Goal: Information Seeking & Learning: Compare options

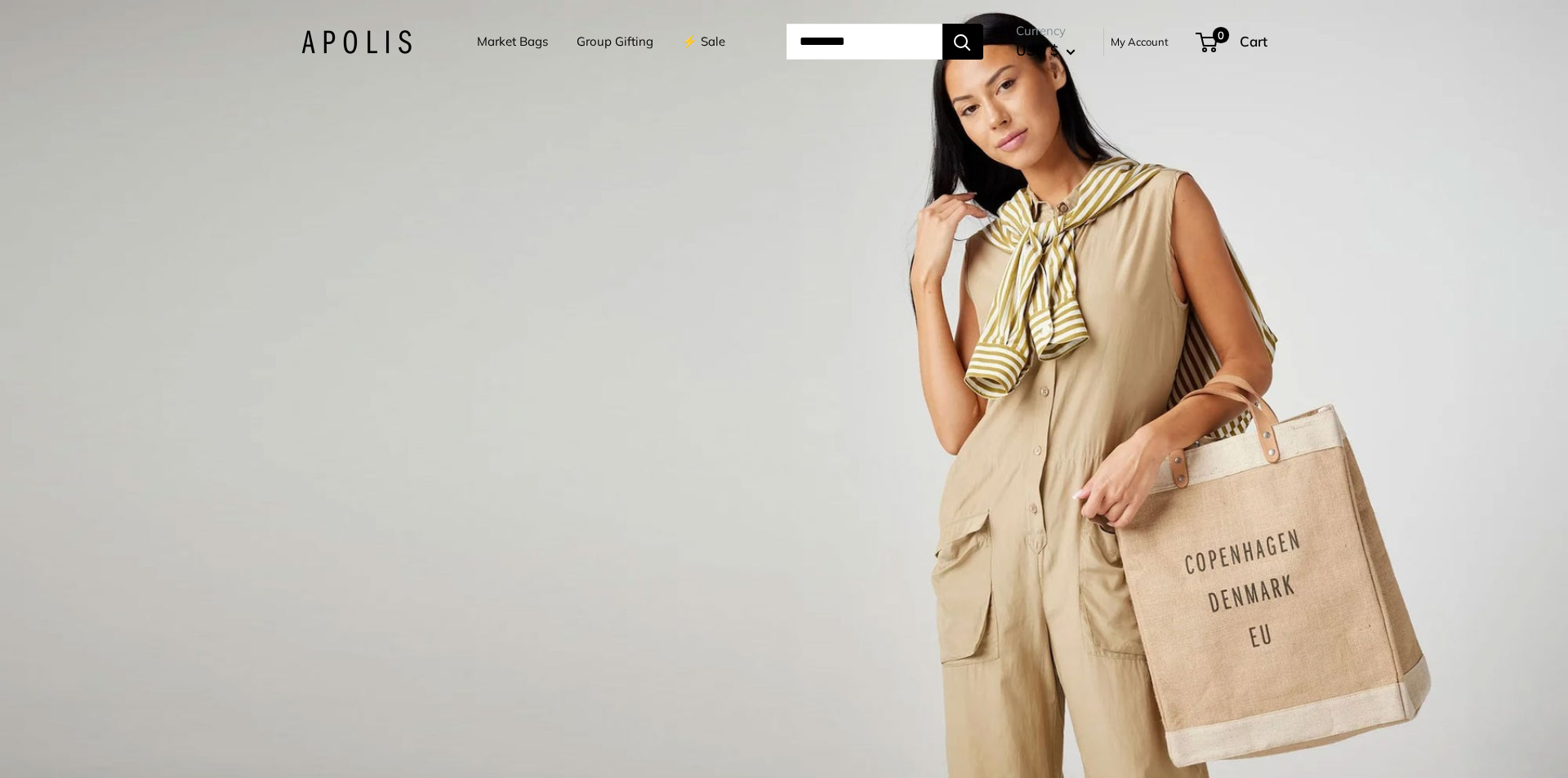
click at [525, 35] on link "Market Bags" at bounding box center [512, 41] width 71 height 23
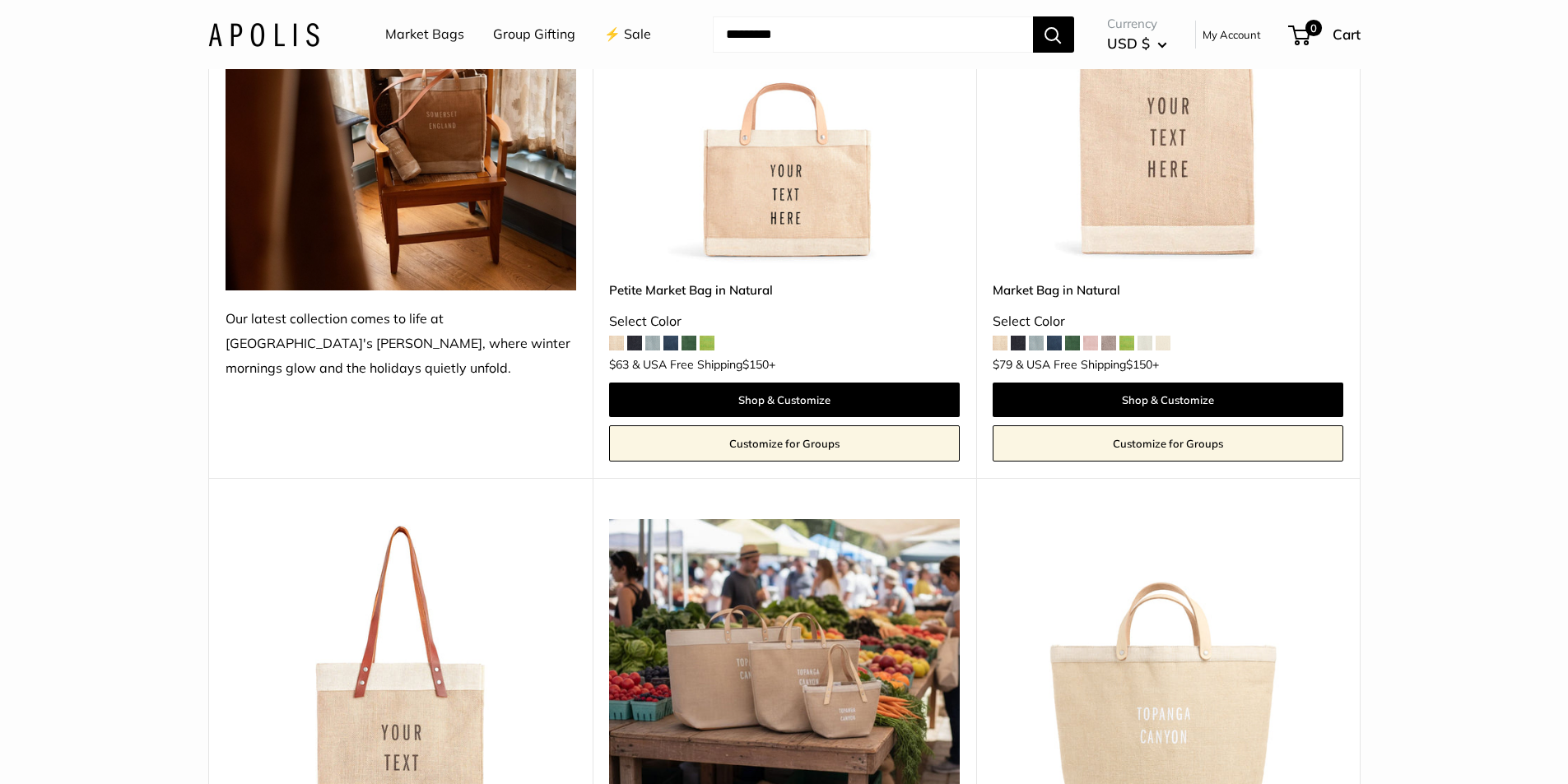
scroll to position [329, 0]
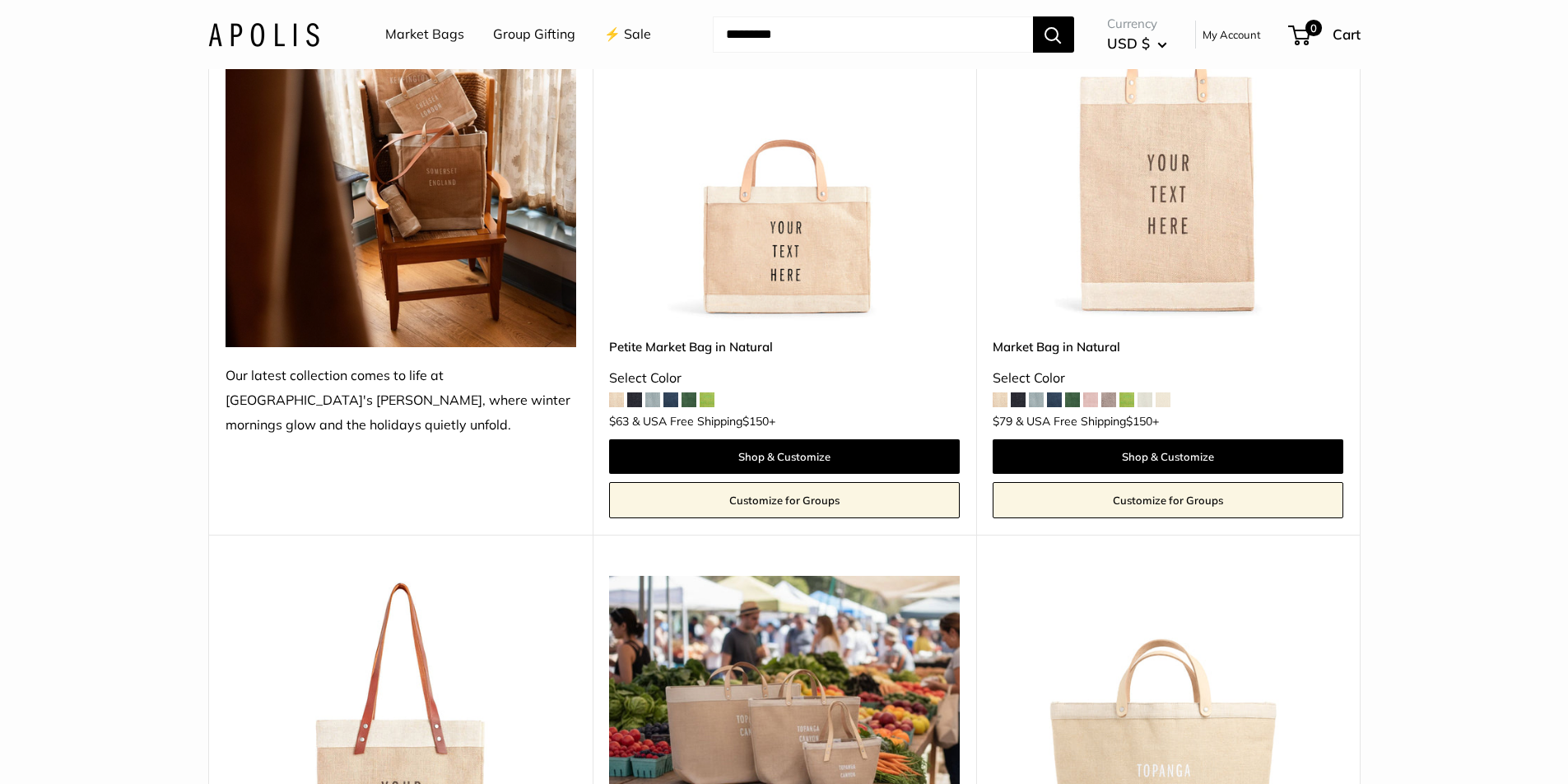
click at [0, 0] on img at bounding box center [0, 0] width 0 height 0
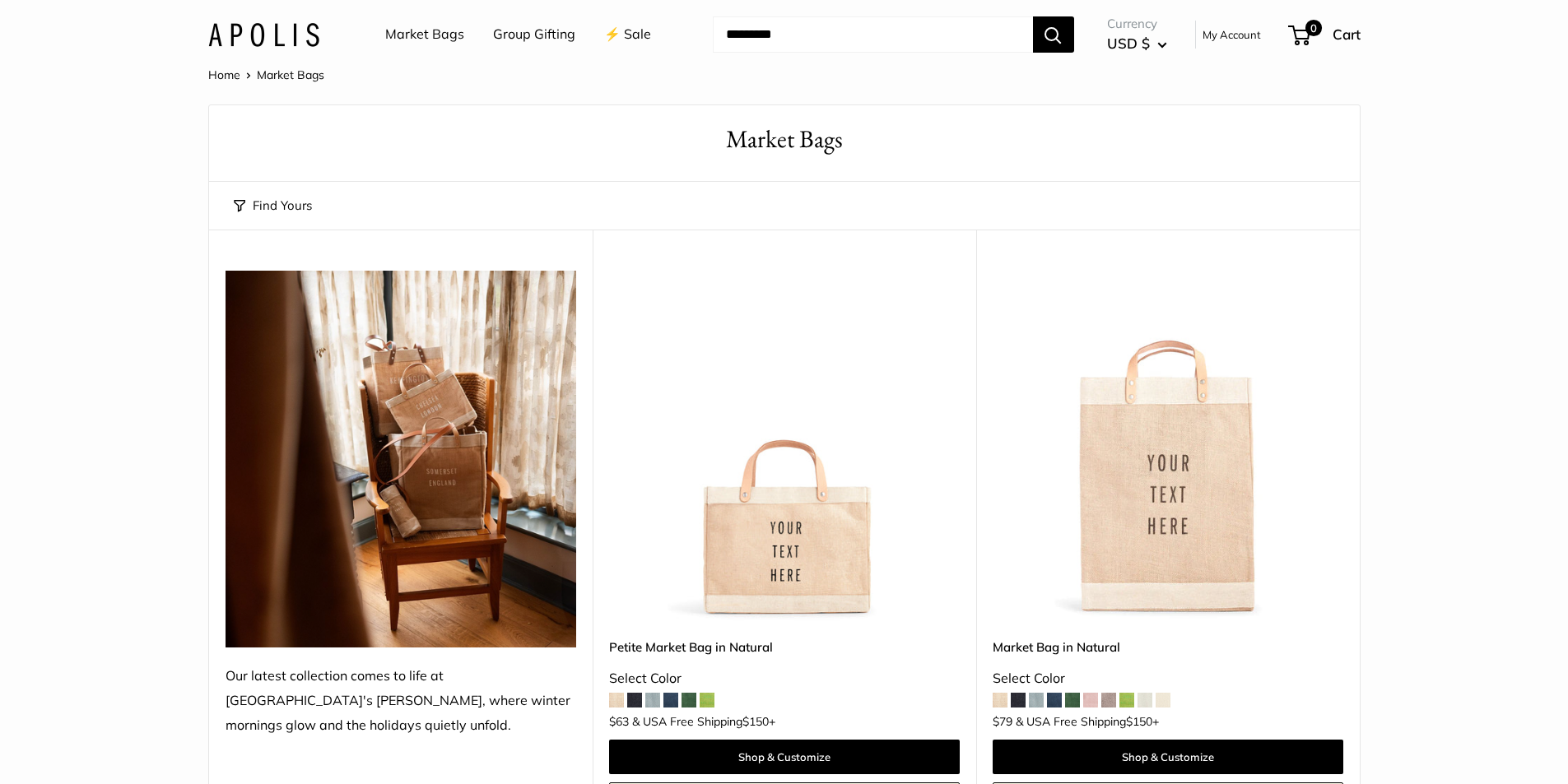
scroll to position [0, 0]
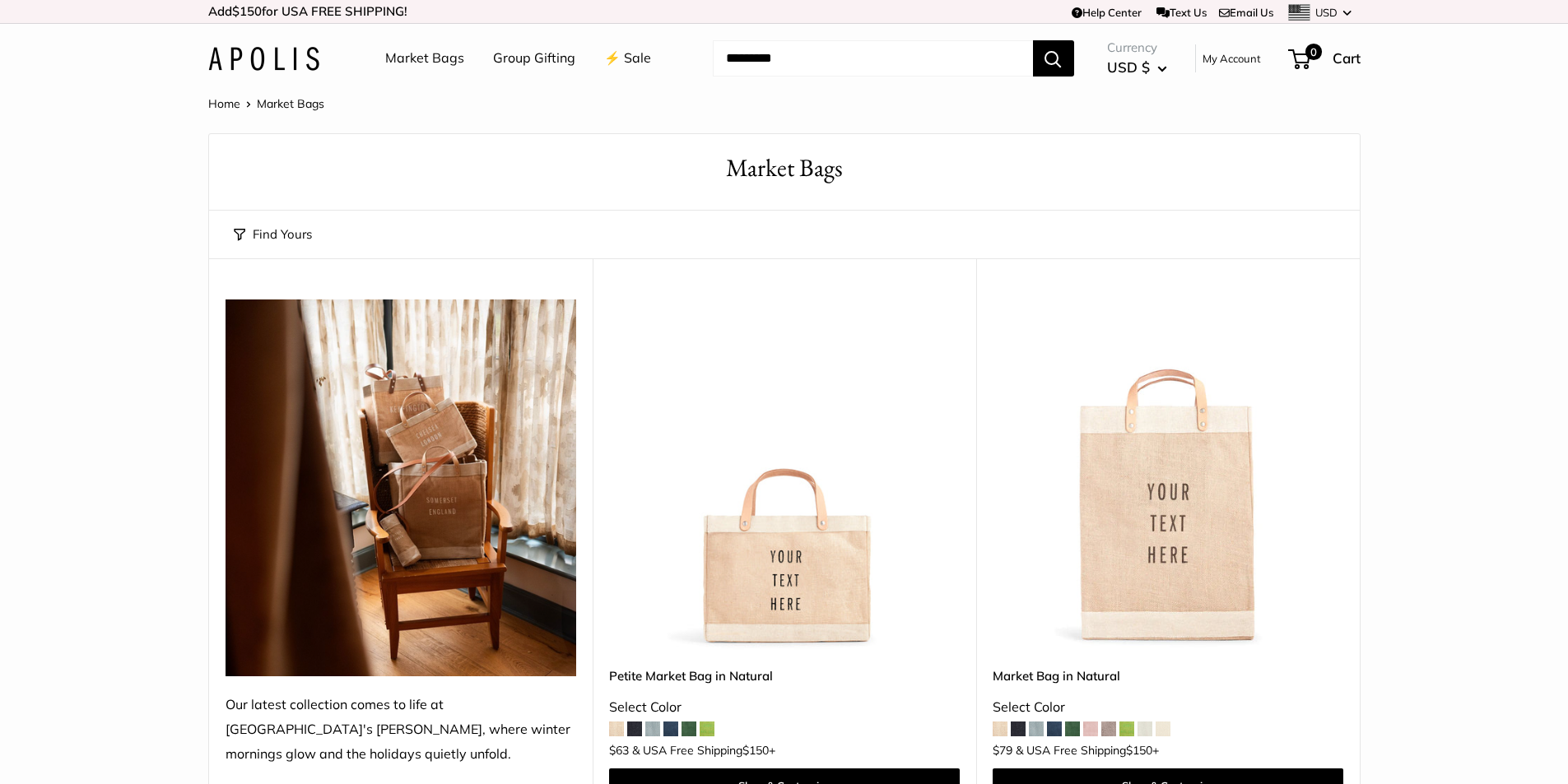
click at [0, 0] on img at bounding box center [0, 0] width 0 height 0
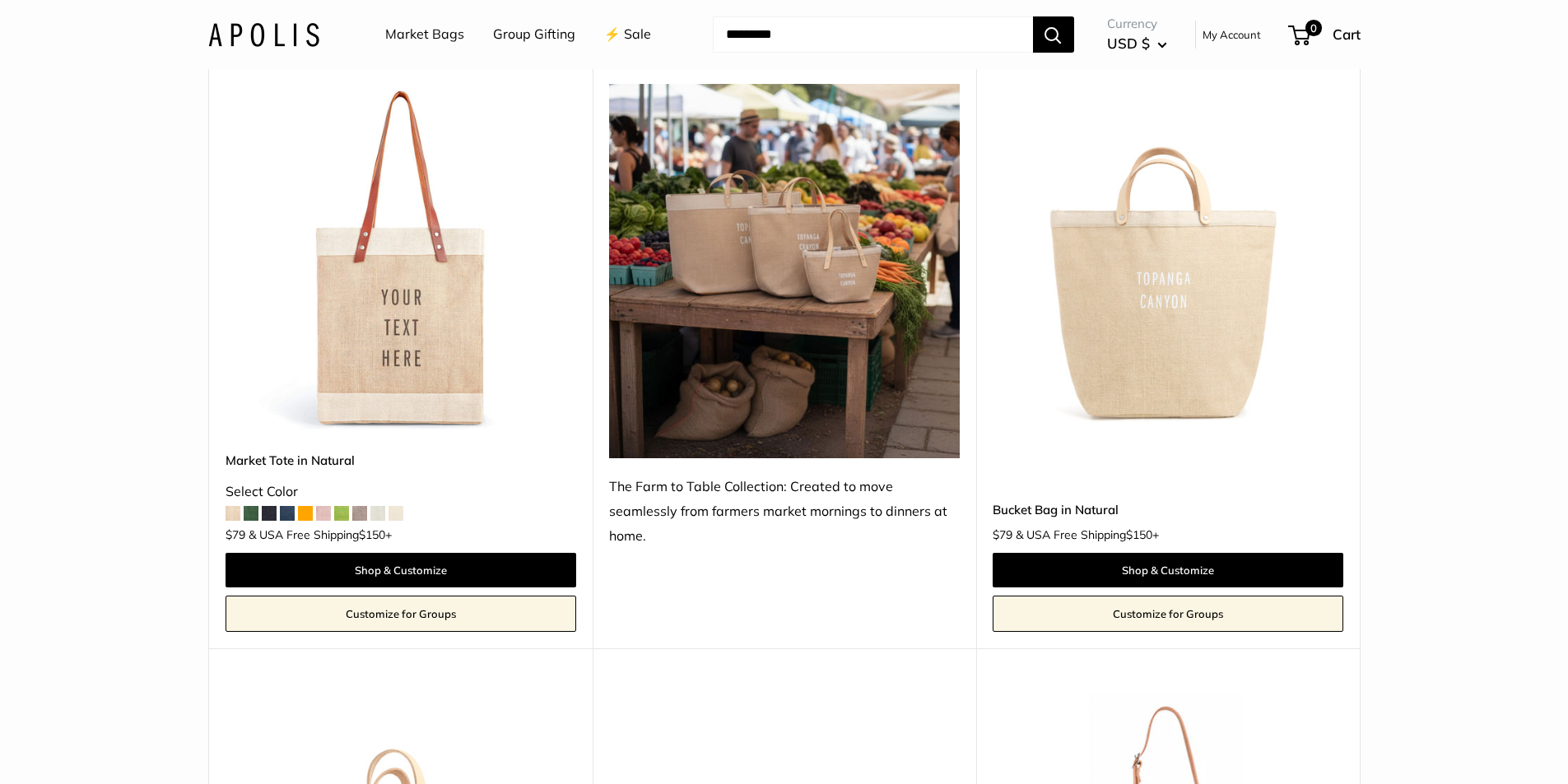
scroll to position [823, 0]
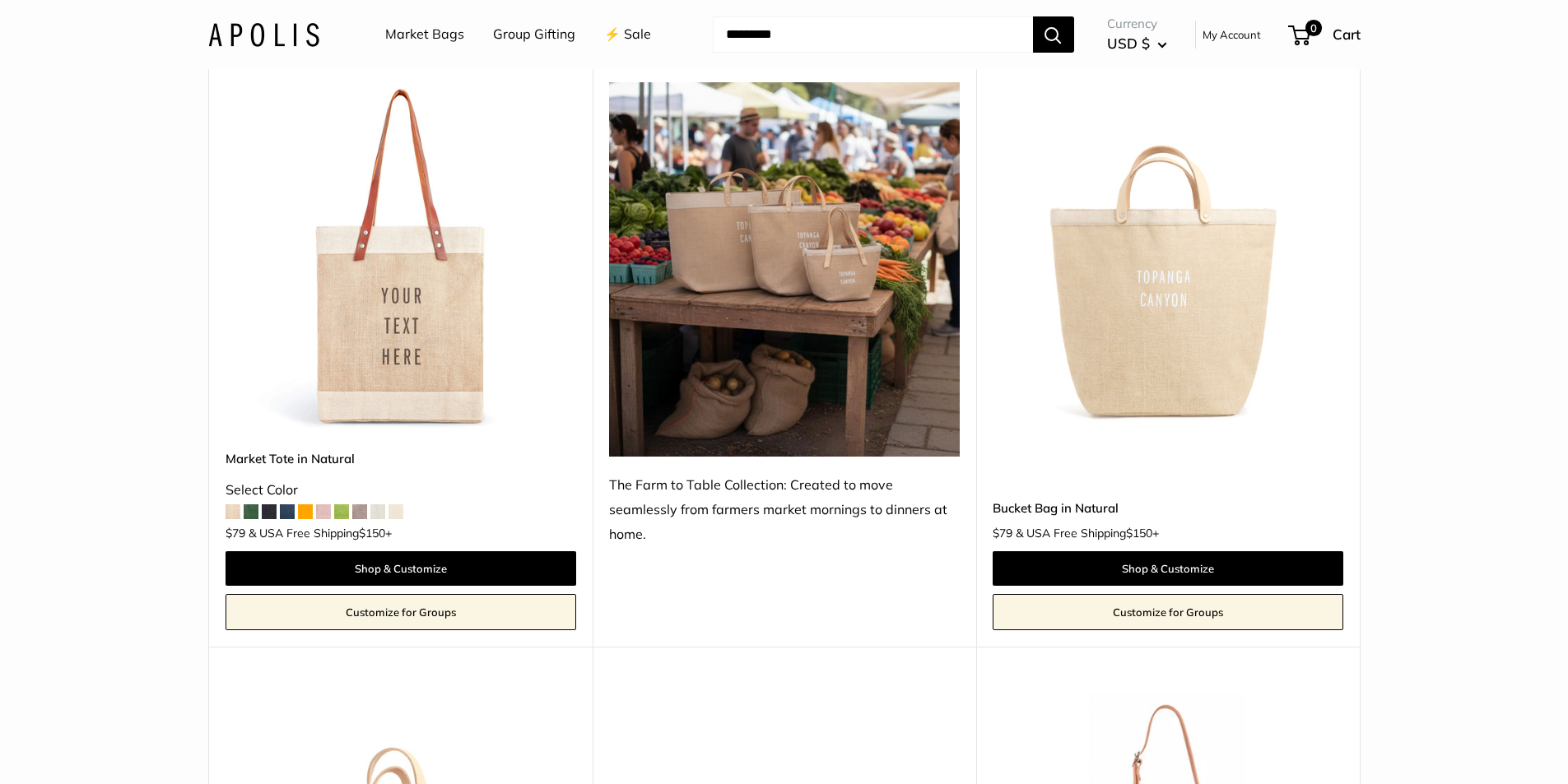
click at [0, 0] on img at bounding box center [0, 0] width 0 height 0
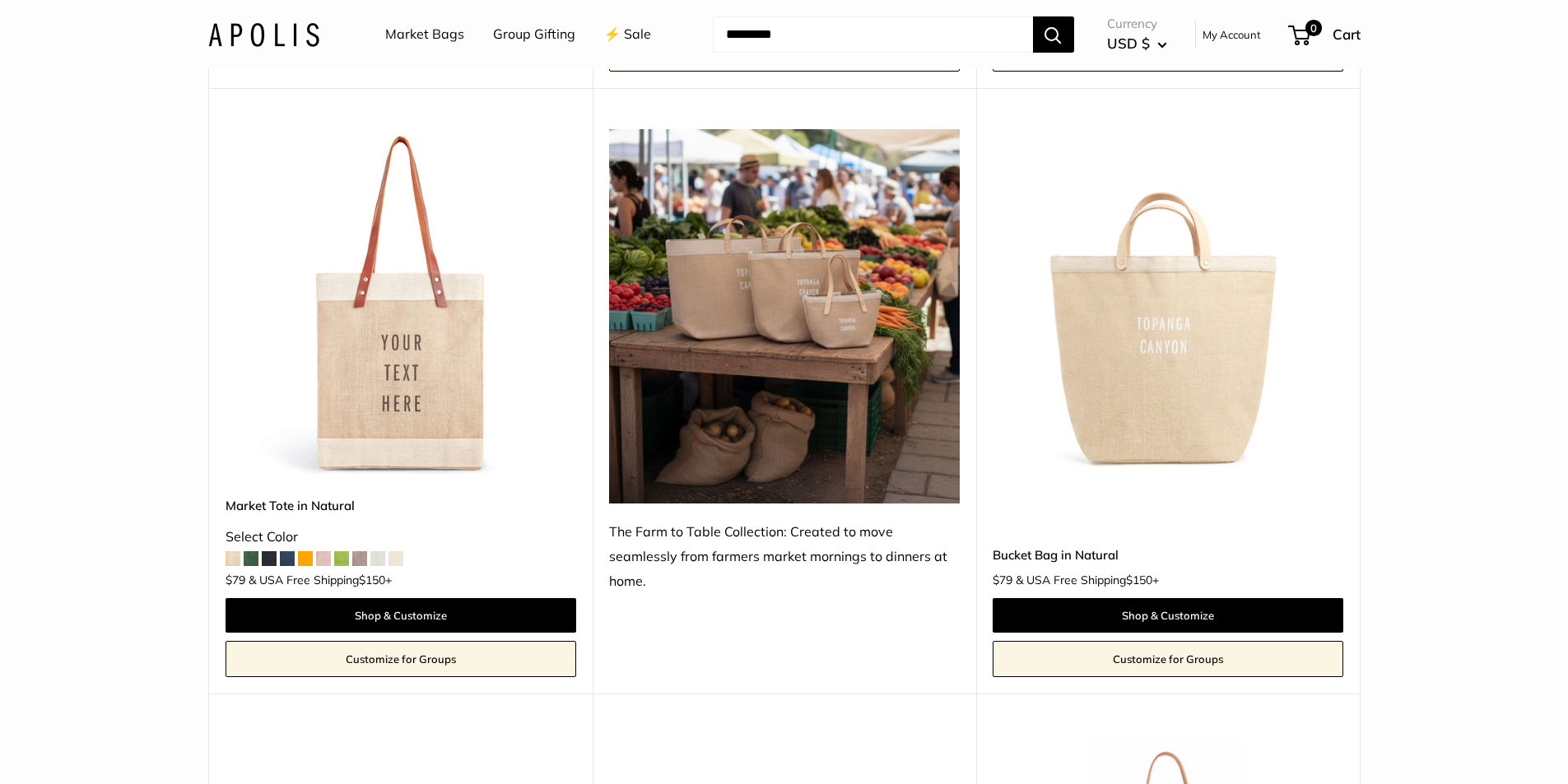
scroll to position [740, 0]
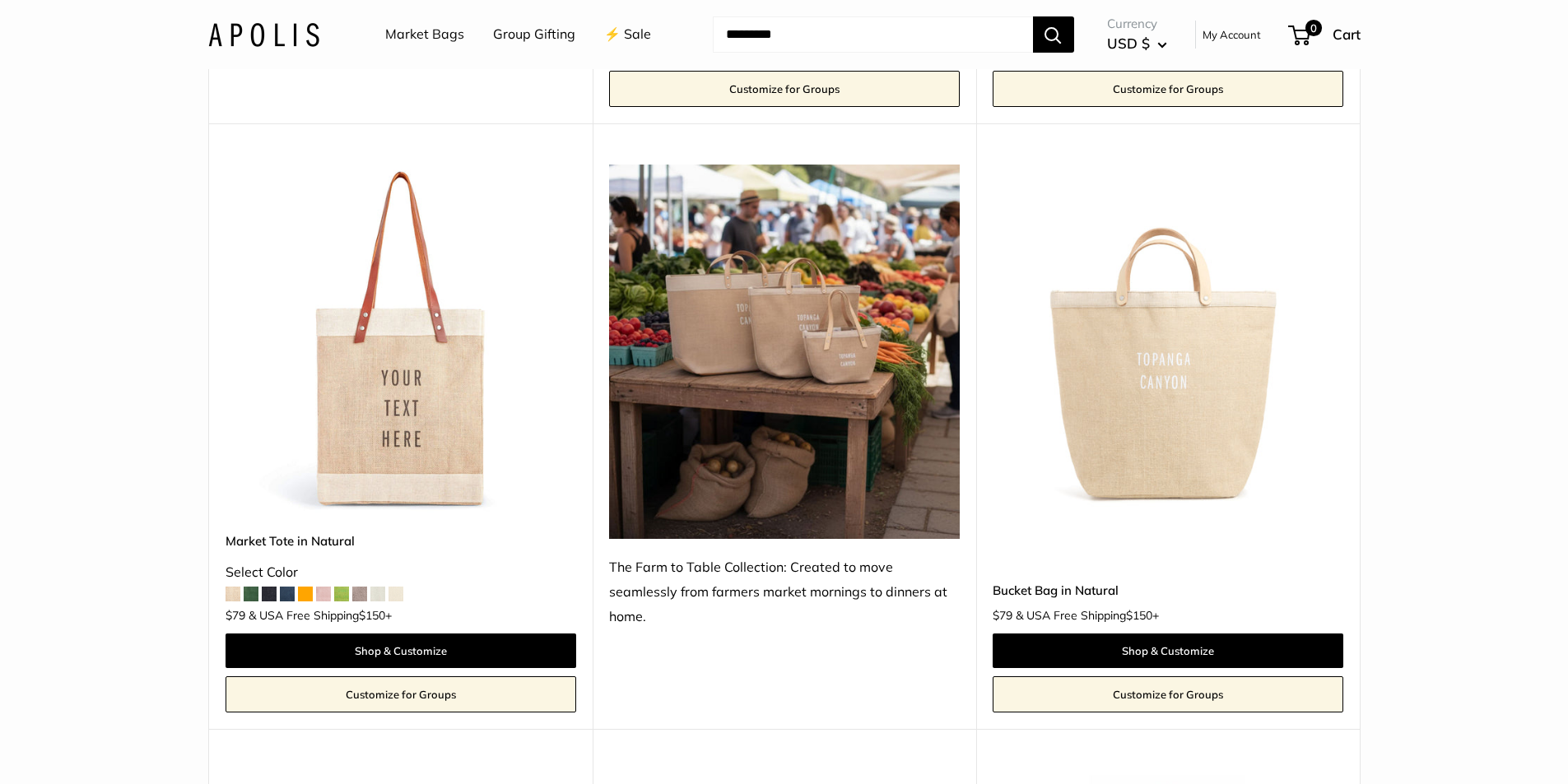
click at [1144, 544] on div "Bucket Bag in Natural $79 & USA Free Shipping $150 + Shop & Customize Customize…" at bounding box center [1168, 622] width 350 height 181
click at [0, 0] on img at bounding box center [0, 0] width 0 height 0
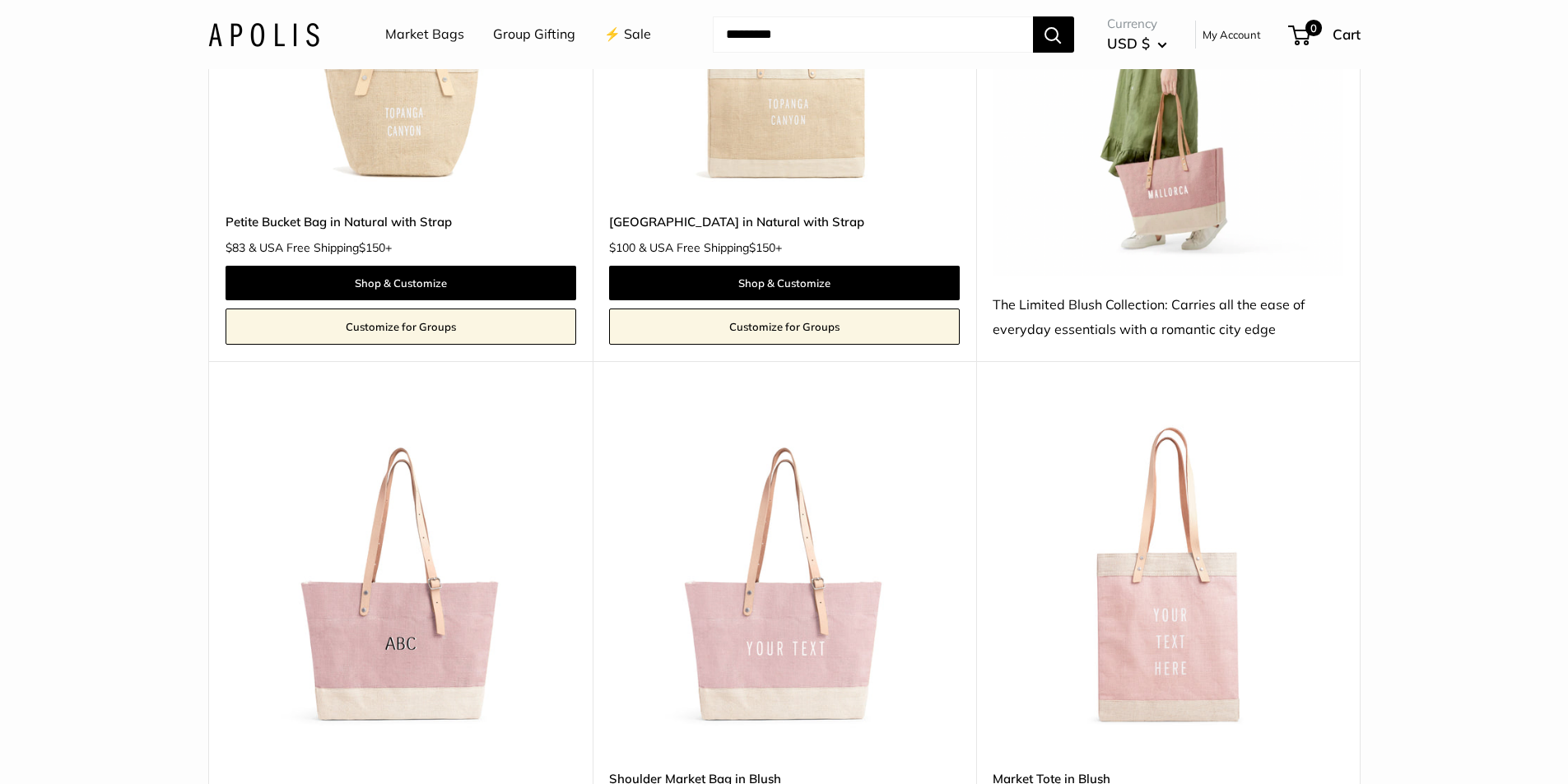
scroll to position [2304, 0]
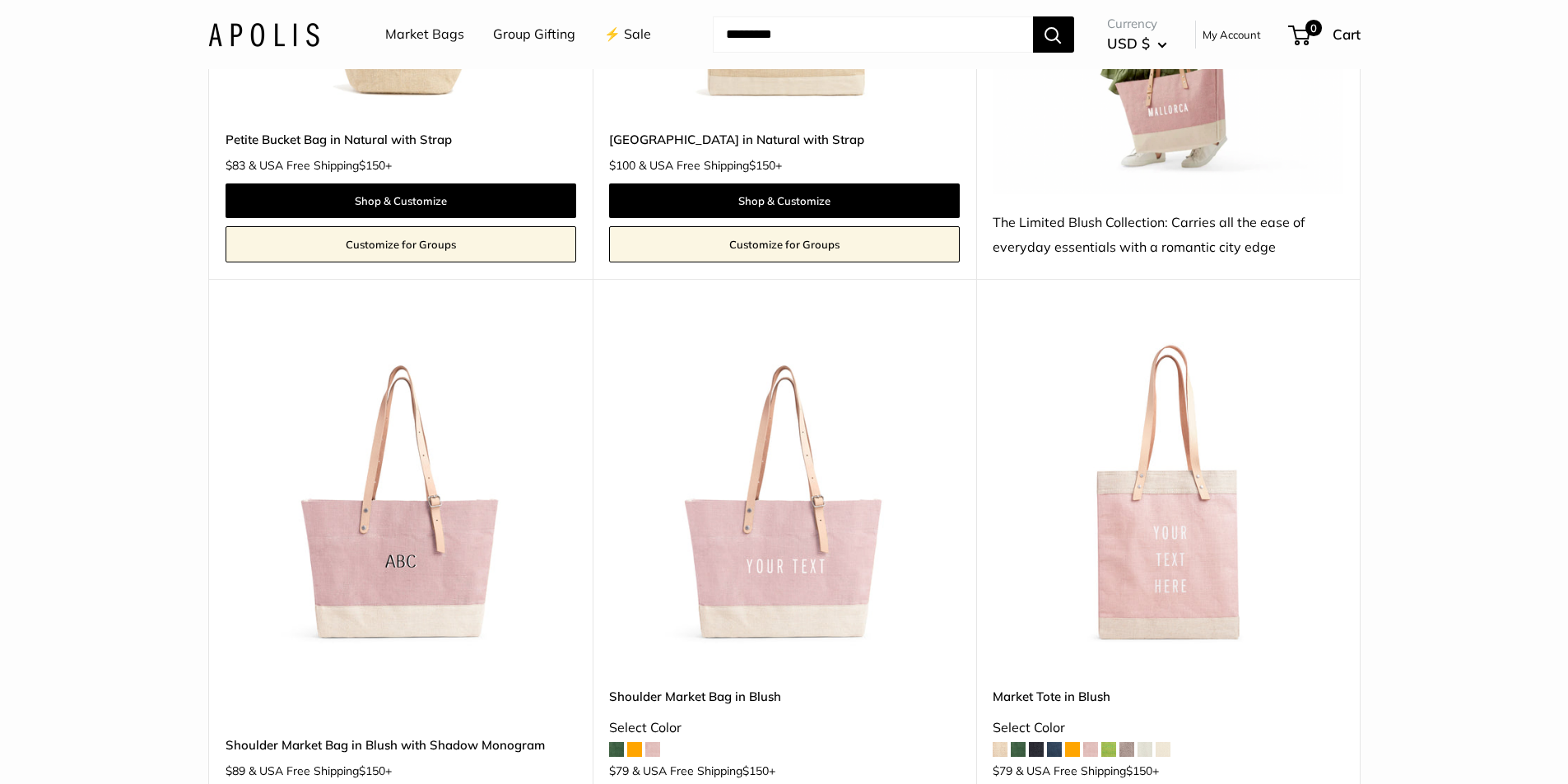
click at [0, 0] on img at bounding box center [0, 0] width 0 height 0
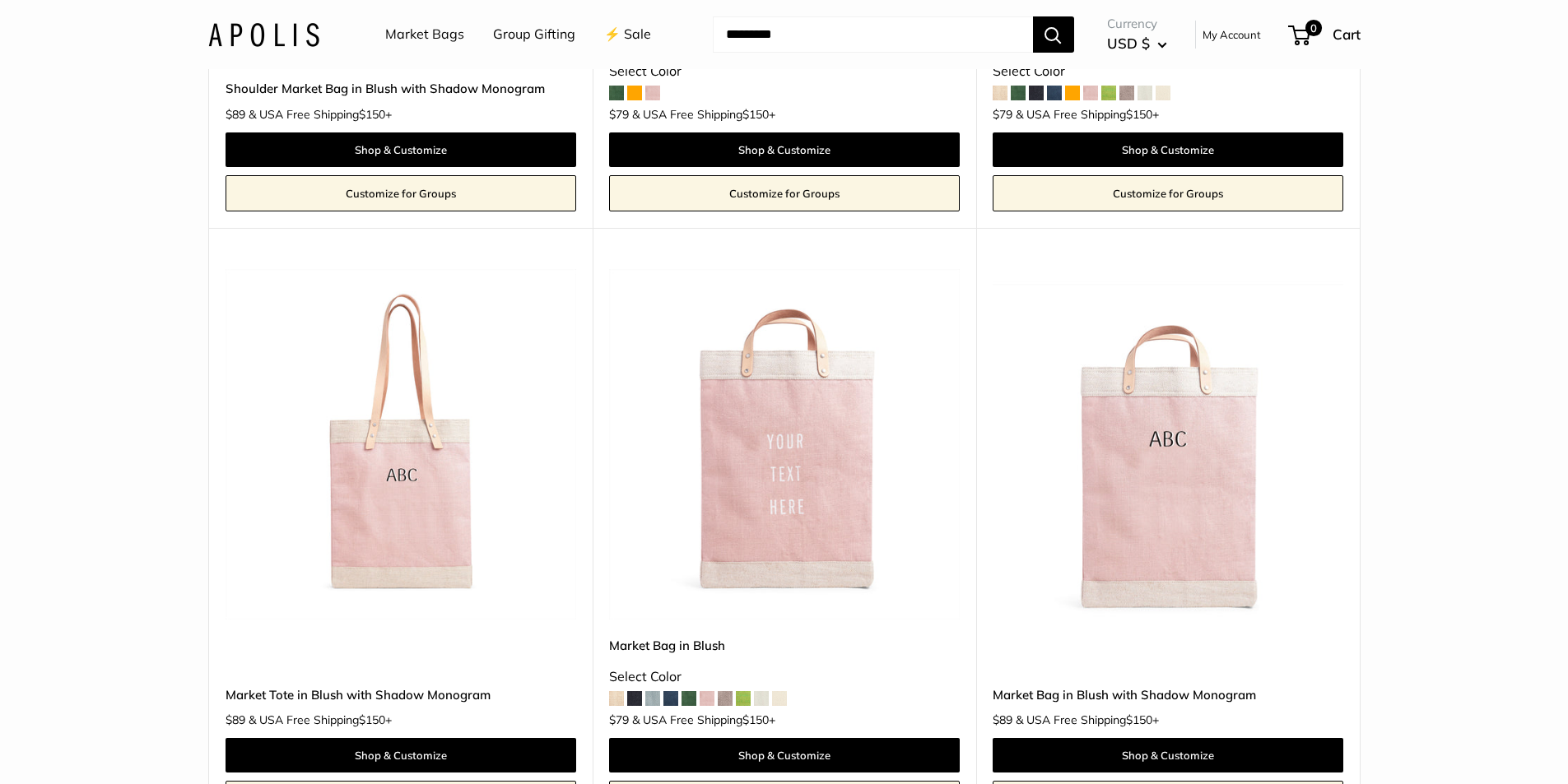
scroll to position [2962, 0]
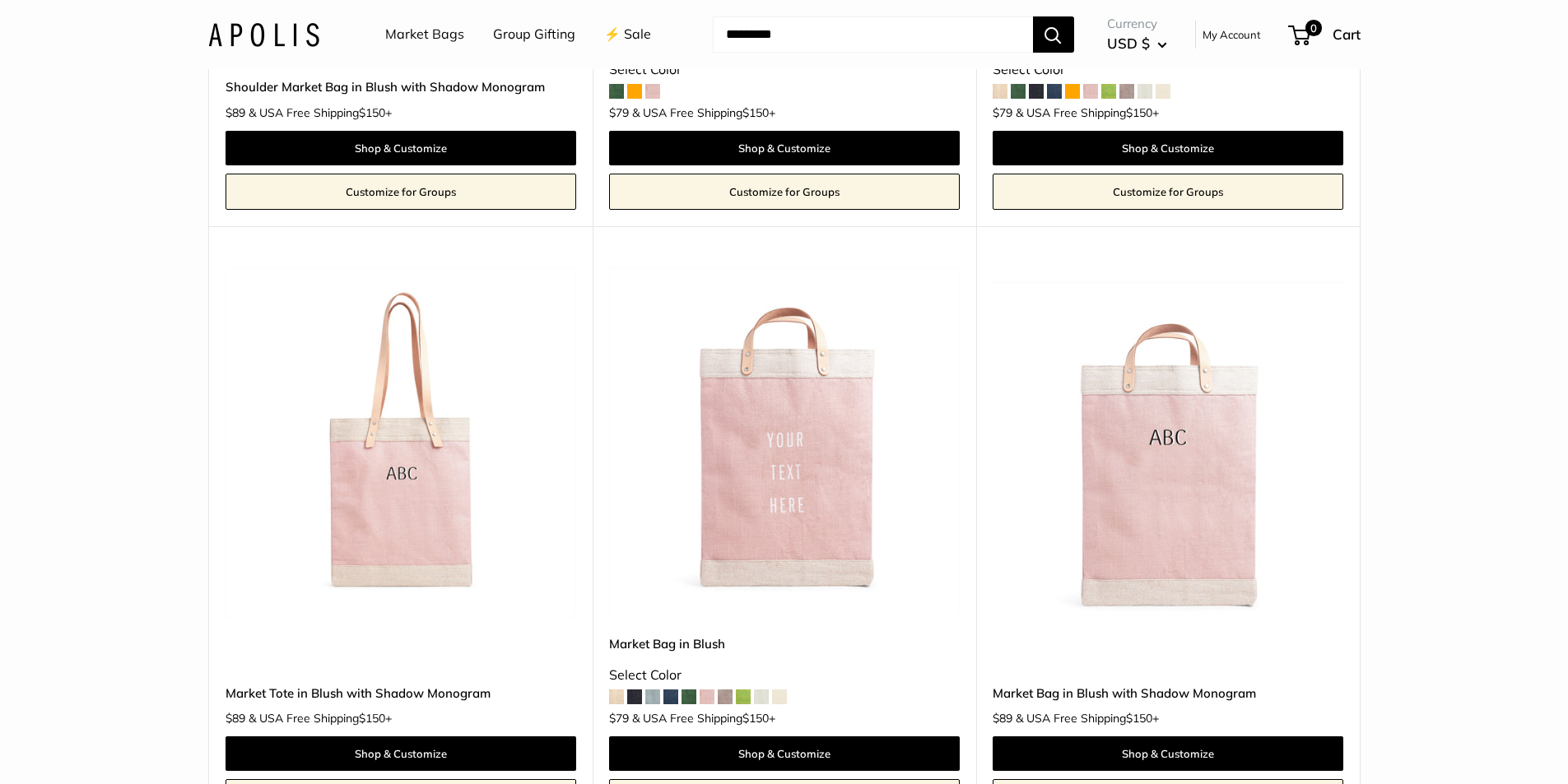
click at [0, 0] on img at bounding box center [0, 0] width 0 height 0
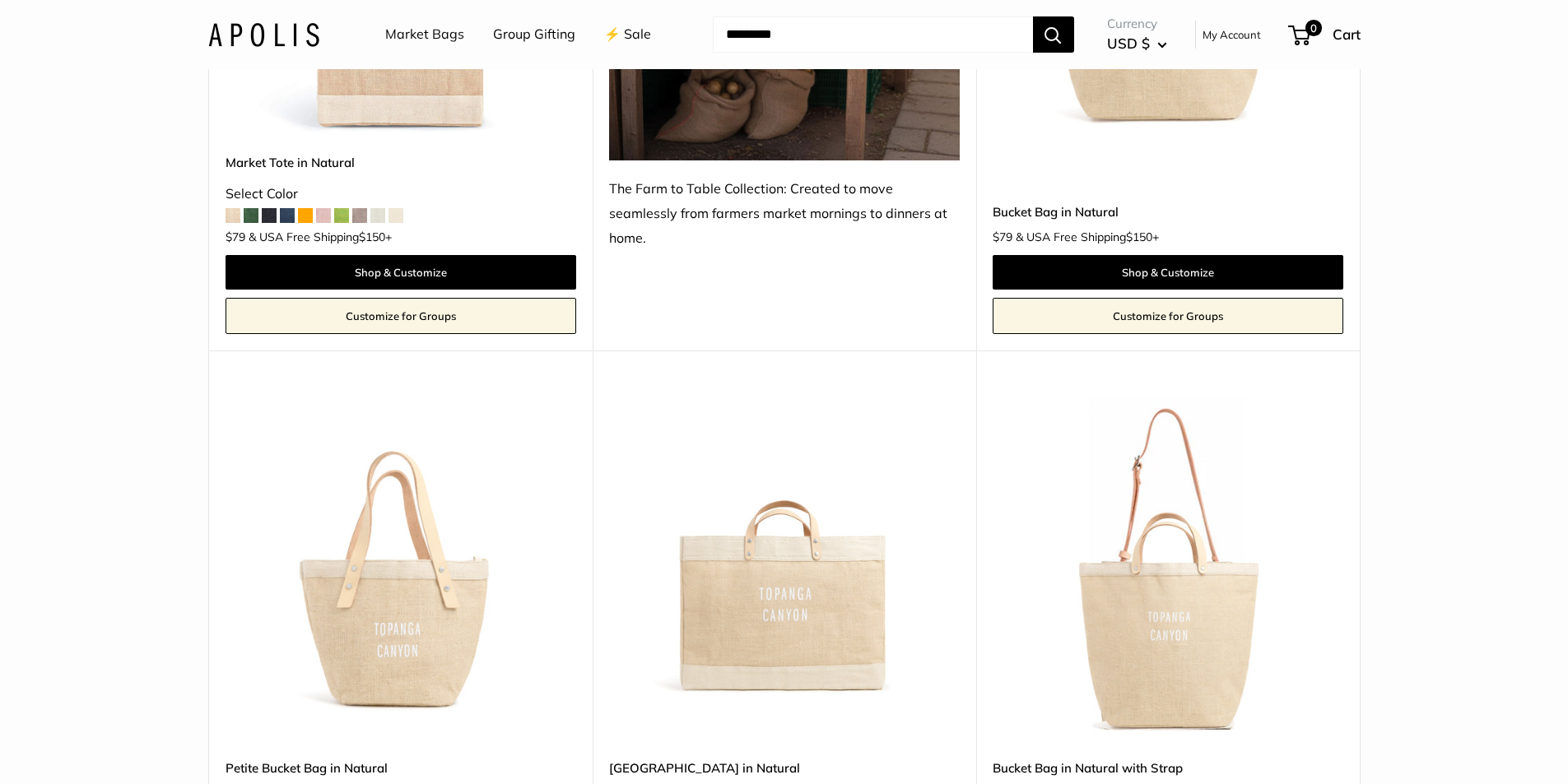
scroll to position [905, 0]
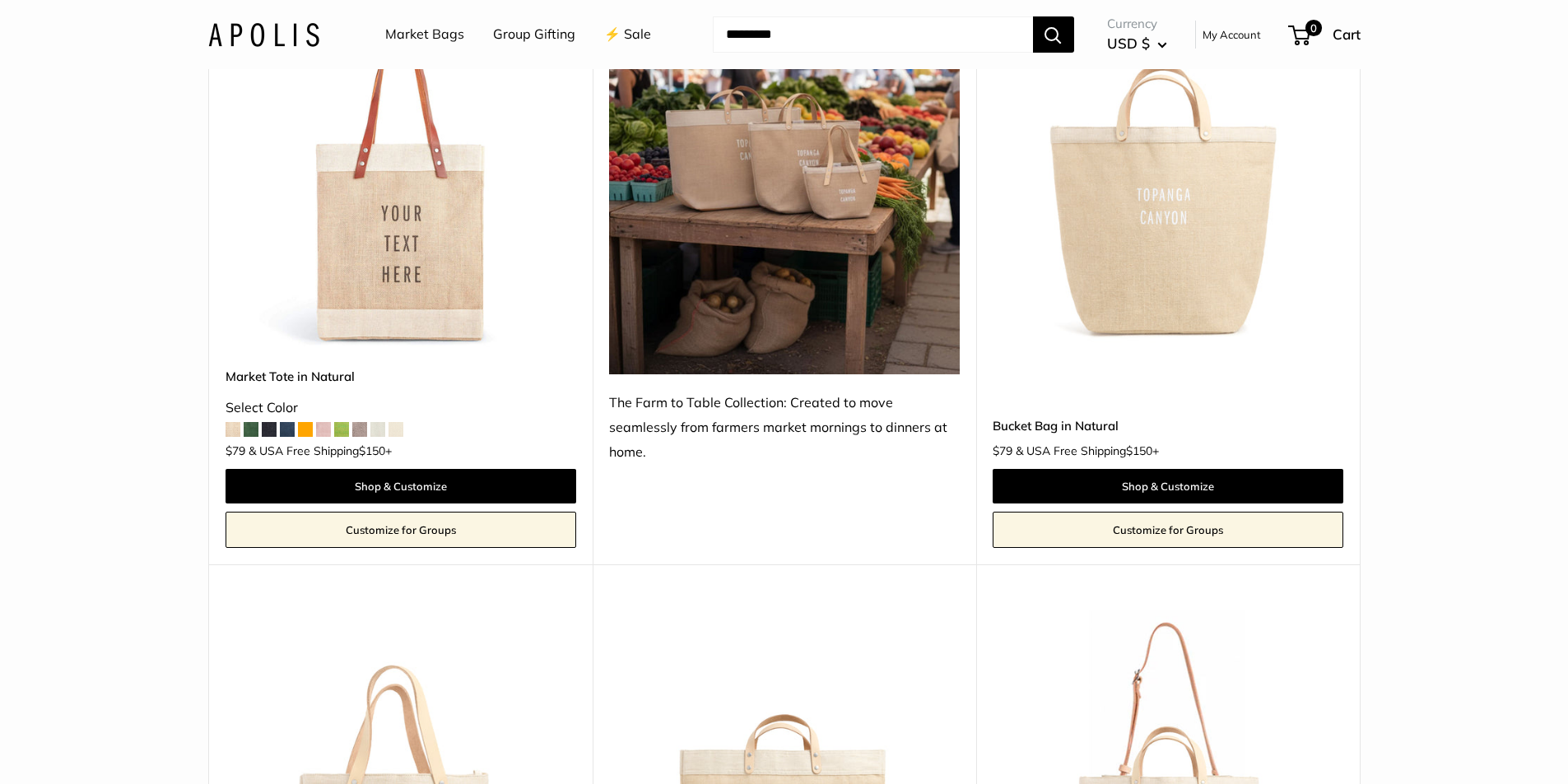
click at [0, 0] on img at bounding box center [0, 0] width 0 height 0
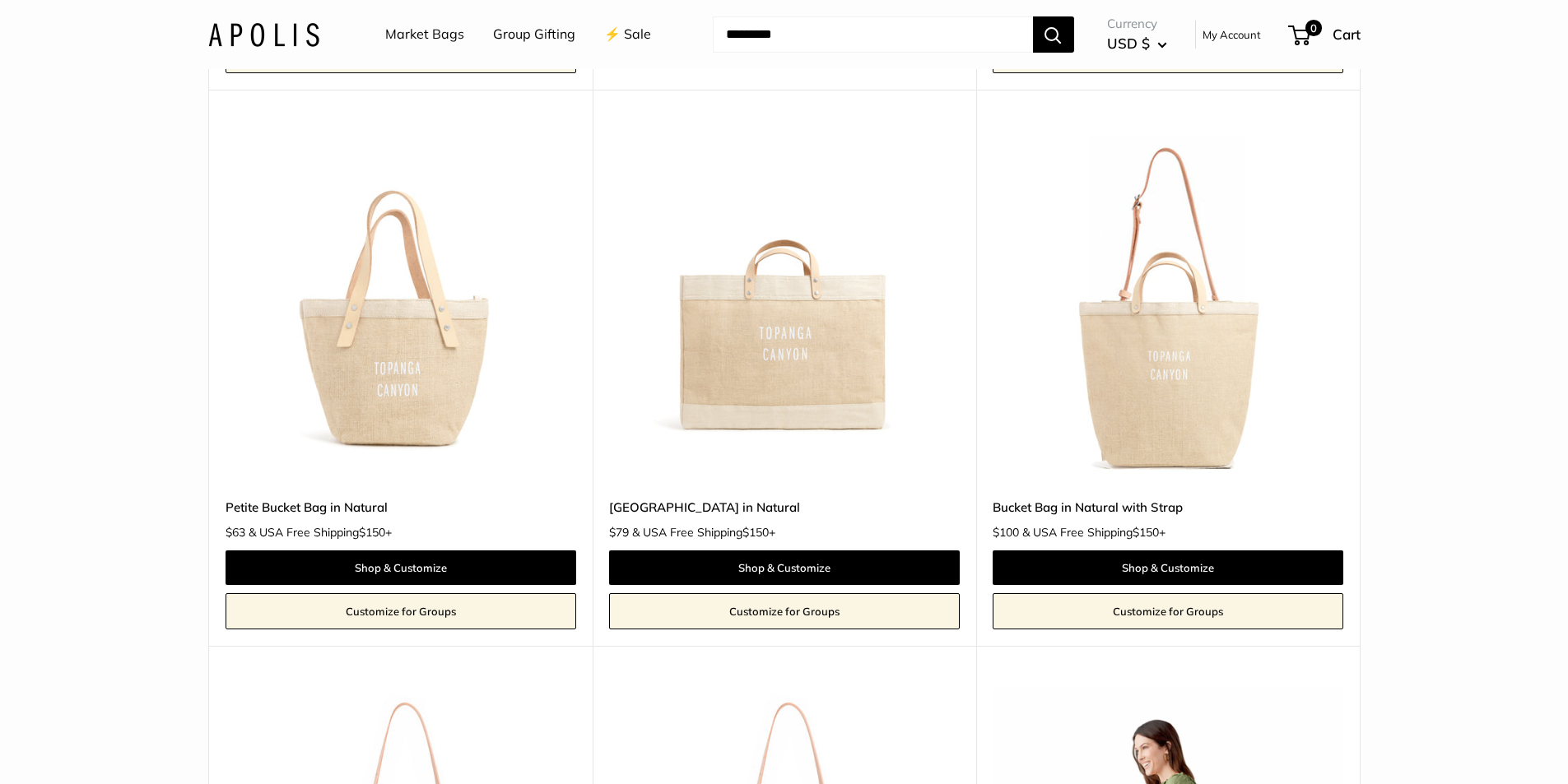
scroll to position [1399, 0]
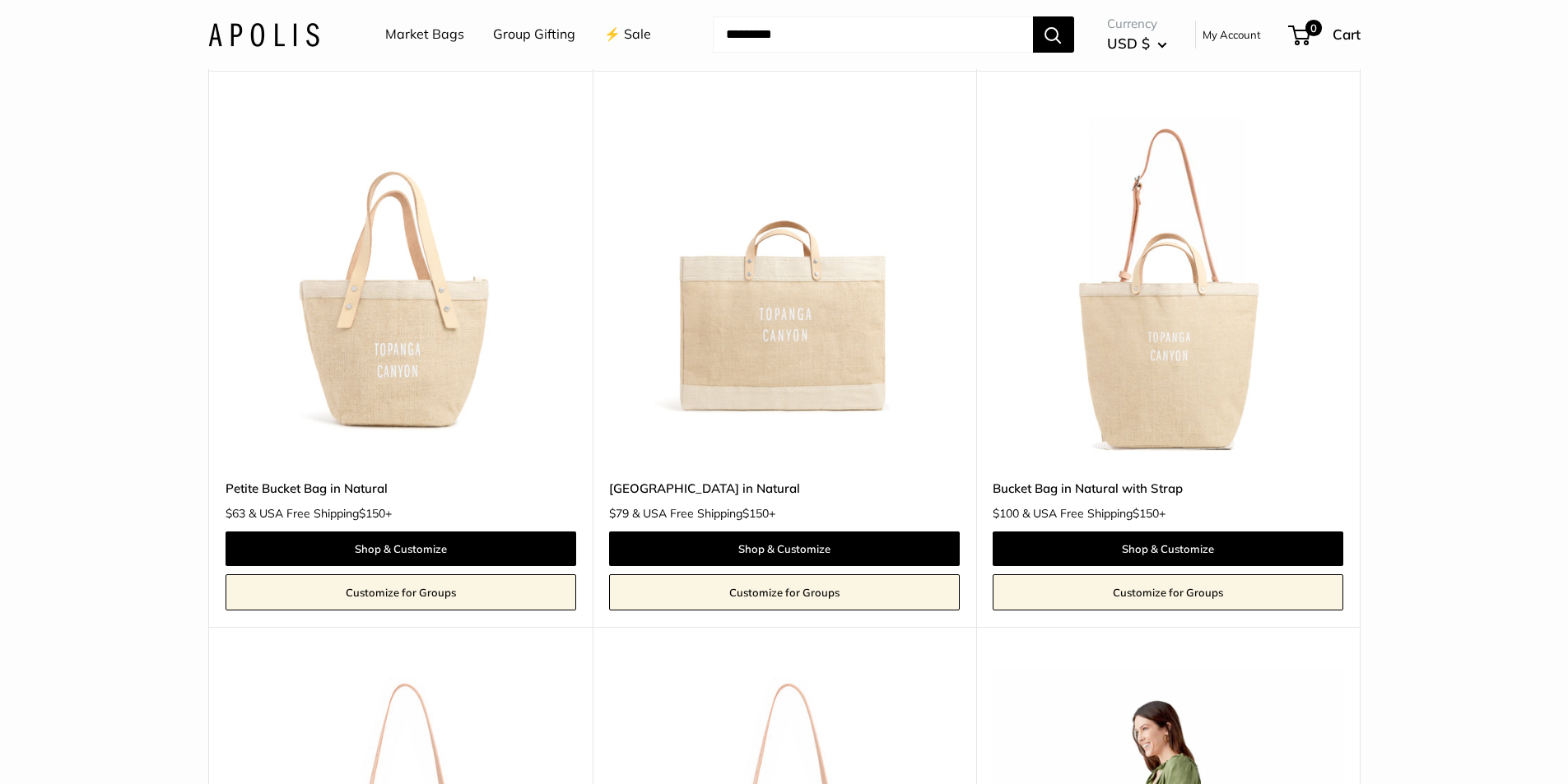
click at [0, 0] on img at bounding box center [0, 0] width 0 height 0
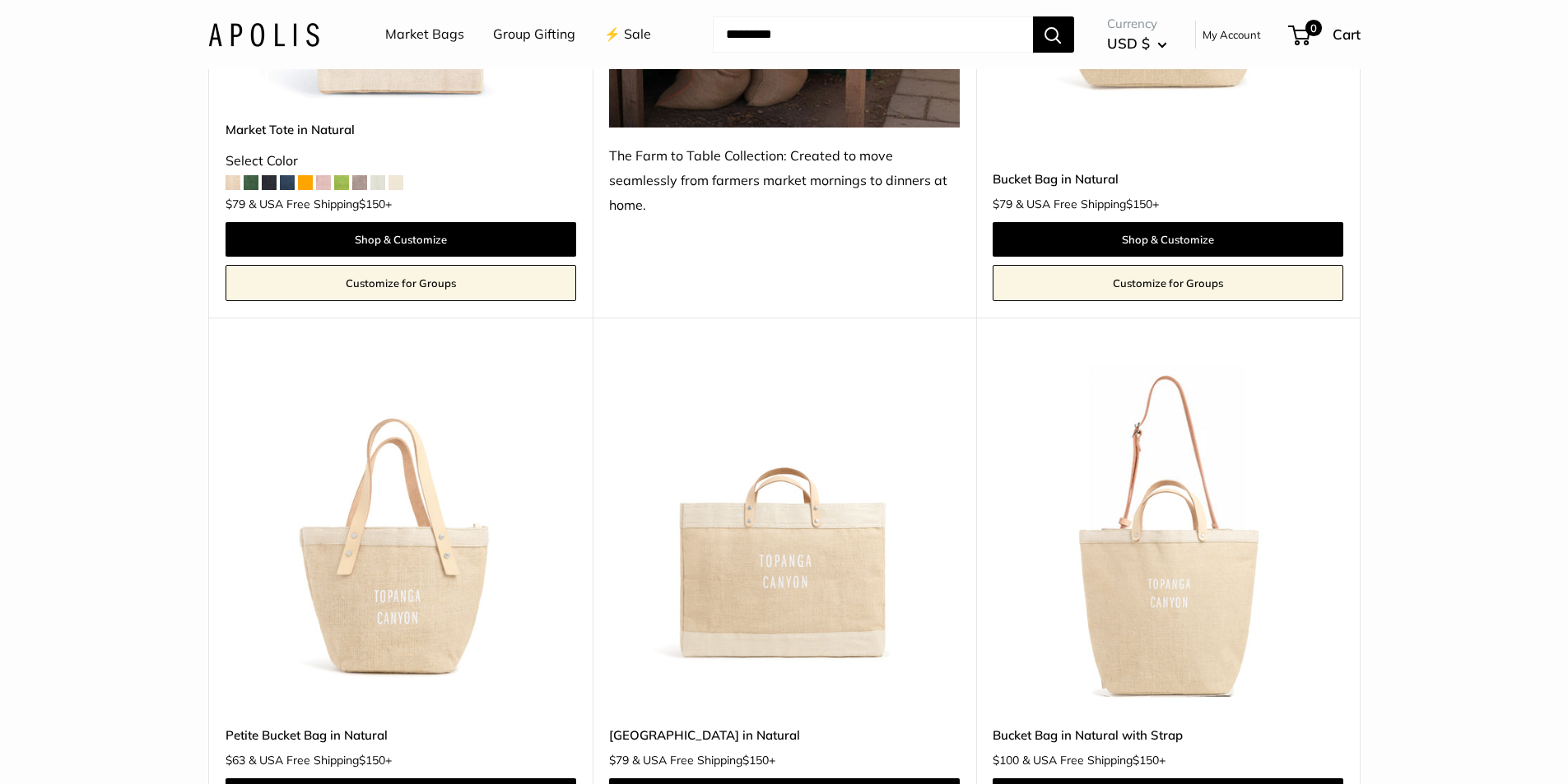
scroll to position [1234, 0]
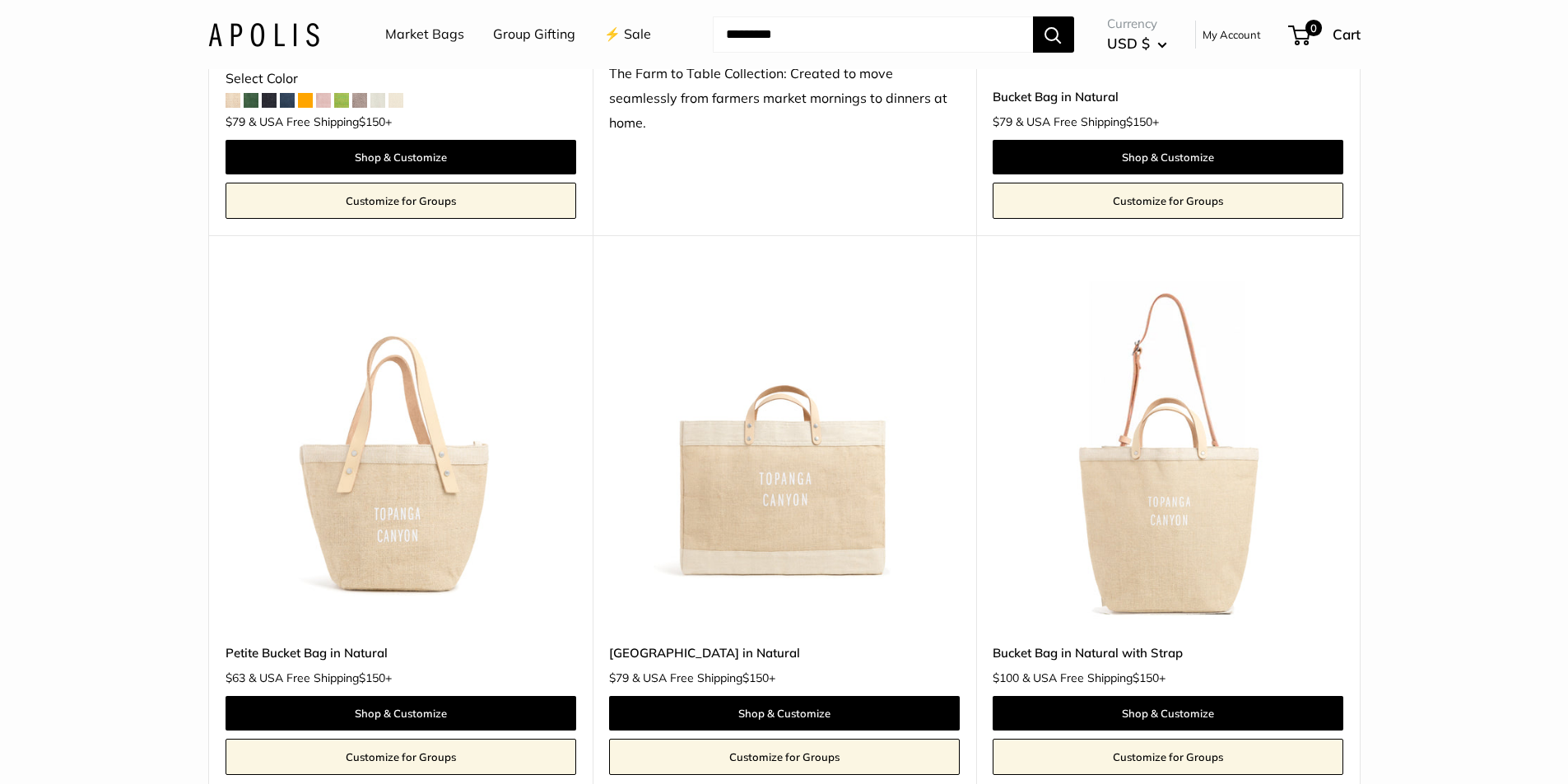
click at [0, 0] on img at bounding box center [0, 0] width 0 height 0
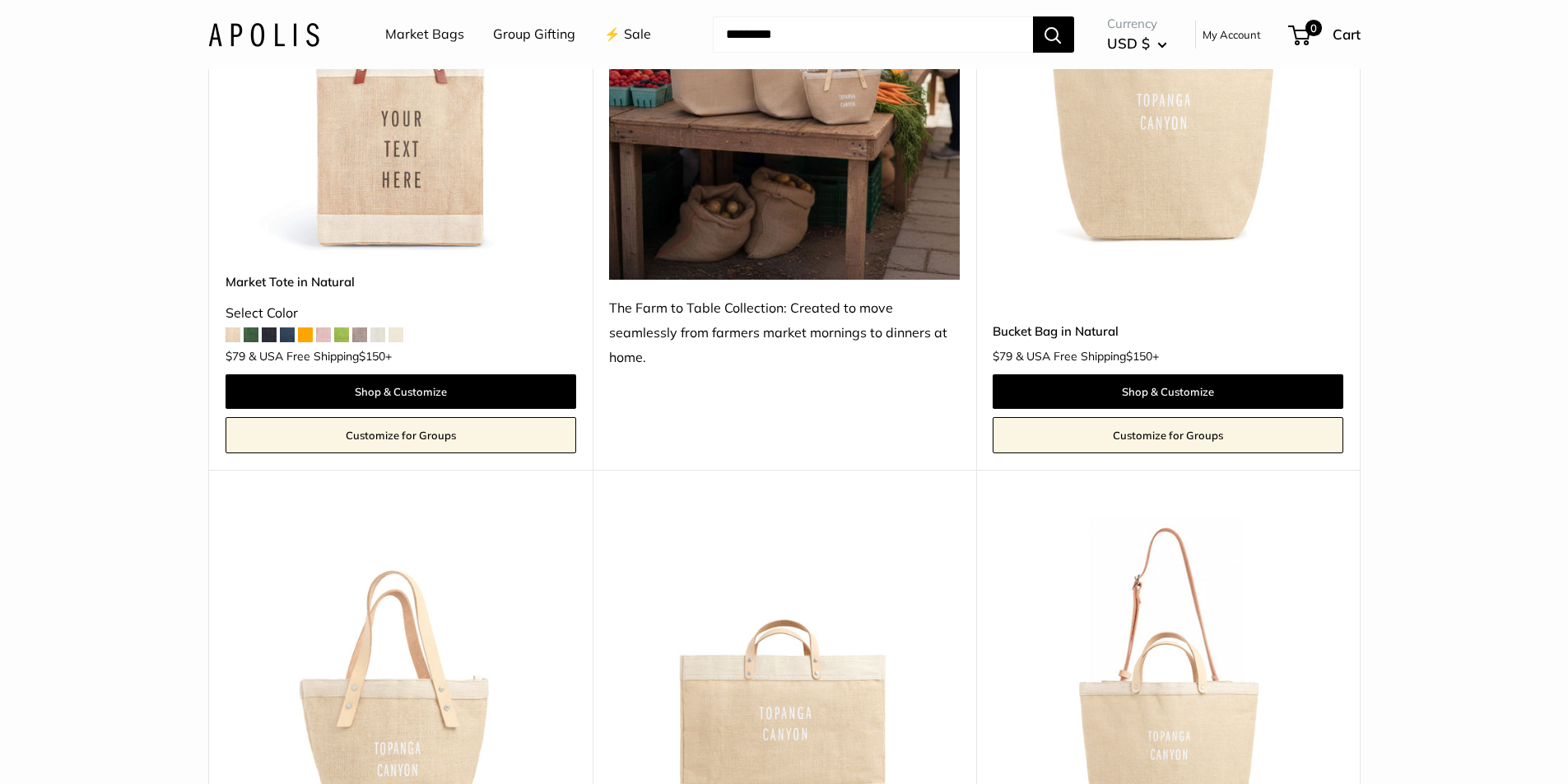
scroll to position [905, 0]
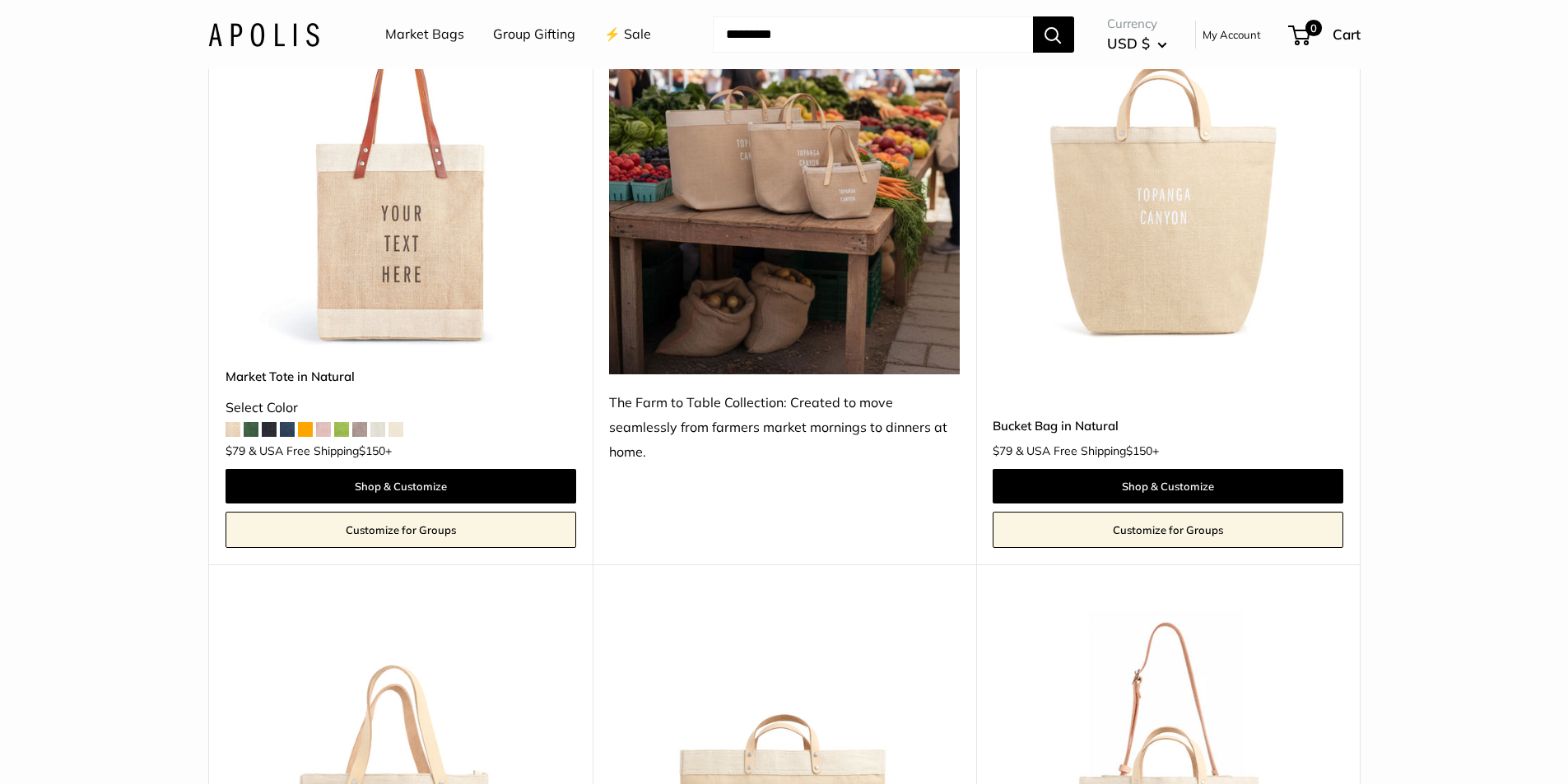
drag, startPoint x: 1175, startPoint y: 228, endPoint x: 1110, endPoint y: 275, distance: 80.2
click at [0, 0] on img at bounding box center [0, 0] width 0 height 0
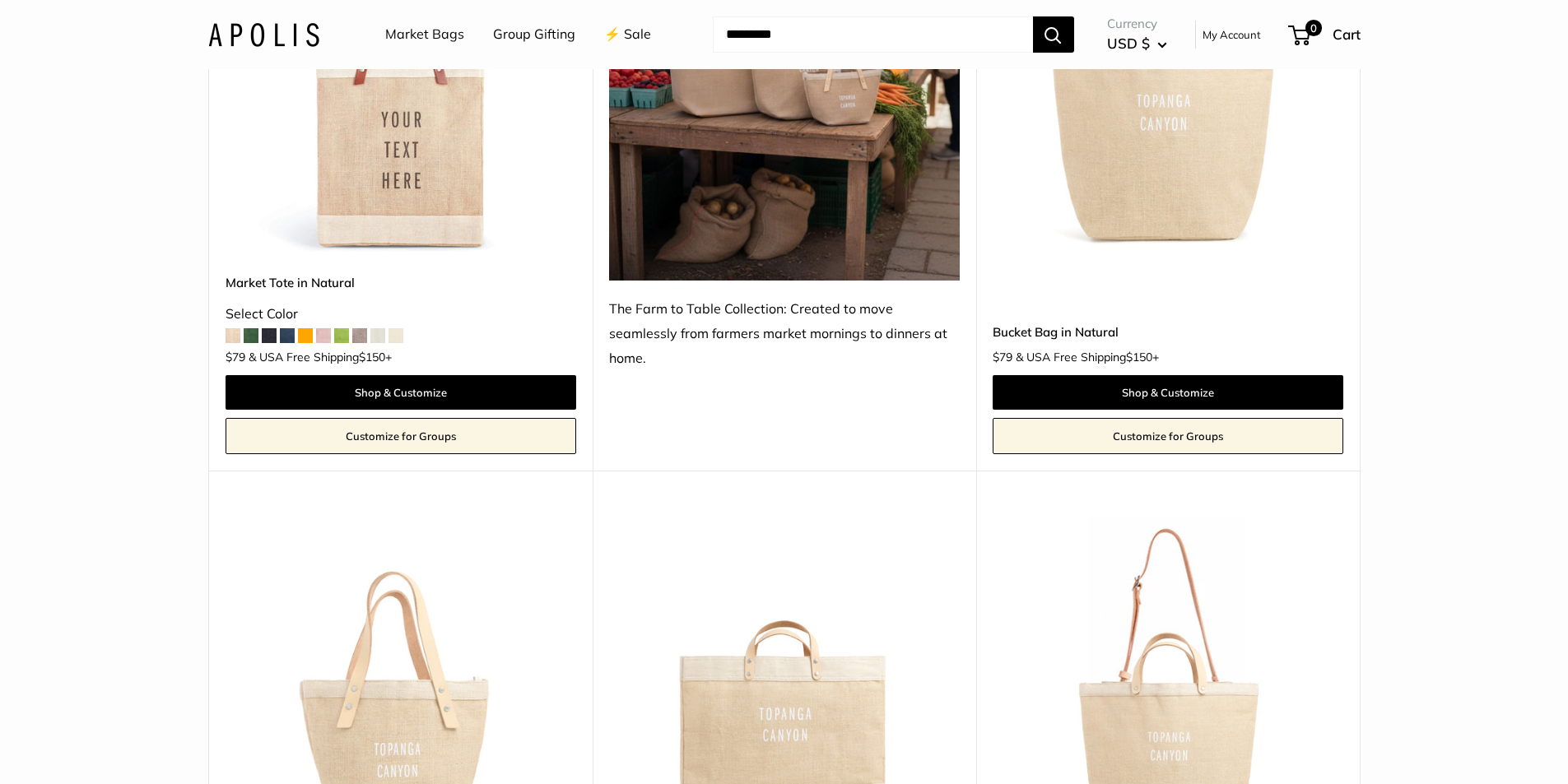
scroll to position [1152, 0]
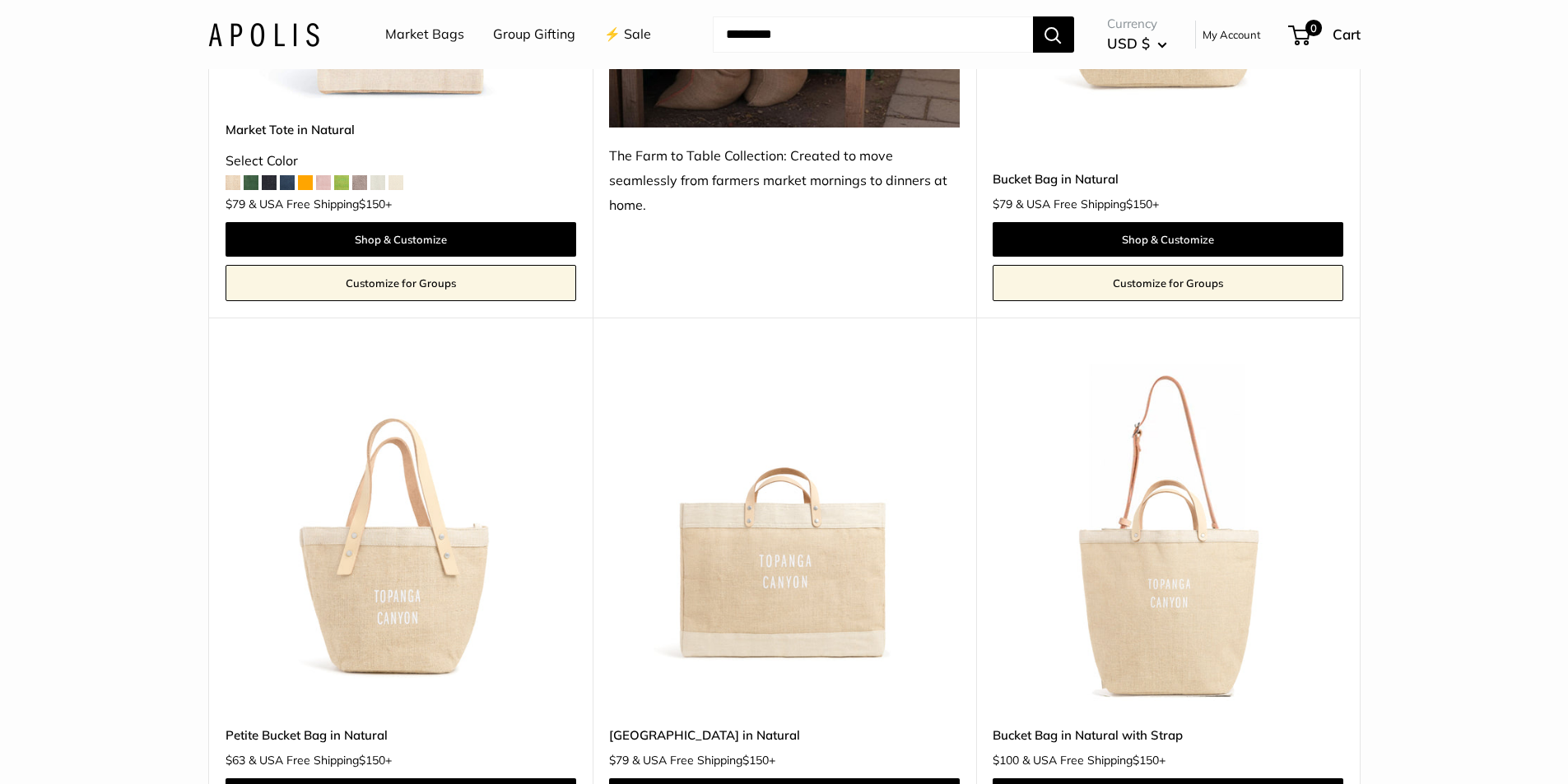
click at [0, 0] on img at bounding box center [0, 0] width 0 height 0
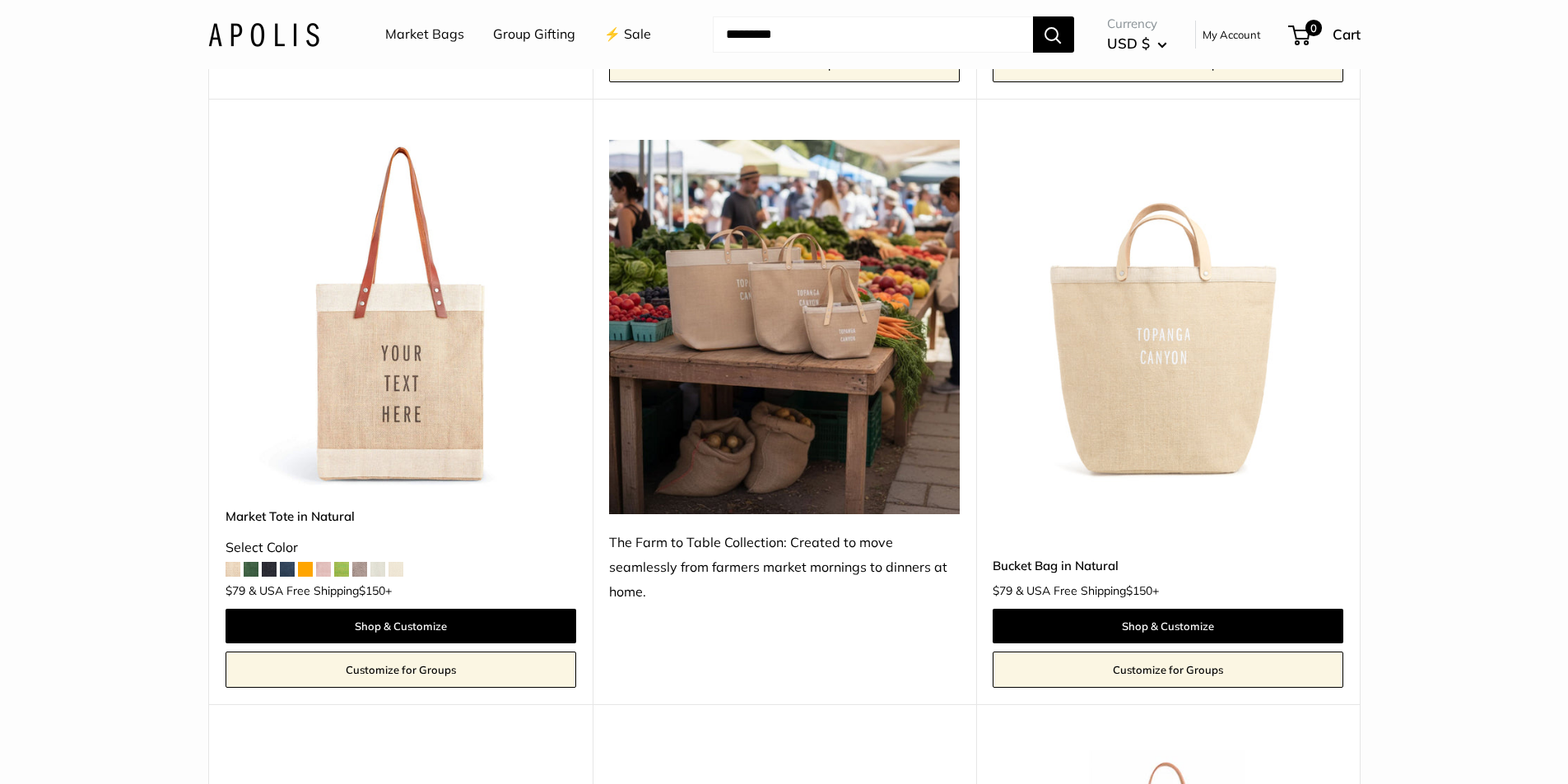
scroll to position [740, 0]
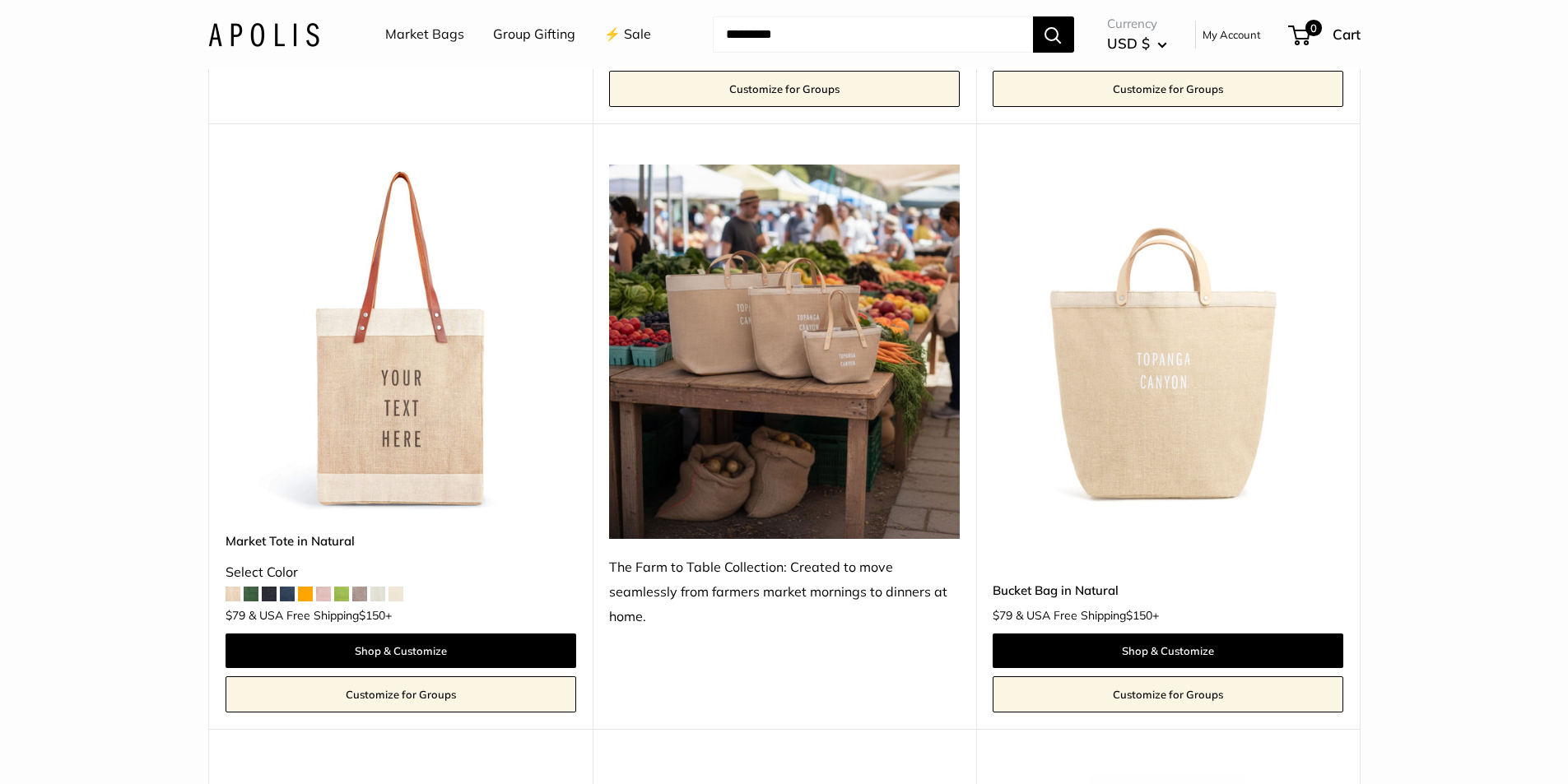
click at [0, 0] on img at bounding box center [0, 0] width 0 height 0
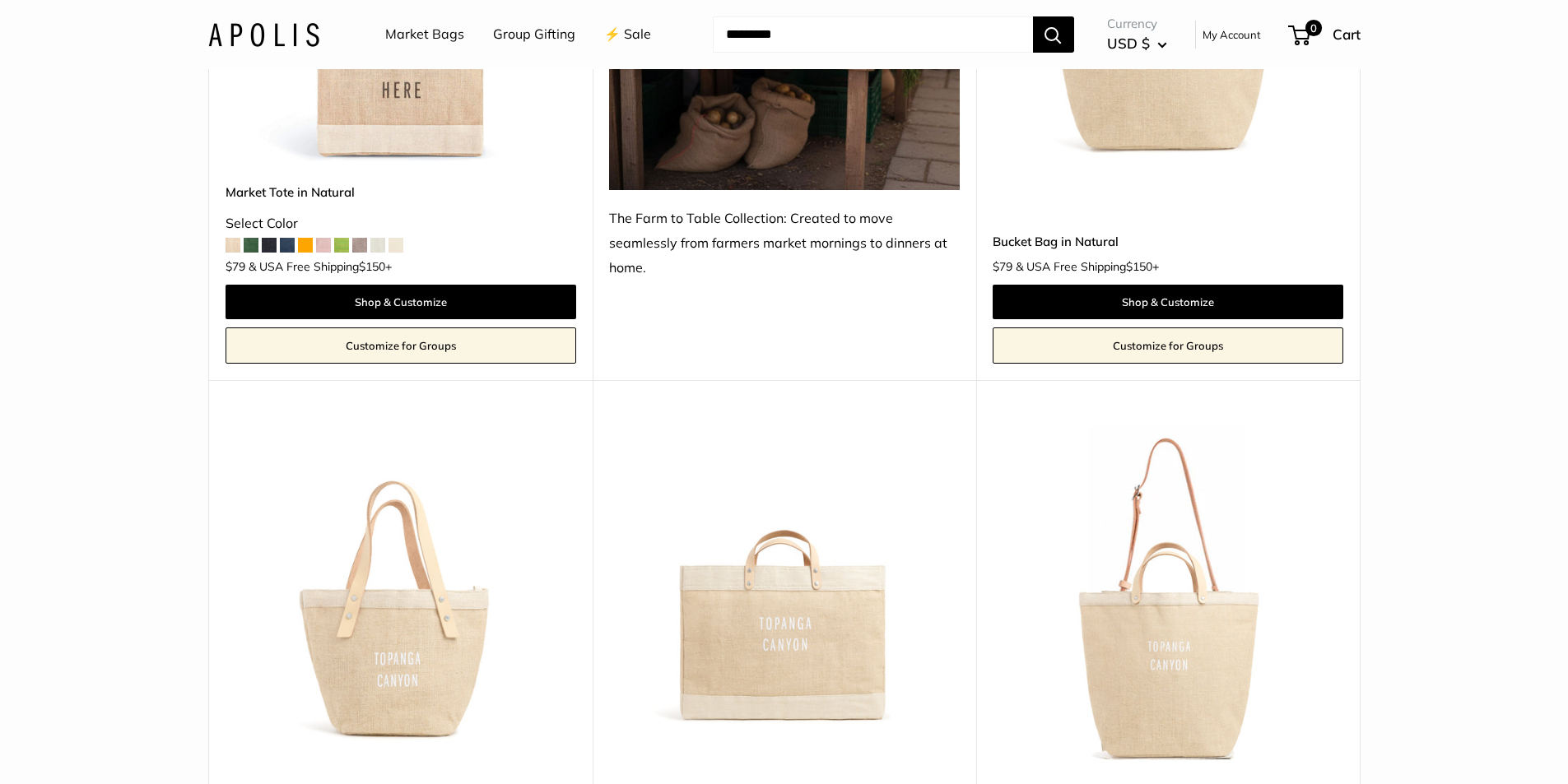
scroll to position [1234, 0]
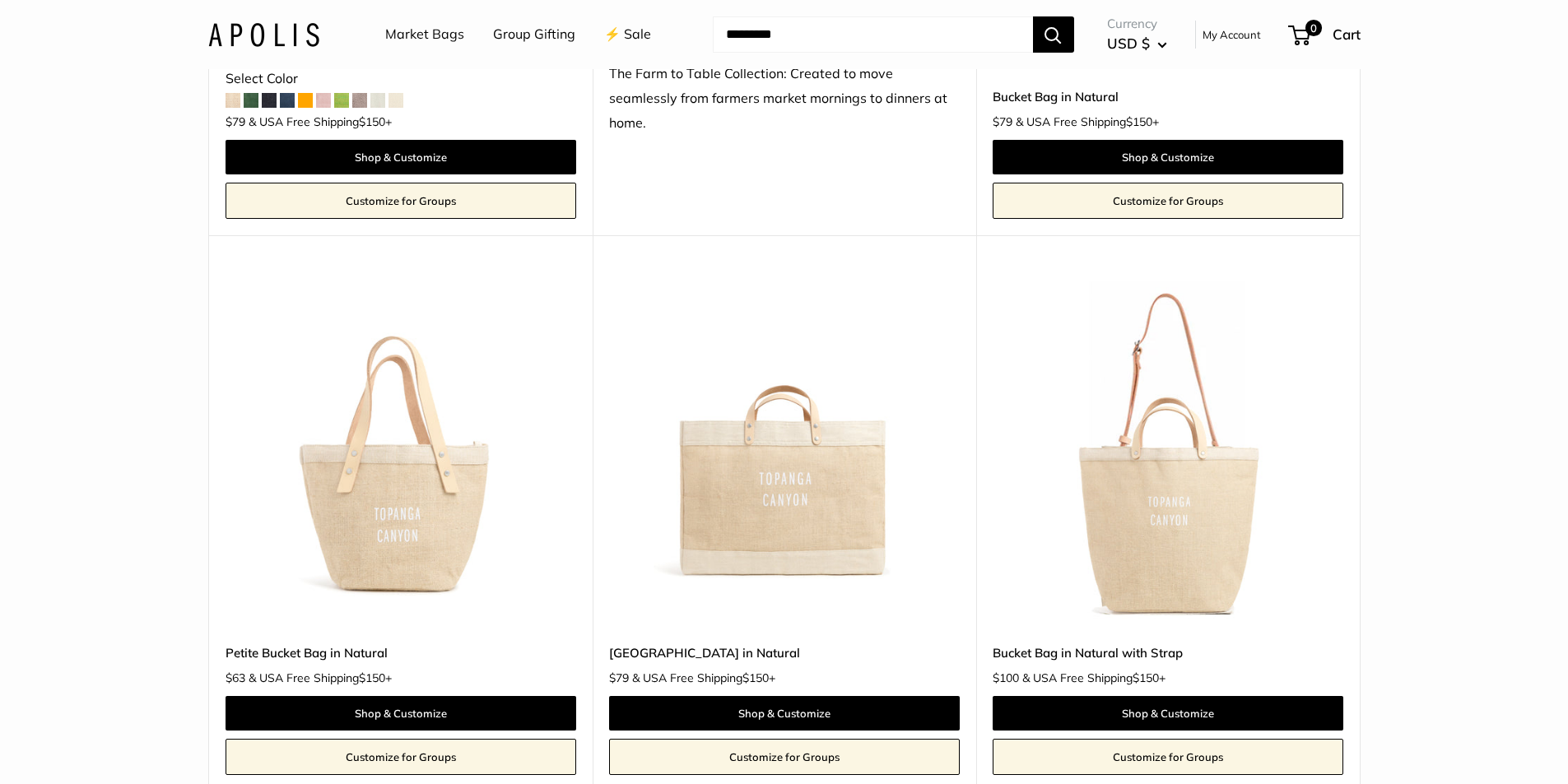
click at [0, 0] on img at bounding box center [0, 0] width 0 height 0
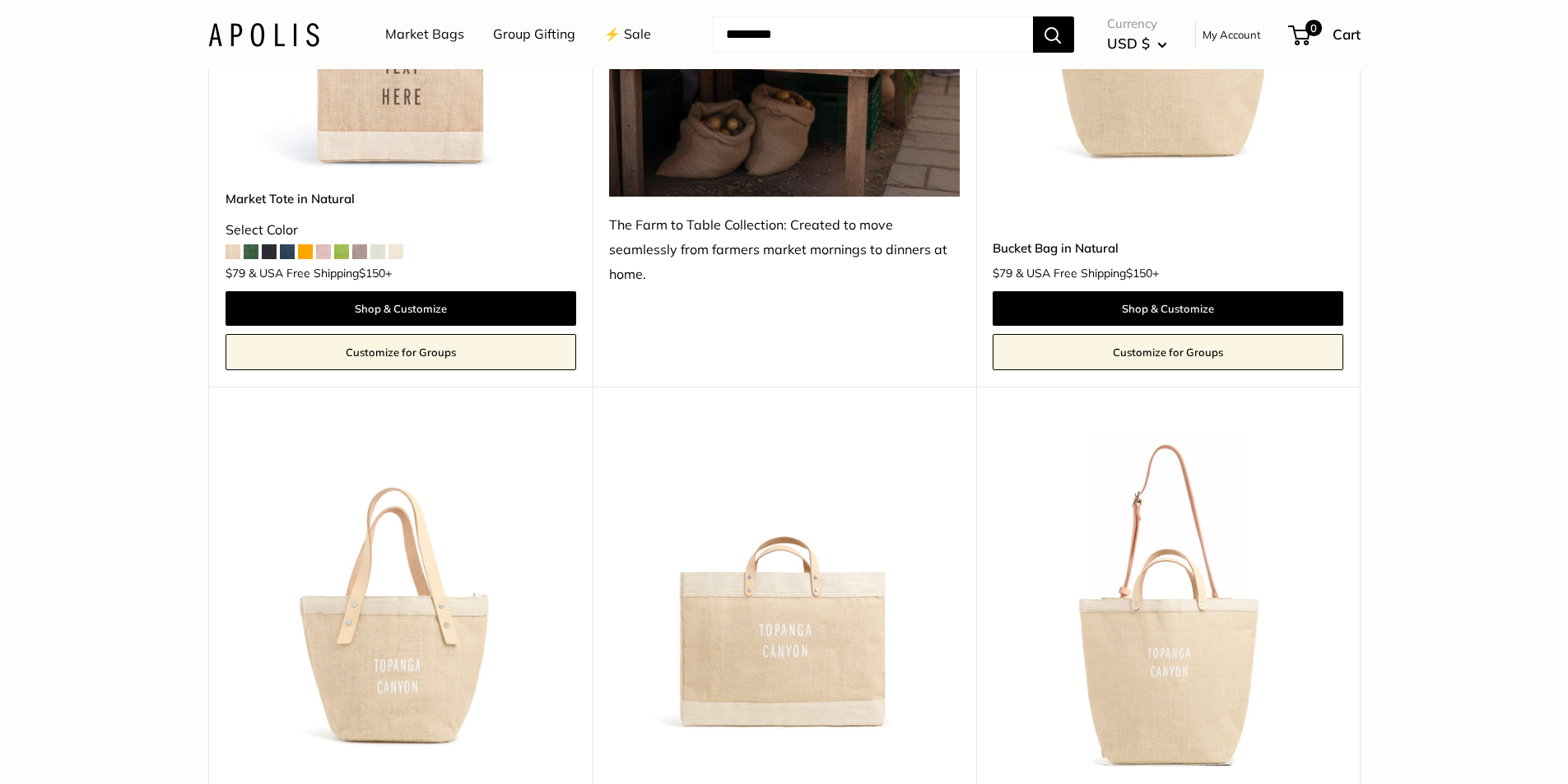
scroll to position [1070, 0]
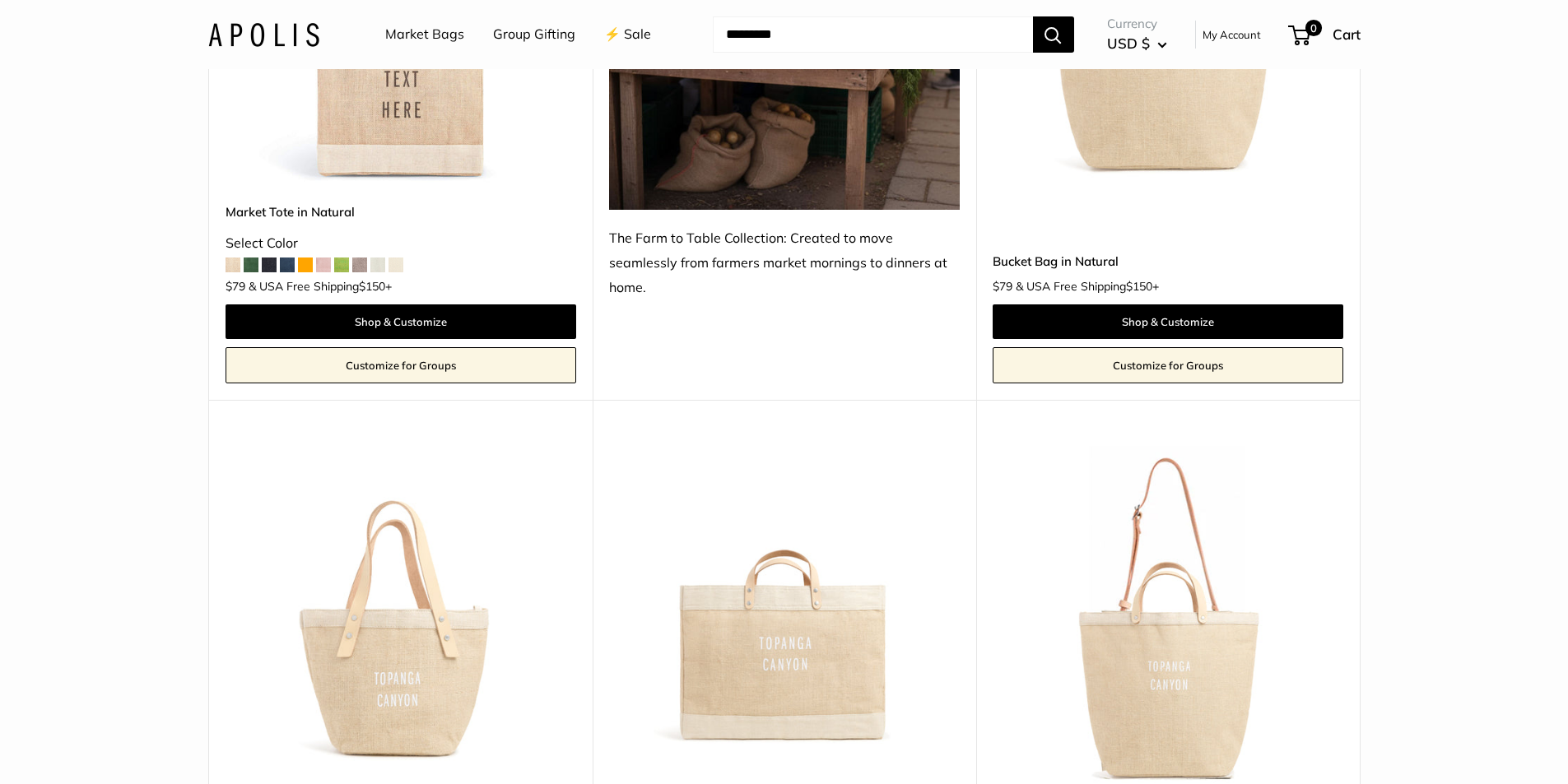
click at [0, 0] on img at bounding box center [0, 0] width 0 height 0
click at [1246, 189] on div "Upgrade: Next Day Fulfillment Customizable Text Sturdy & Spill Resistant Best S…" at bounding box center [1168, 97] width 383 height 606
click at [0, 0] on img at bounding box center [0, 0] width 0 height 0
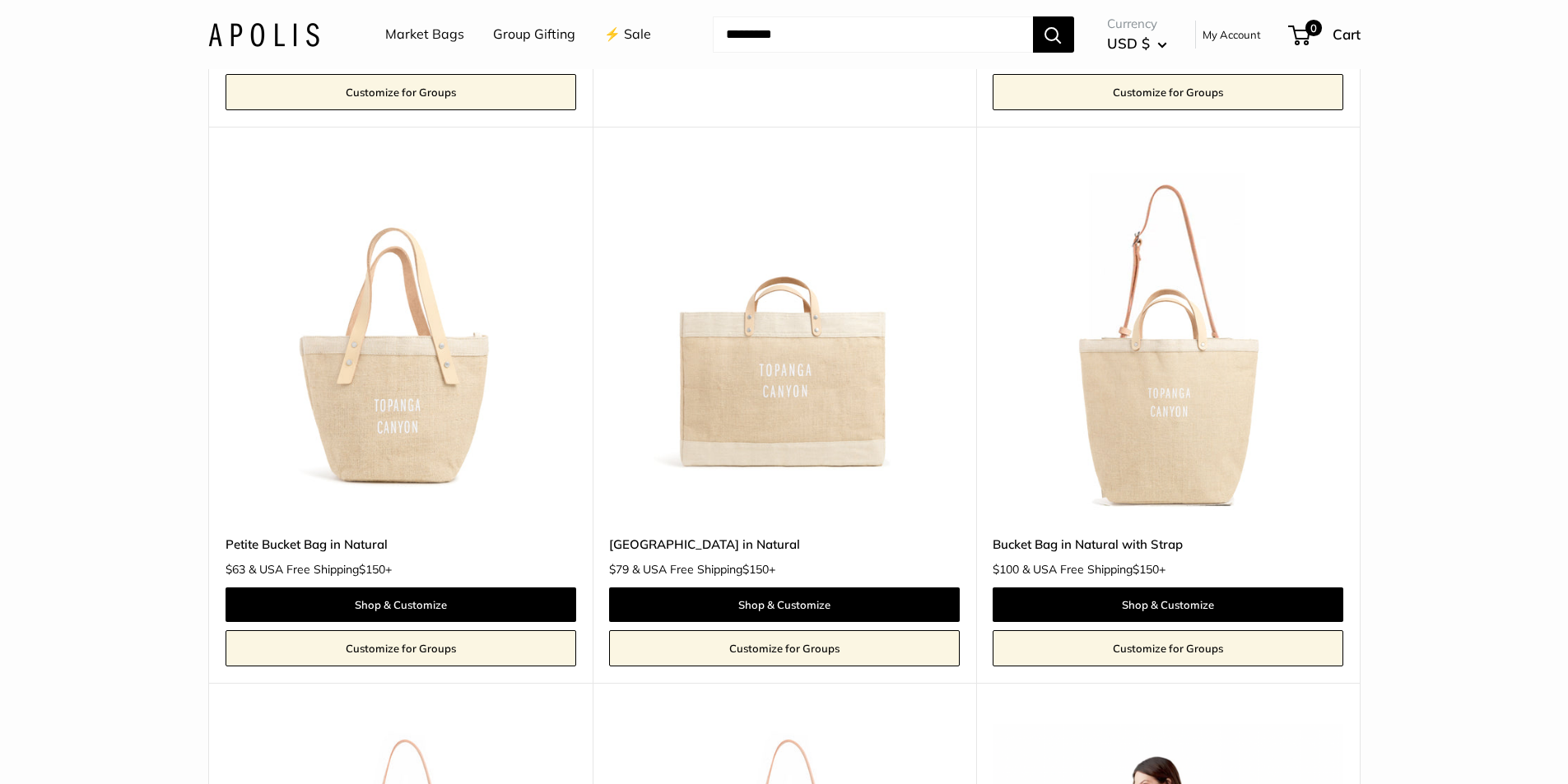
scroll to position [1399, 0]
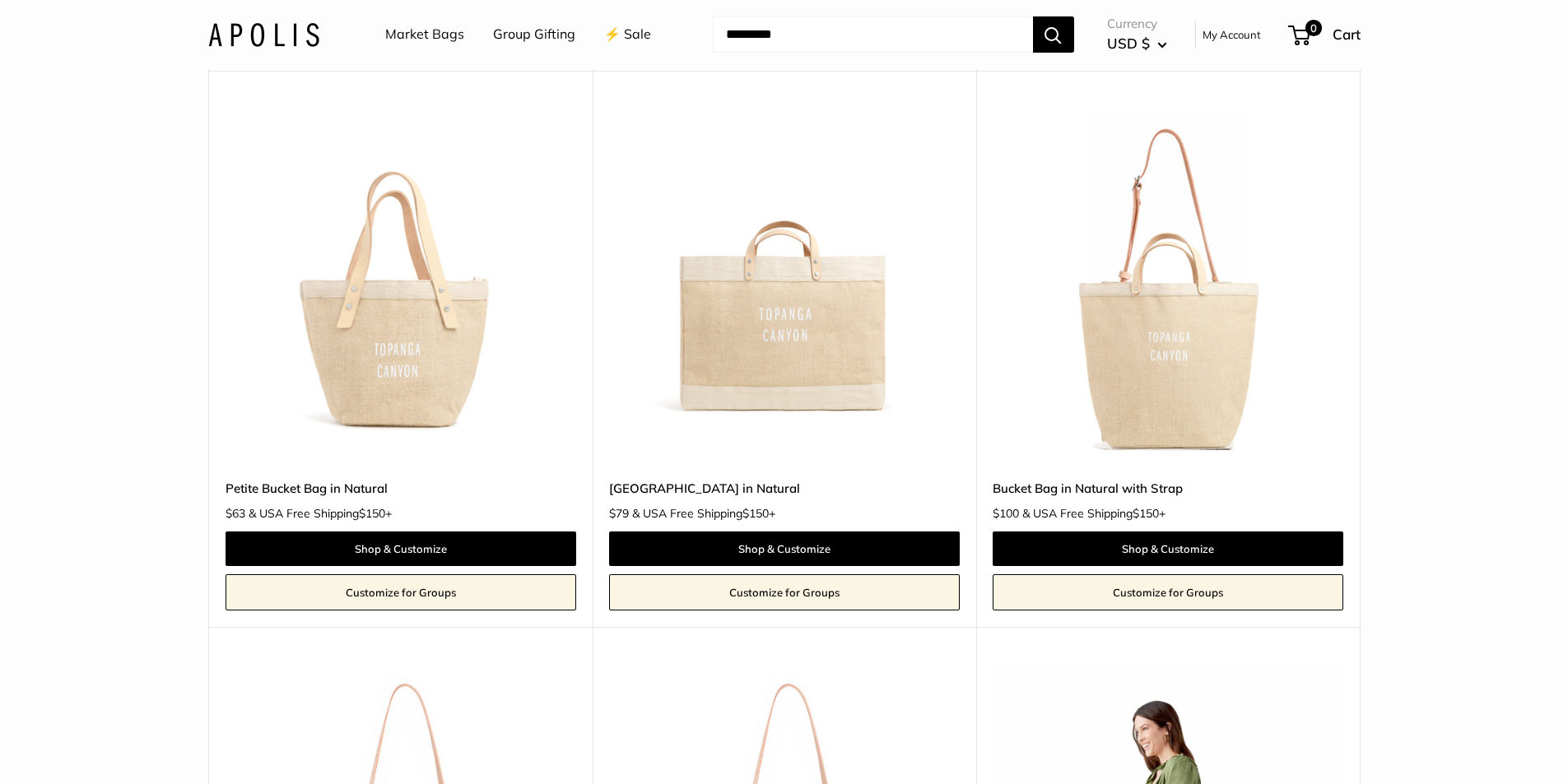
click at [0, 0] on img at bounding box center [0, 0] width 0 height 0
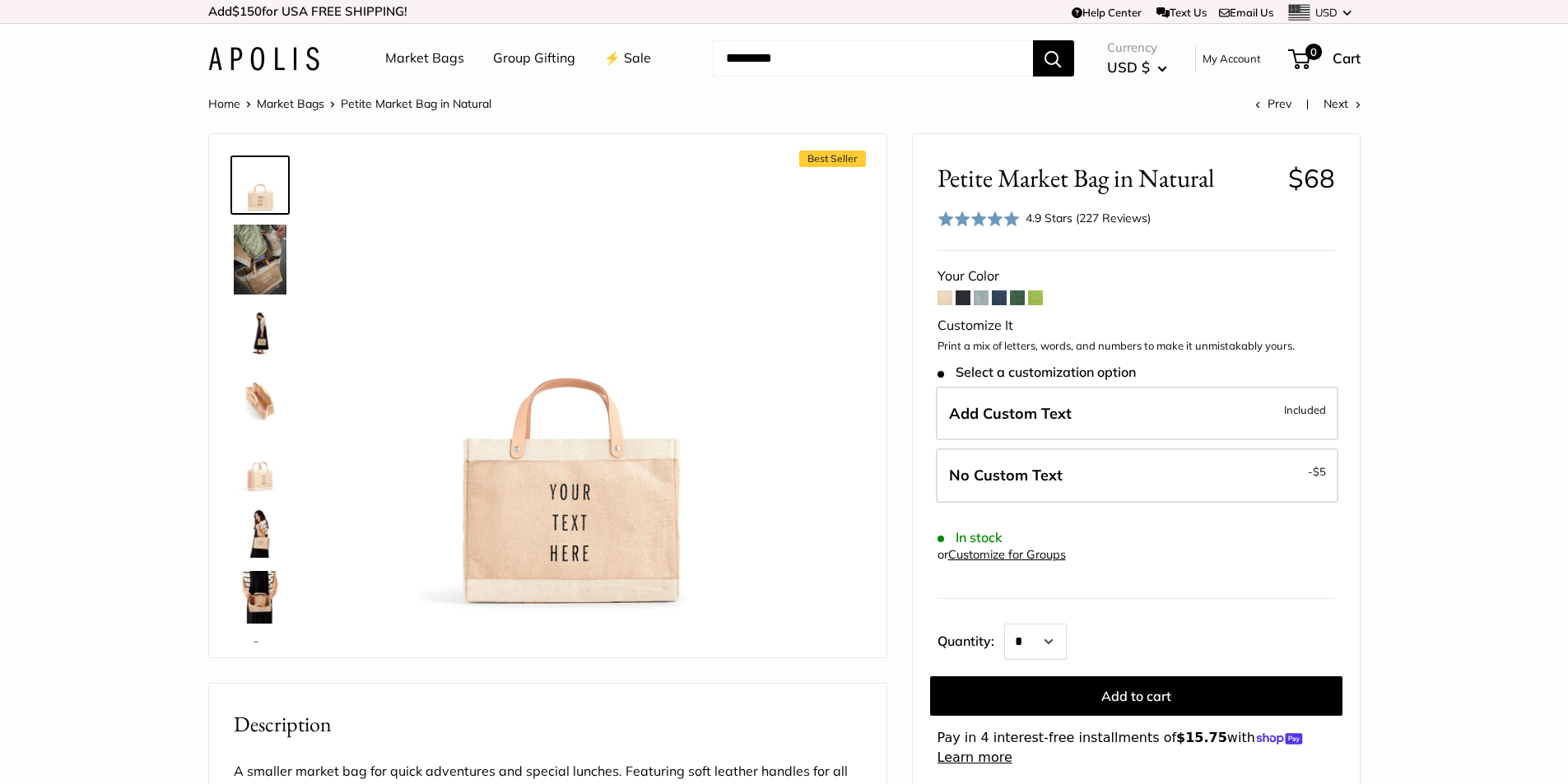
click at [249, 321] on img at bounding box center [260, 334] width 52 height 52
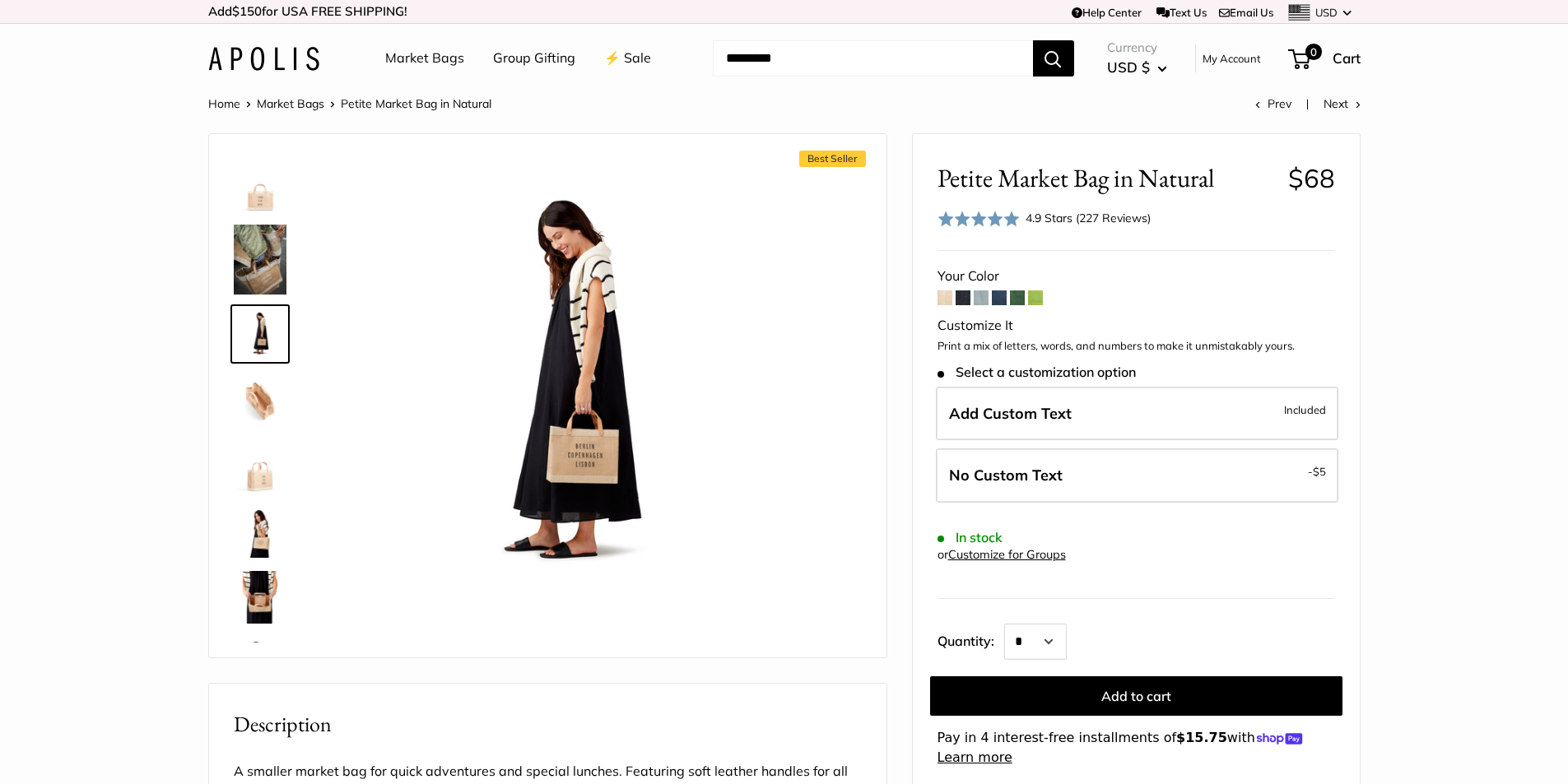
click at [263, 201] on img at bounding box center [260, 185] width 52 height 52
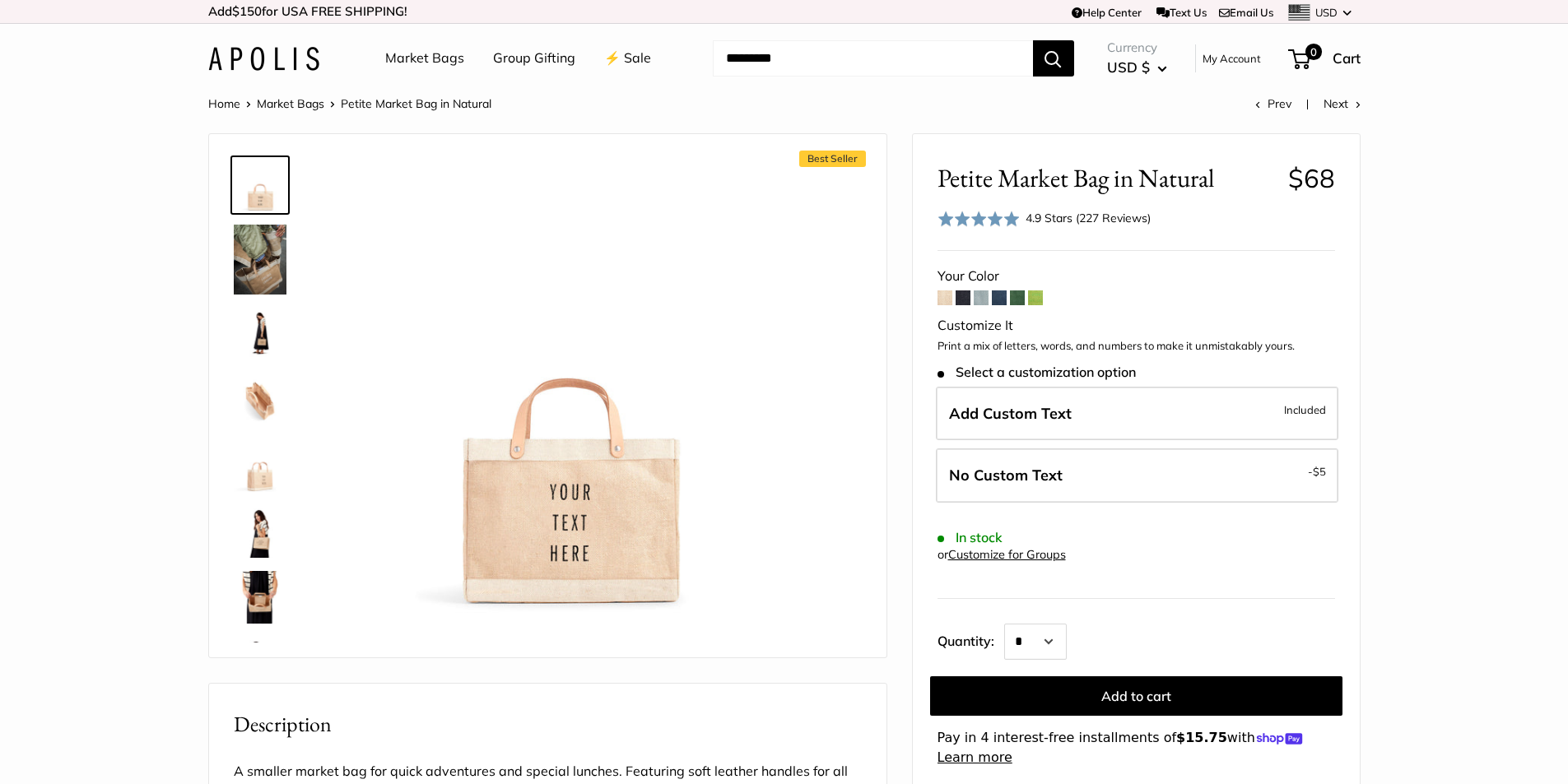
click at [257, 569] on link at bounding box center [260, 597] width 59 height 59
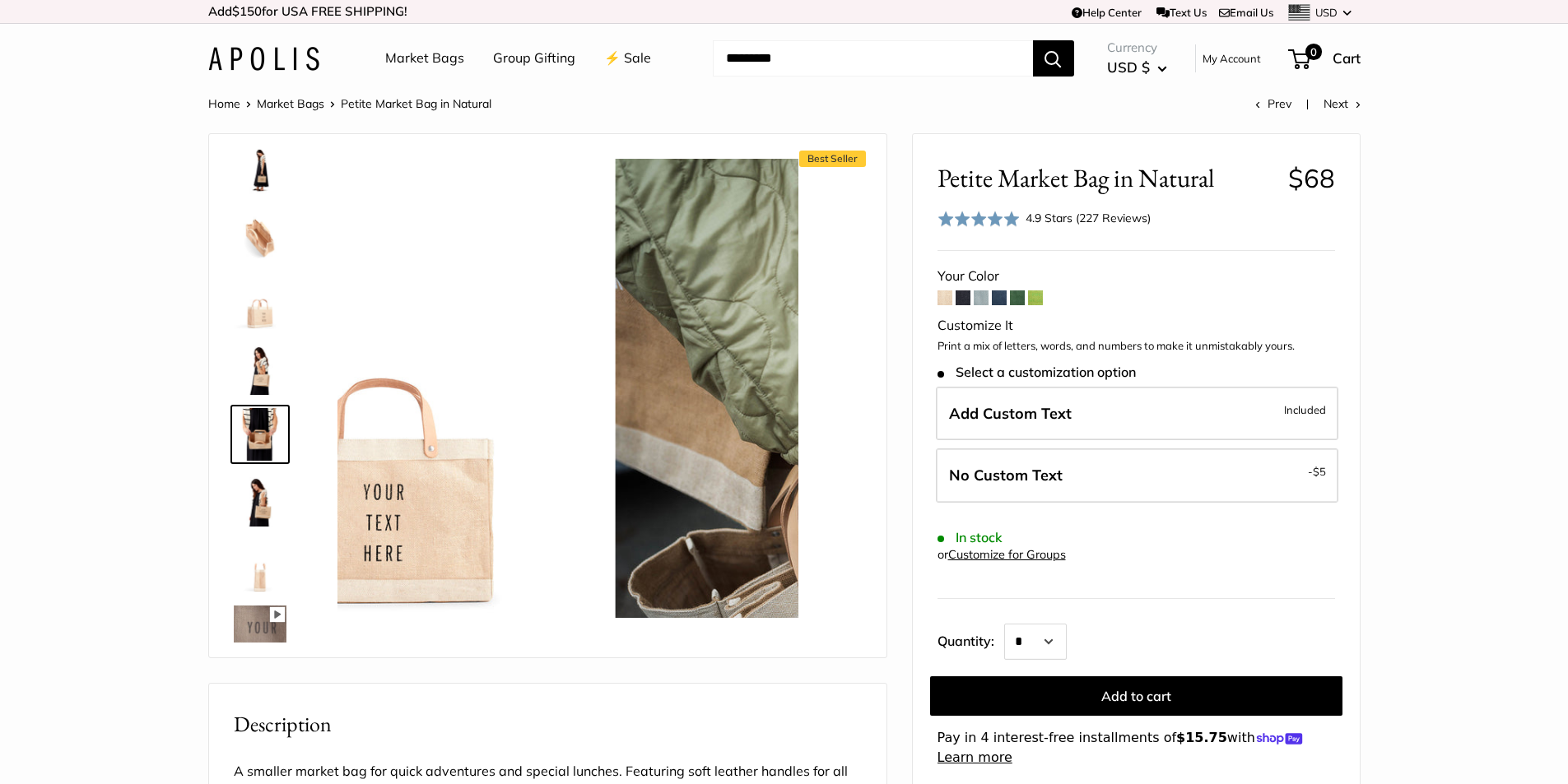
scroll to position [200, 0]
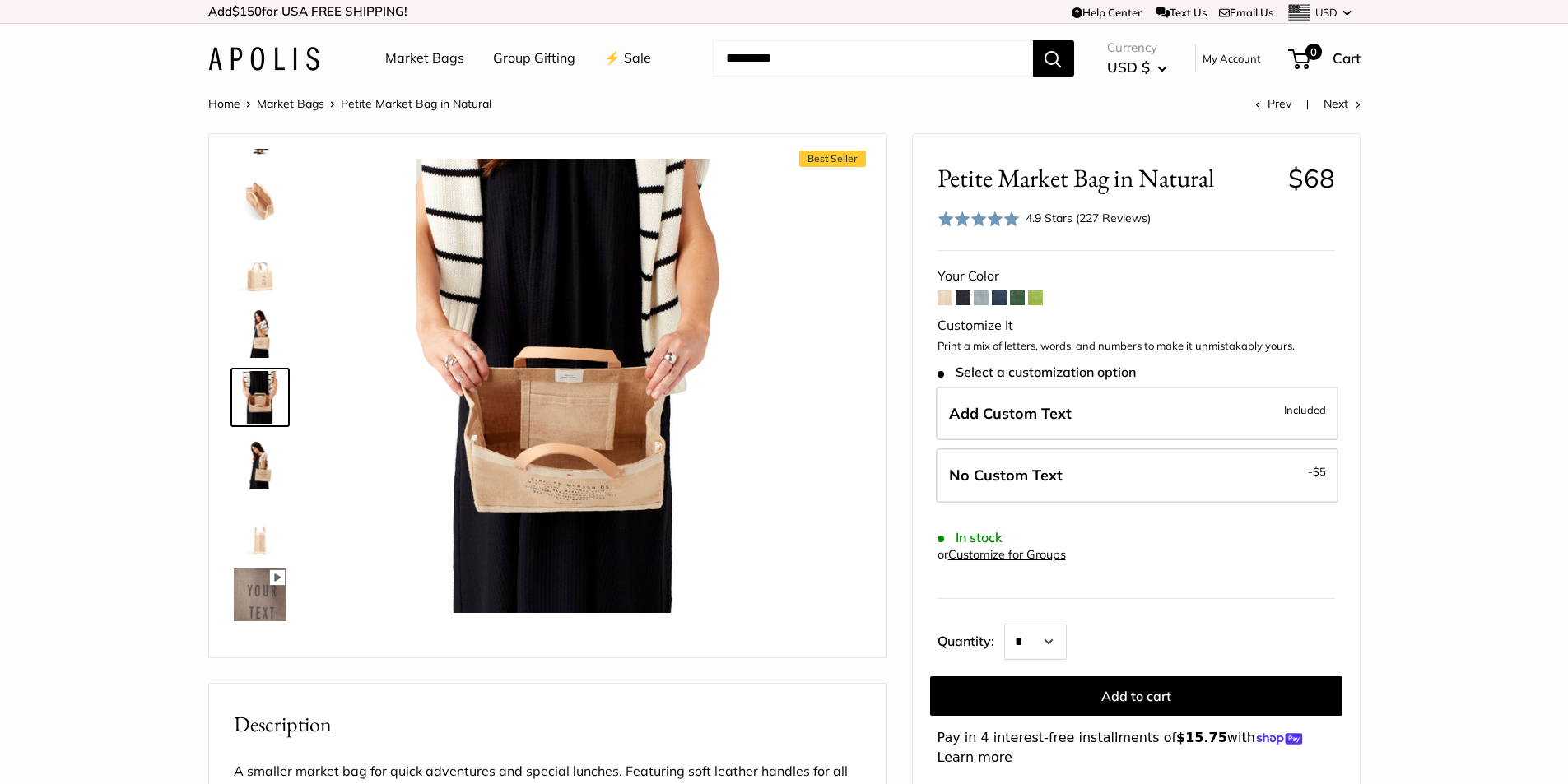
click at [253, 269] on img at bounding box center [260, 266] width 52 height 52
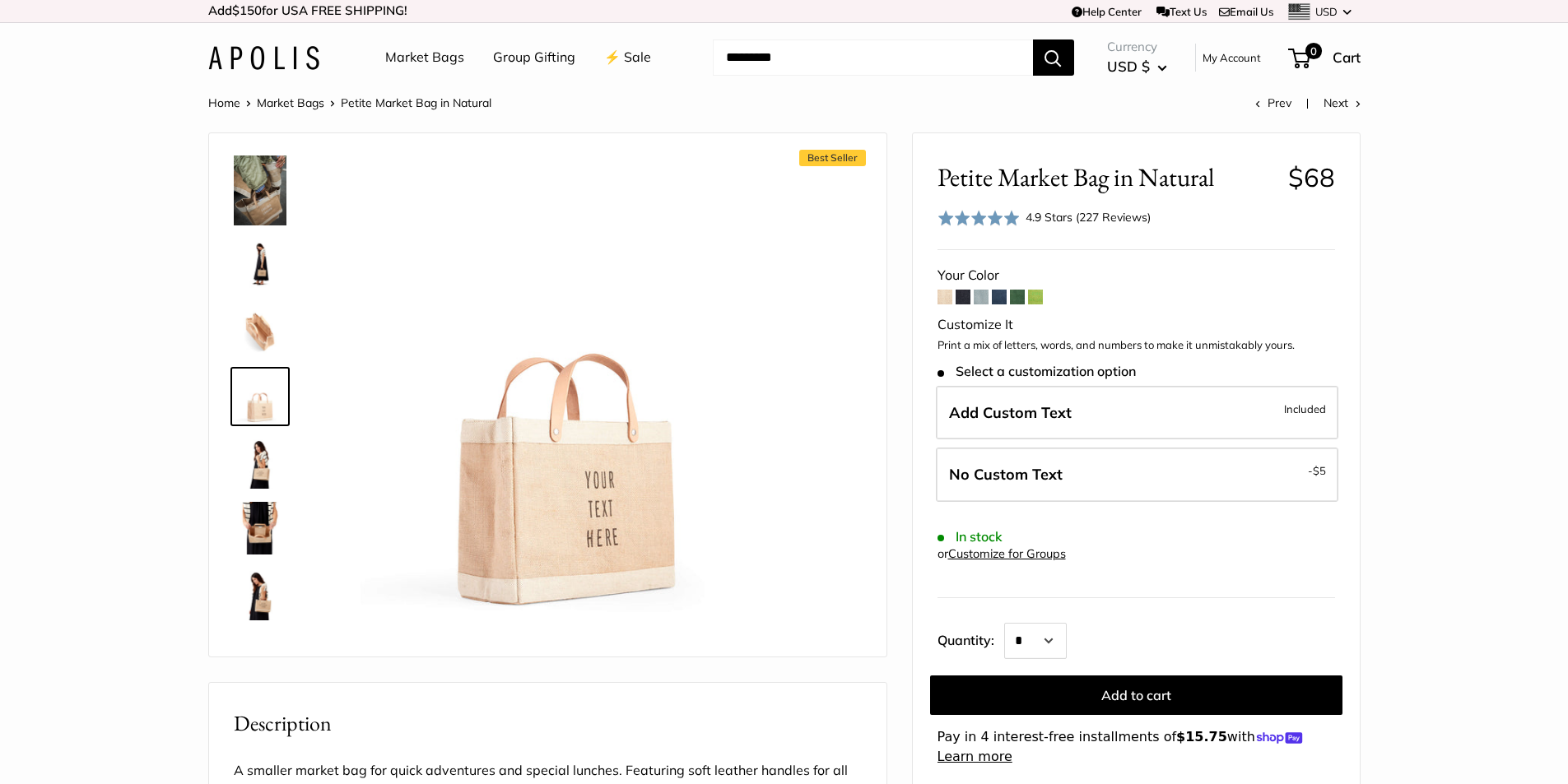
scroll to position [0, 0]
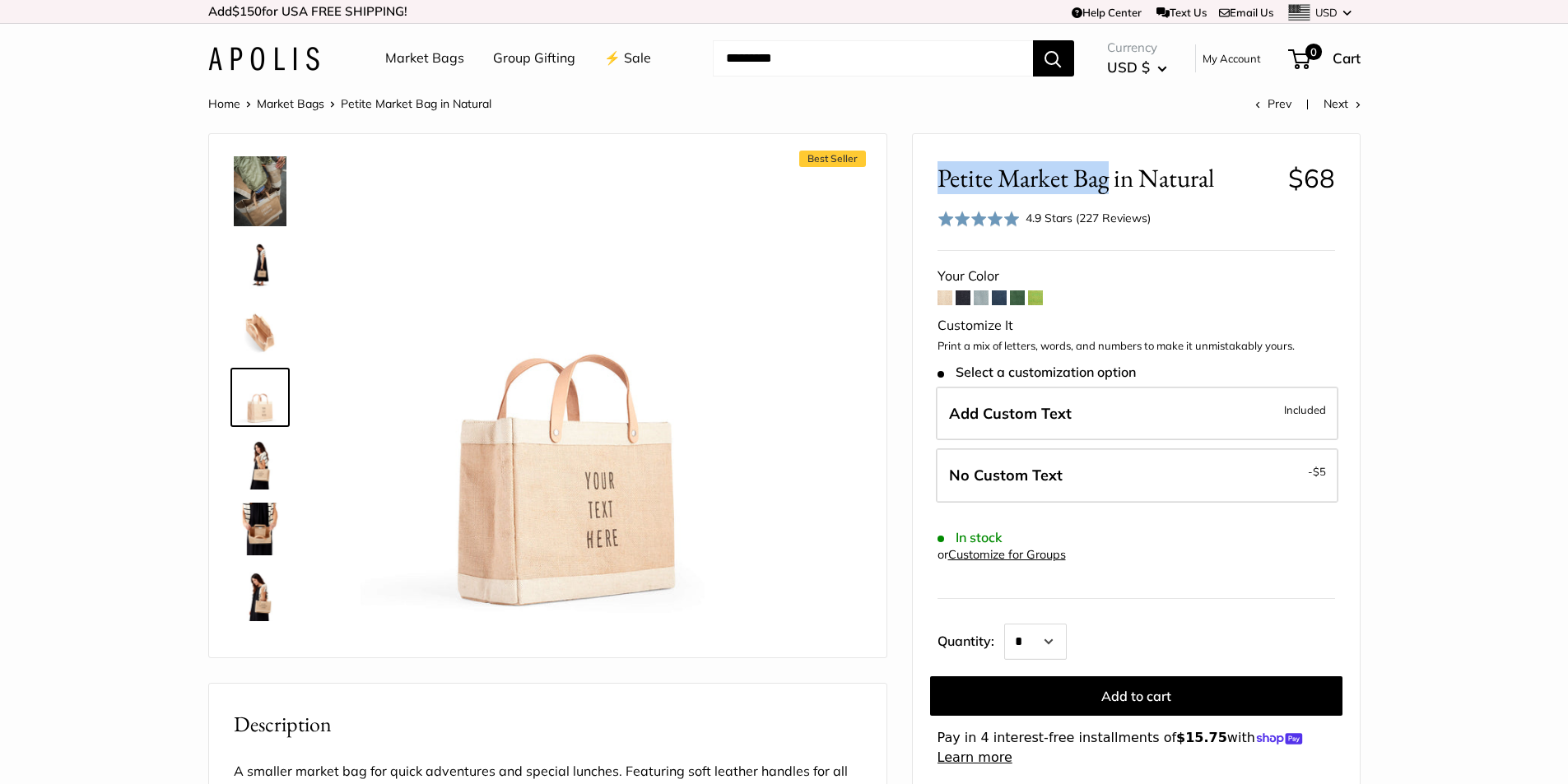
drag, startPoint x: 938, startPoint y: 173, endPoint x: 1109, endPoint y: 175, distance: 171.0
click at [1109, 175] on span "Petite Market Bag in Natural" at bounding box center [1107, 178] width 338 height 30
copy span "Petite Market Bag"
click at [270, 331] on img at bounding box center [260, 332] width 52 height 52
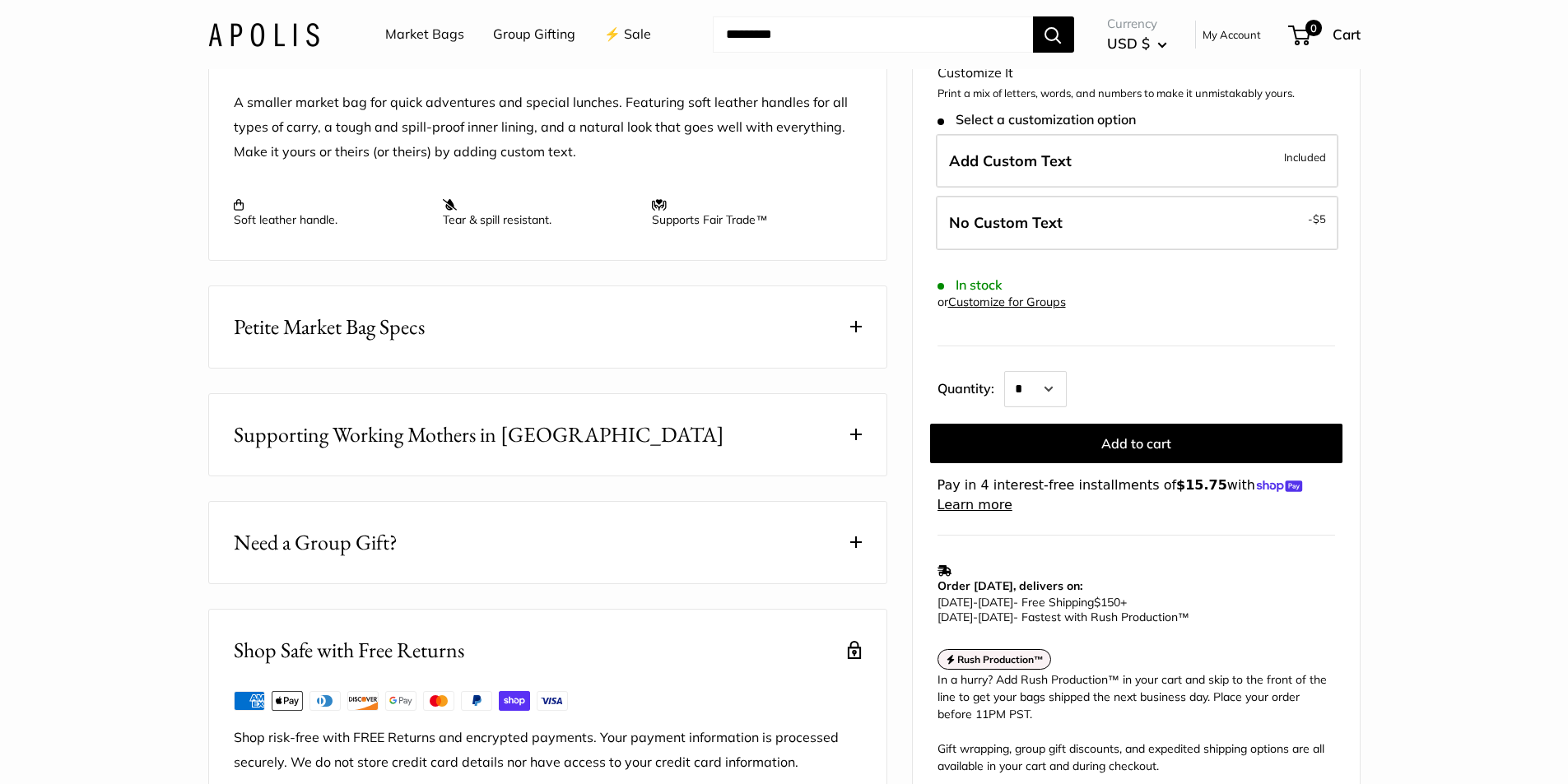
scroll to position [658, 0]
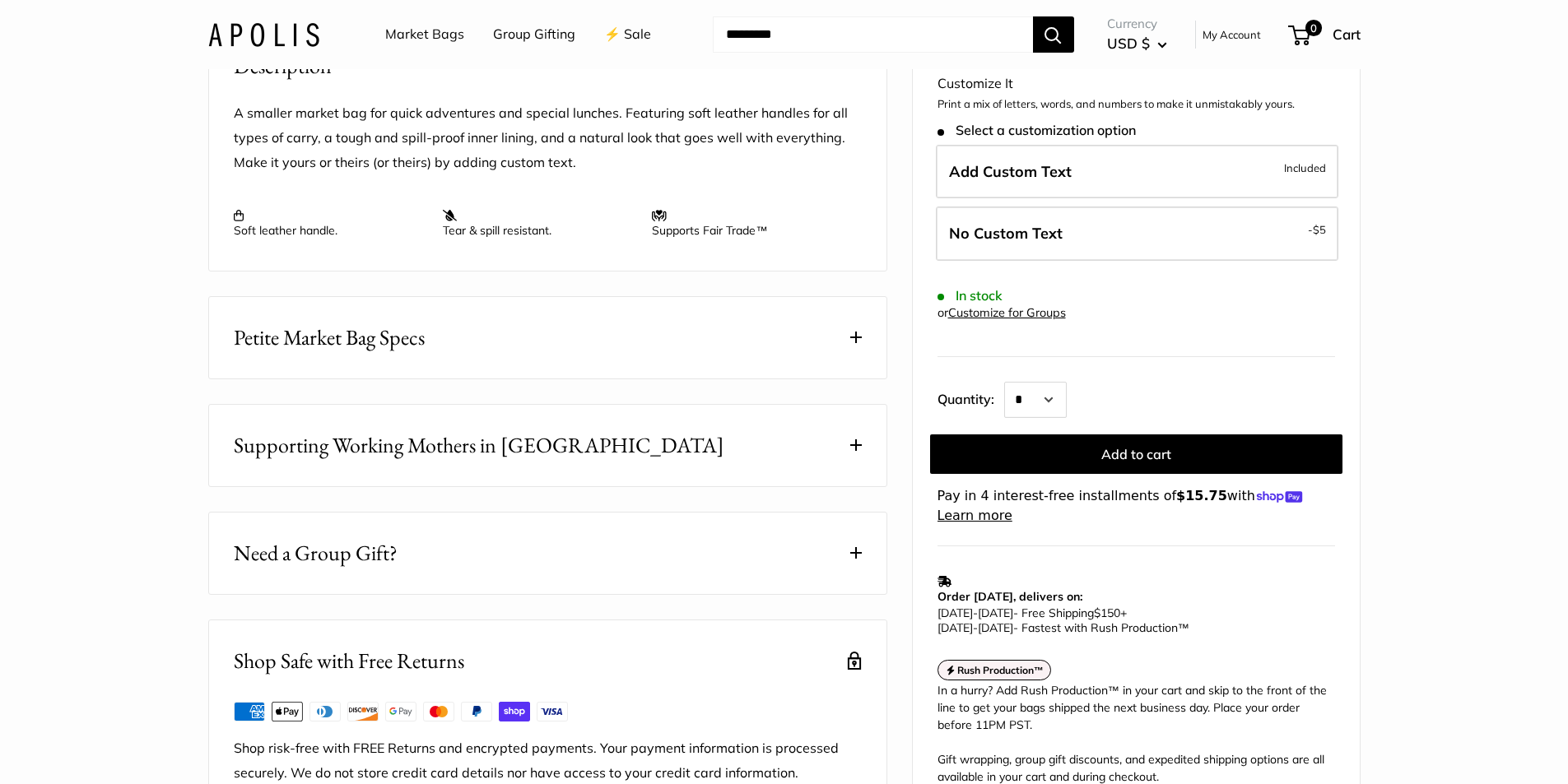
click at [839, 354] on button "Petite Market Bag Specs" at bounding box center [547, 337] width 678 height 81
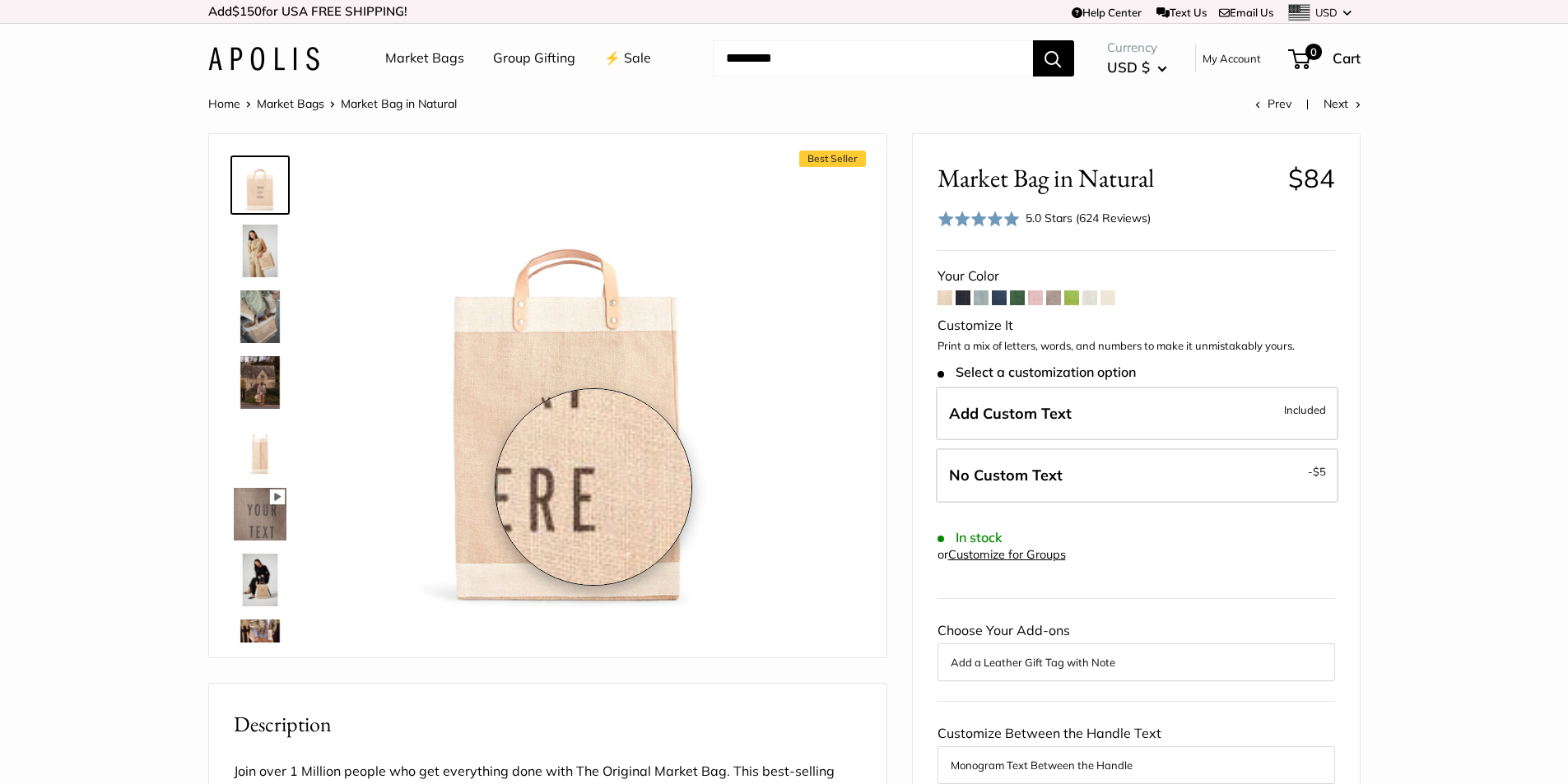
click at [593, 487] on img at bounding box center [568, 386] width 454 height 454
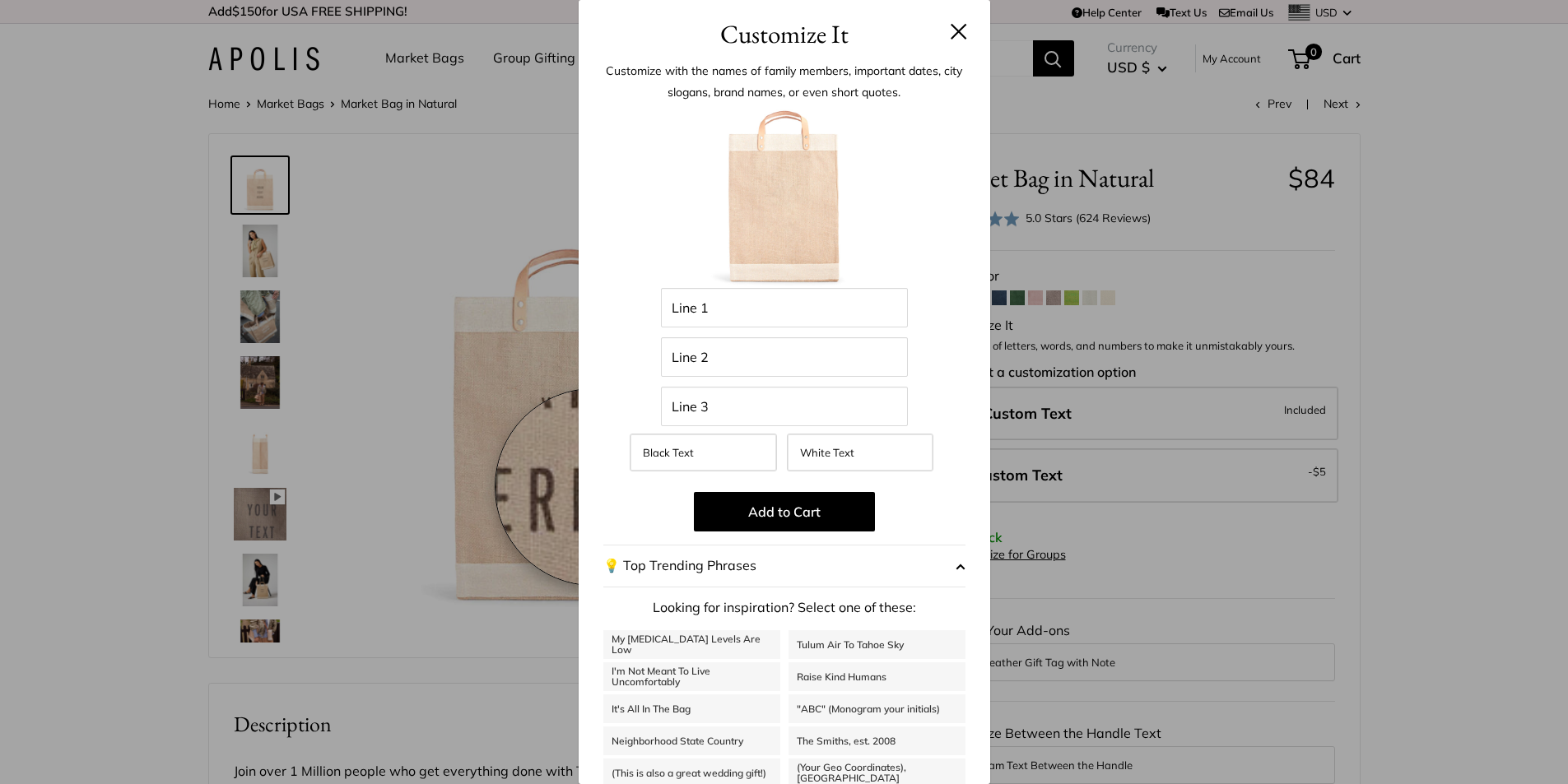
scroll to position [163, 0]
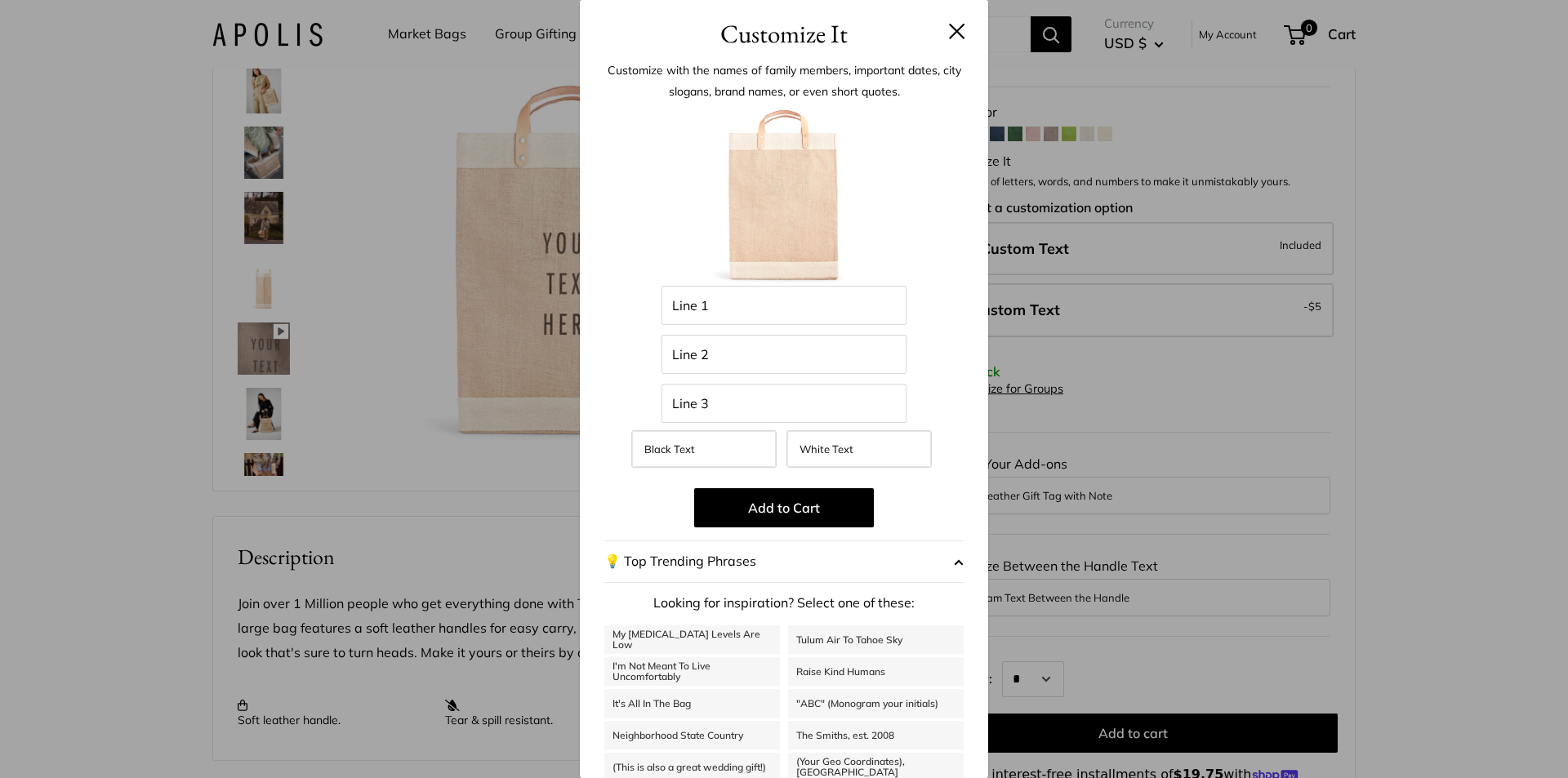
click at [949, 28] on button at bounding box center [956, 30] width 16 height 16
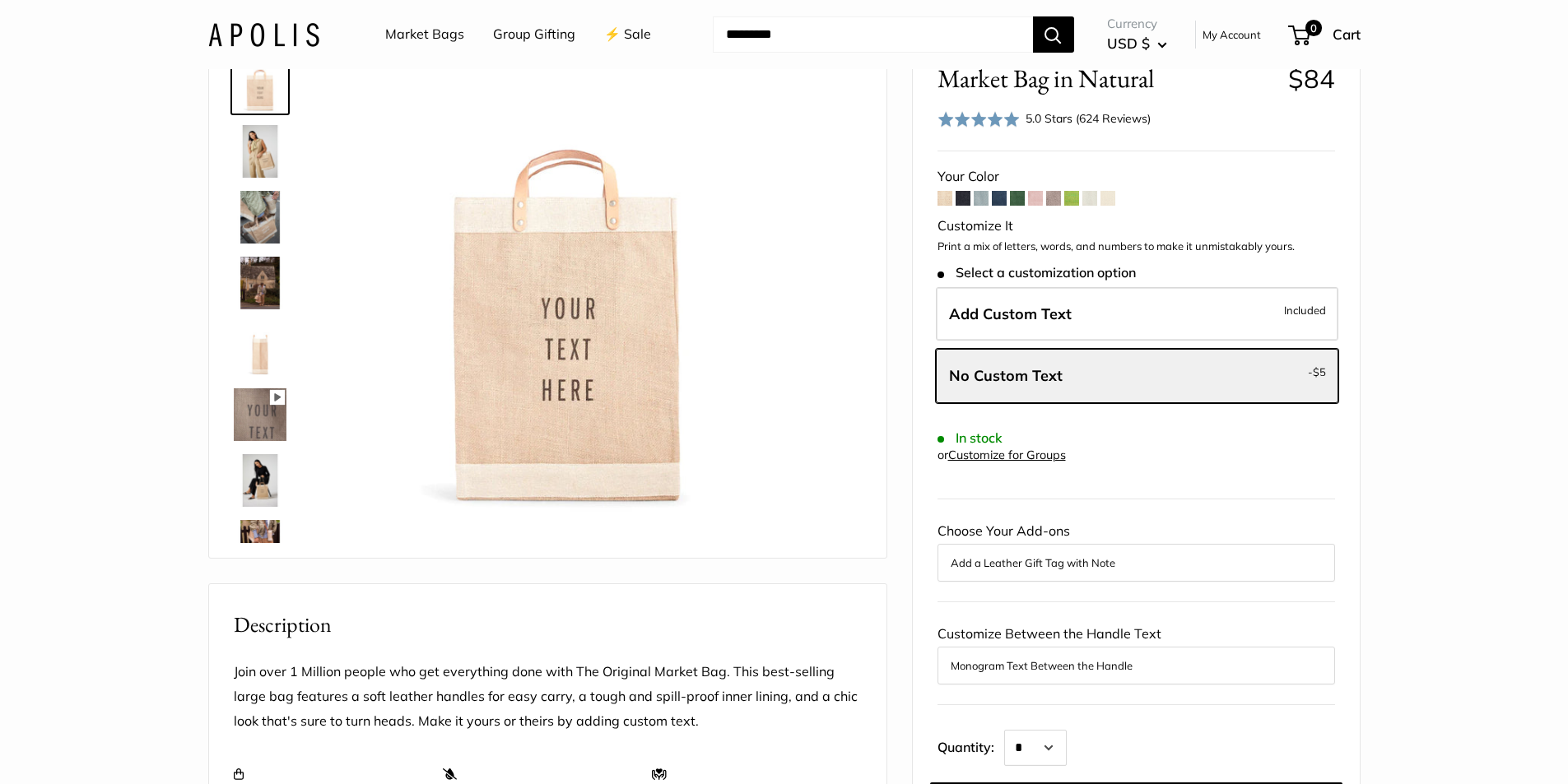
scroll to position [0, 0]
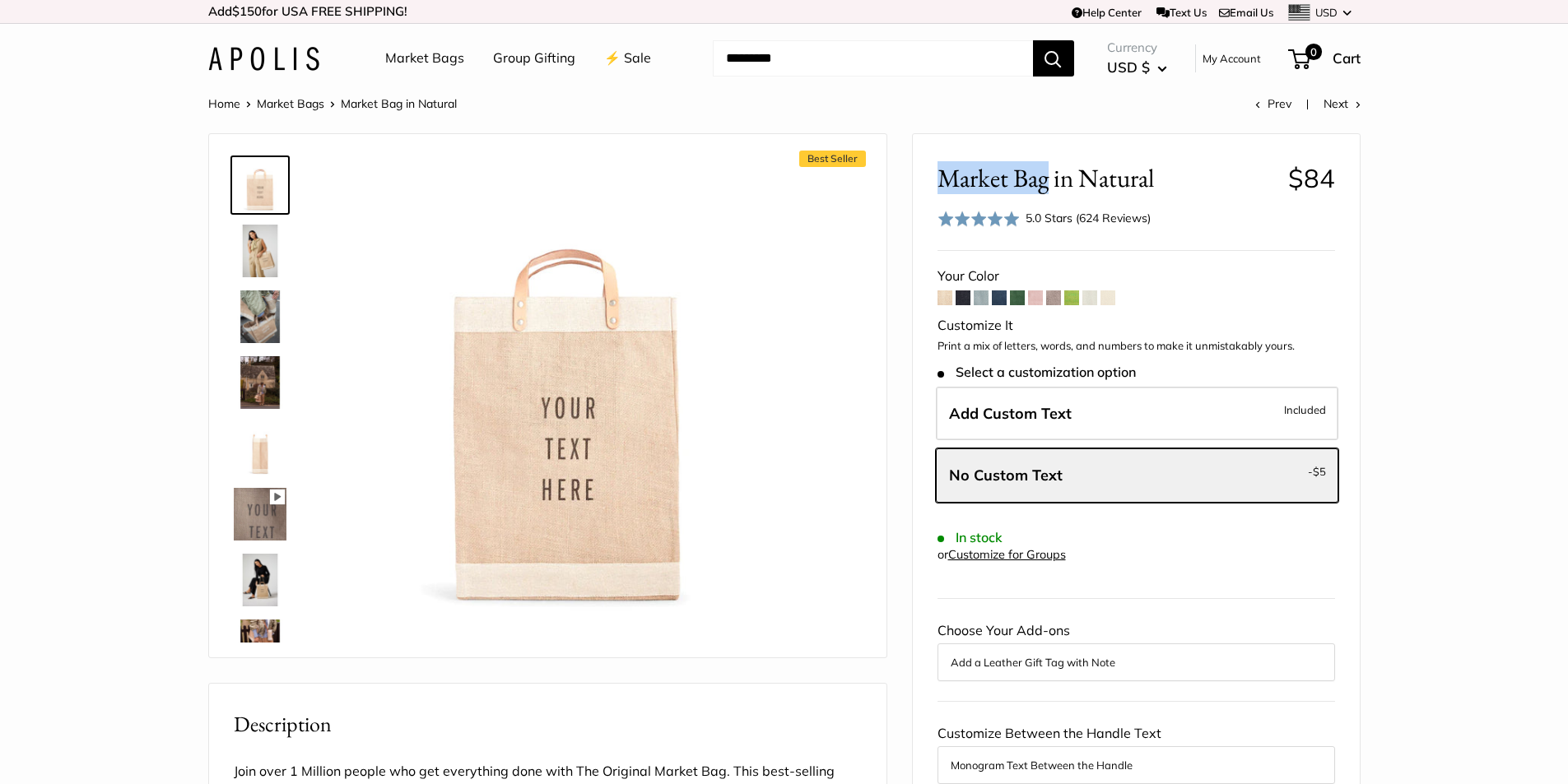
drag, startPoint x: 939, startPoint y: 179, endPoint x: 1046, endPoint y: 178, distance: 107.0
click at [1046, 178] on span "Market Bag in Natural" at bounding box center [1107, 178] width 338 height 30
copy span "Market Bag"
click at [316, 438] on div "Best Seller 13" wide, 18" high, 8" deep; handles: 3.5" Pause Play % buffered 00…" at bounding box center [547, 396] width 636 height 491
click at [277, 435] on img at bounding box center [260, 448] width 52 height 52
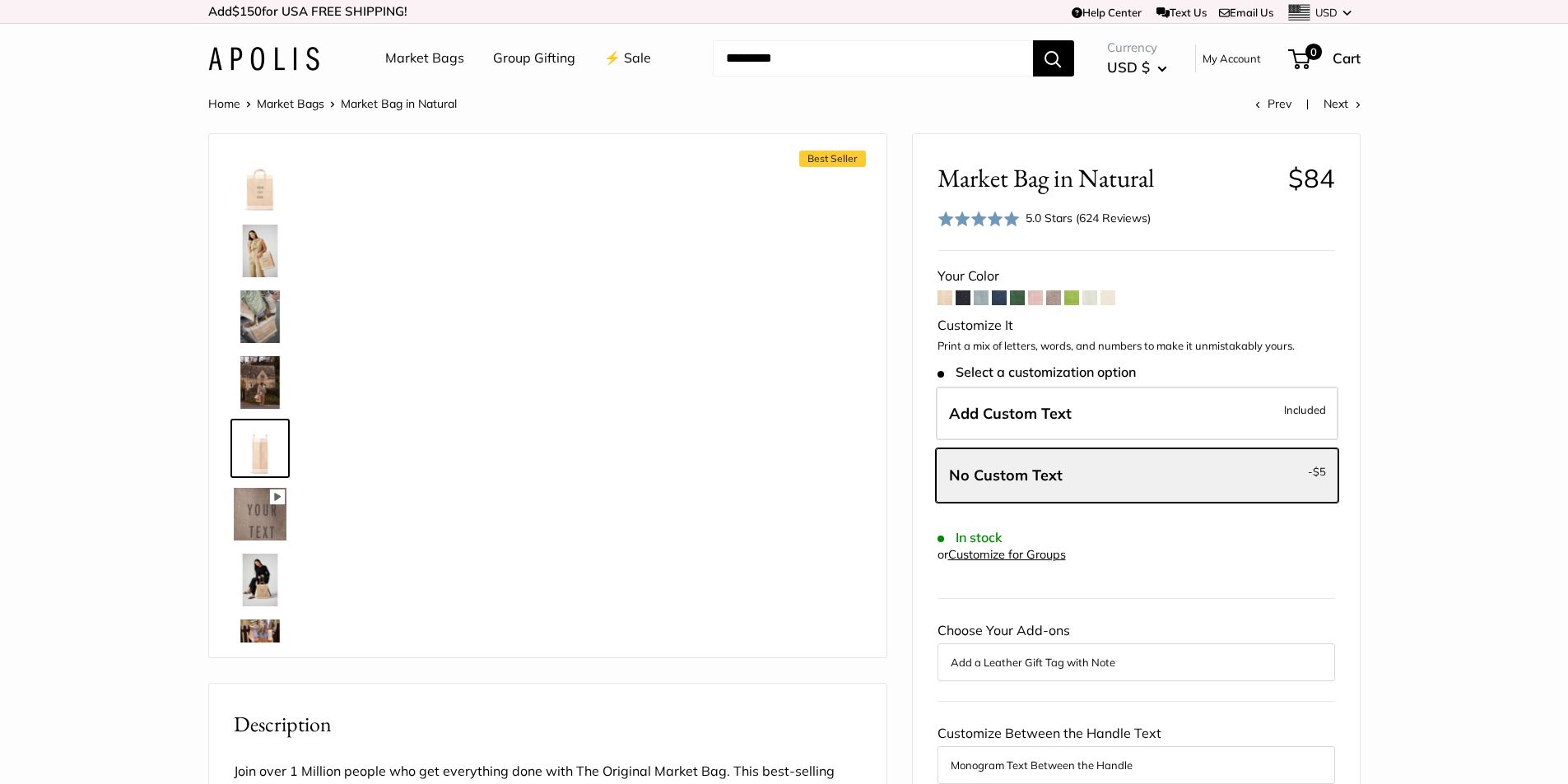
scroll to position [51, 0]
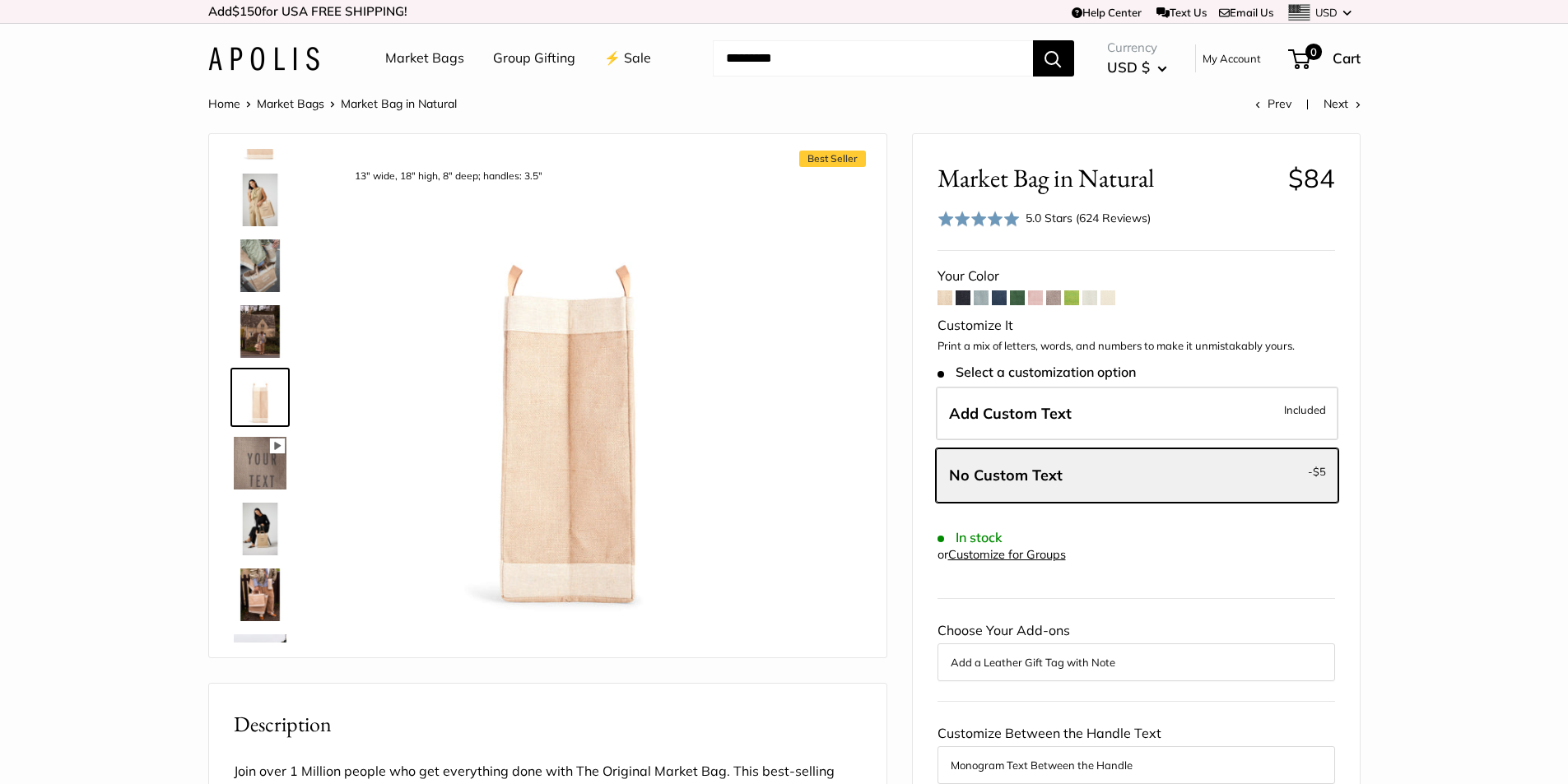
click at [262, 269] on img at bounding box center [260, 266] width 52 height 52
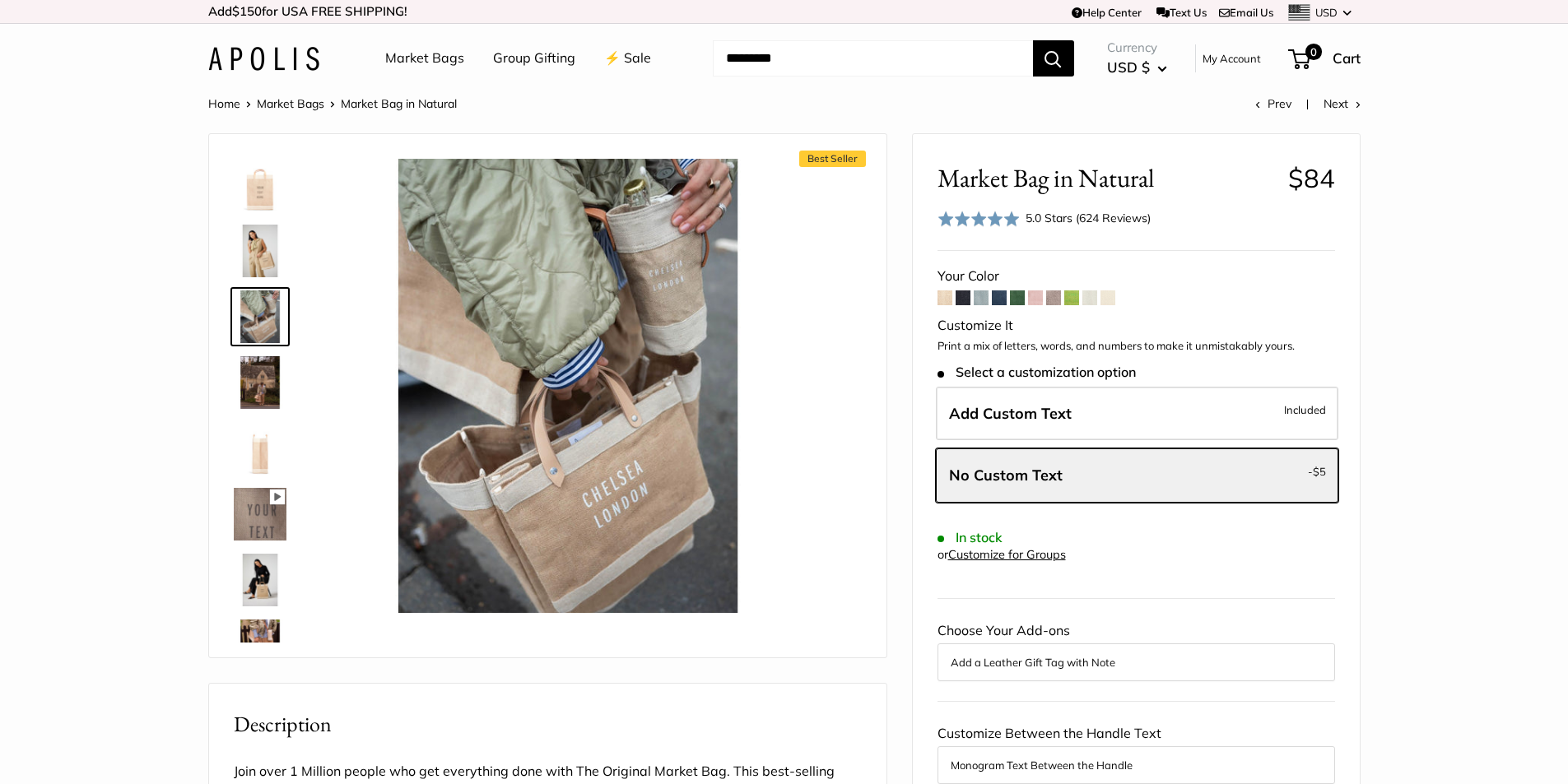
click at [263, 190] on img at bounding box center [260, 185] width 52 height 52
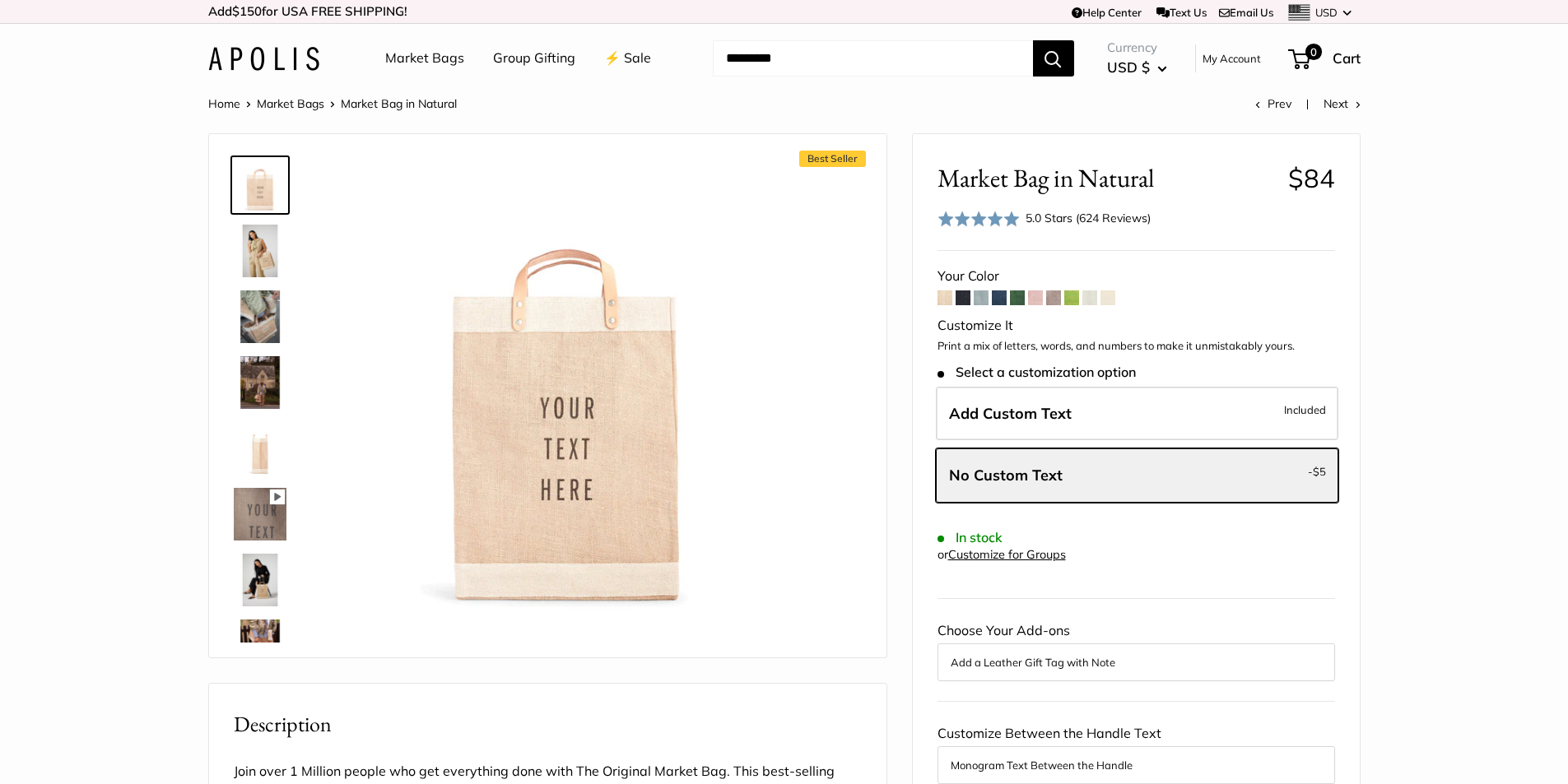
click at [253, 239] on img at bounding box center [260, 251] width 52 height 52
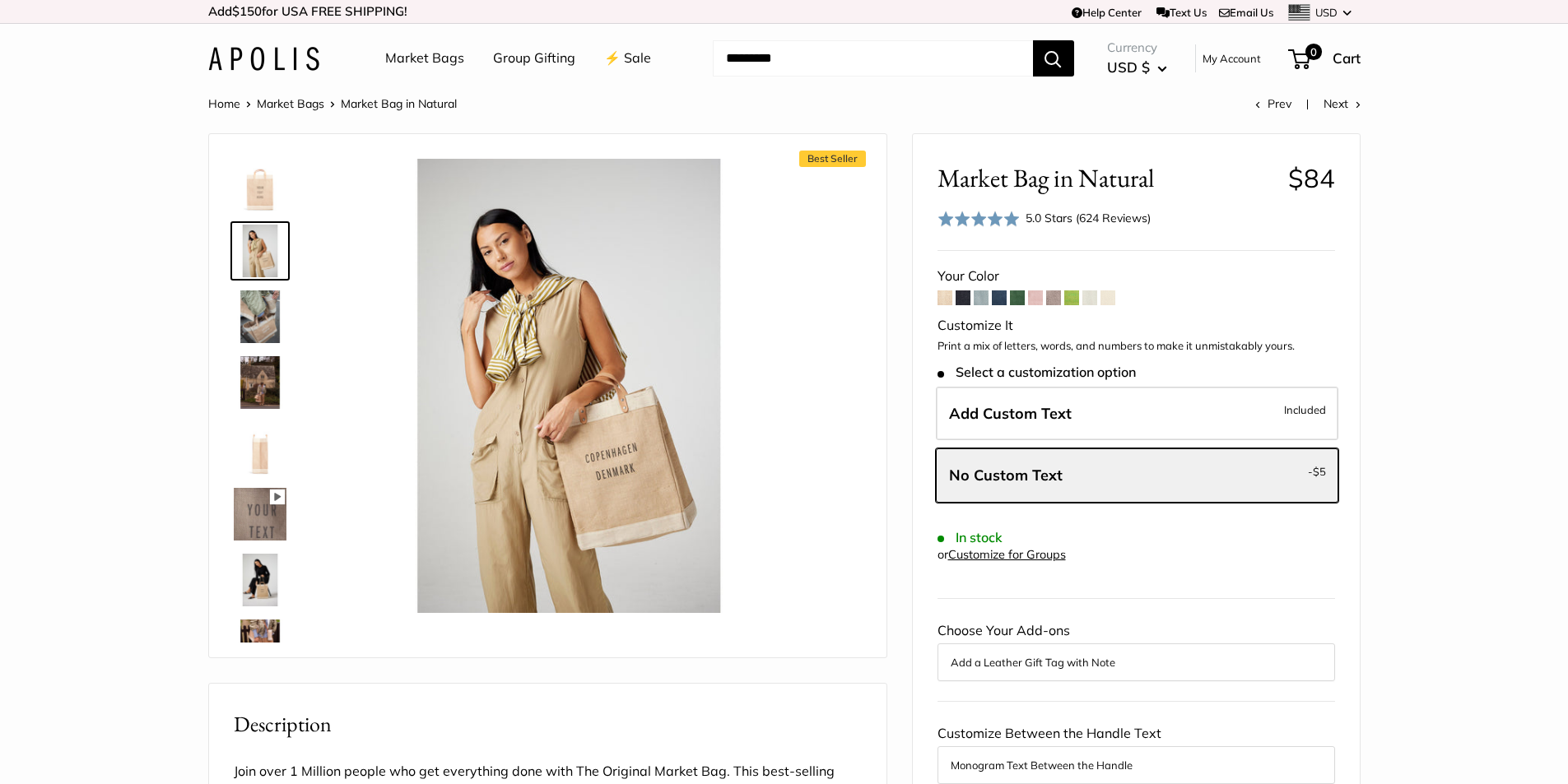
click at [250, 339] on img at bounding box center [260, 316] width 52 height 52
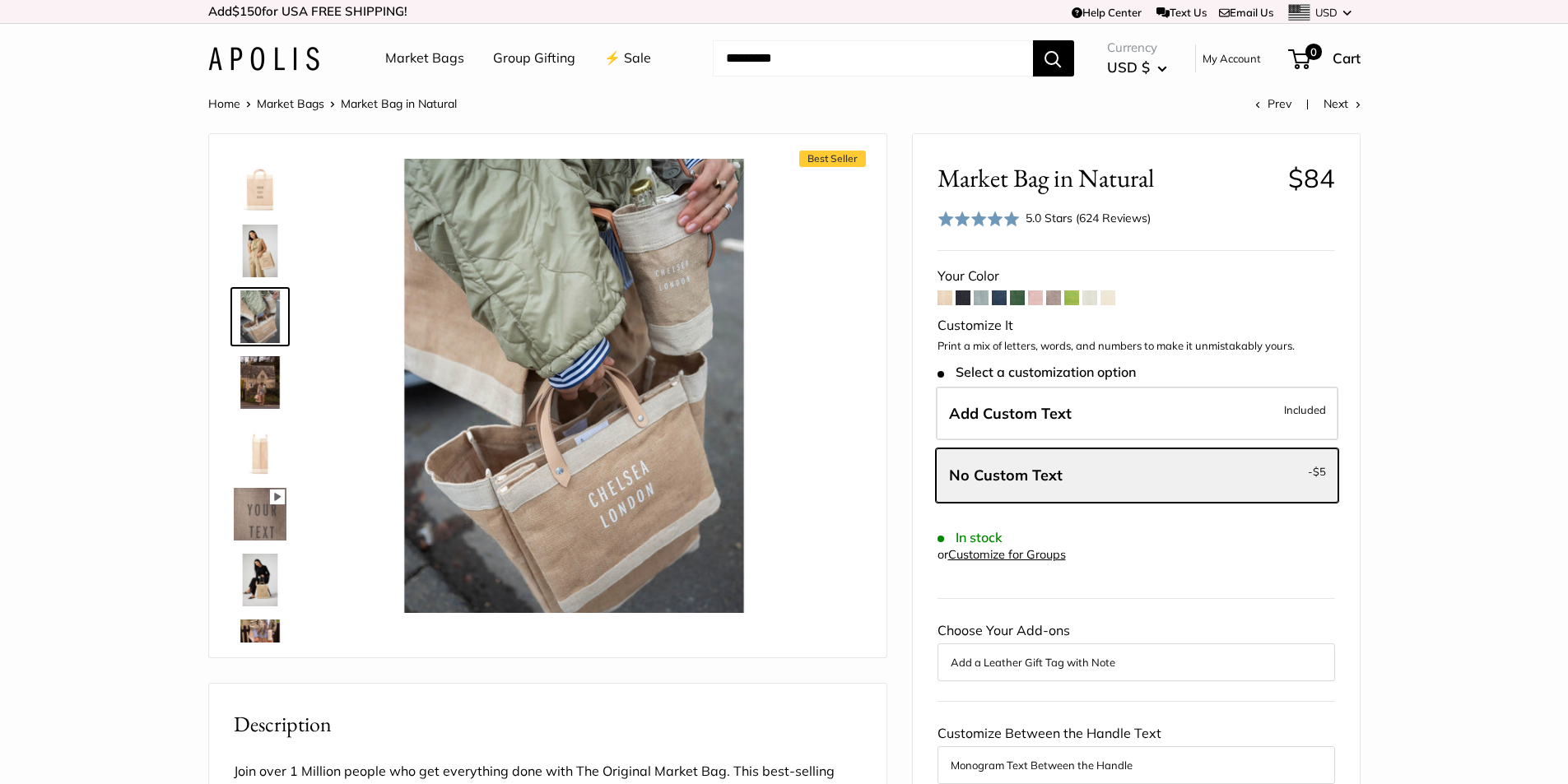
click at [252, 388] on img at bounding box center [260, 382] width 52 height 52
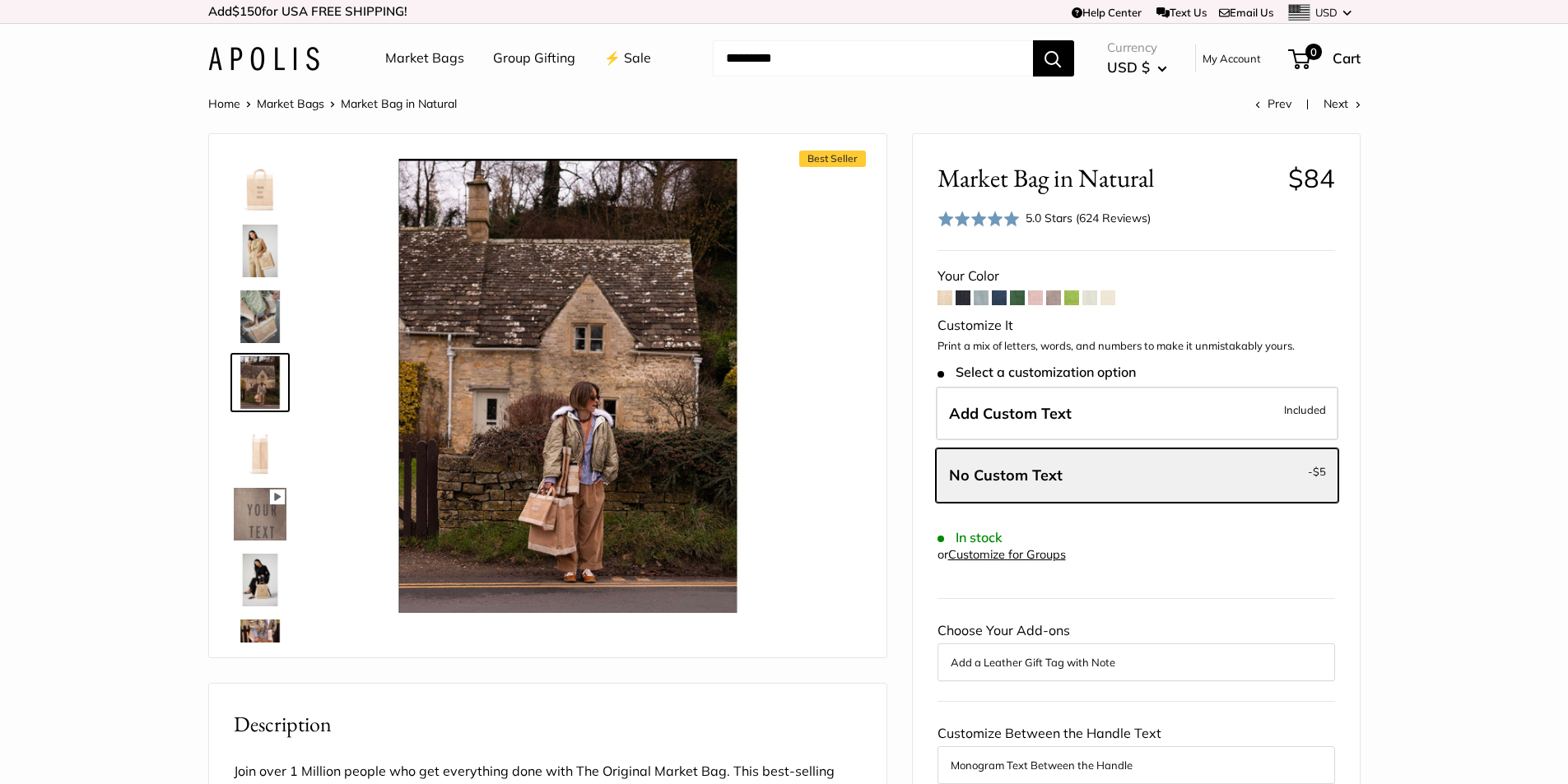
click at [262, 447] on img at bounding box center [260, 448] width 52 height 52
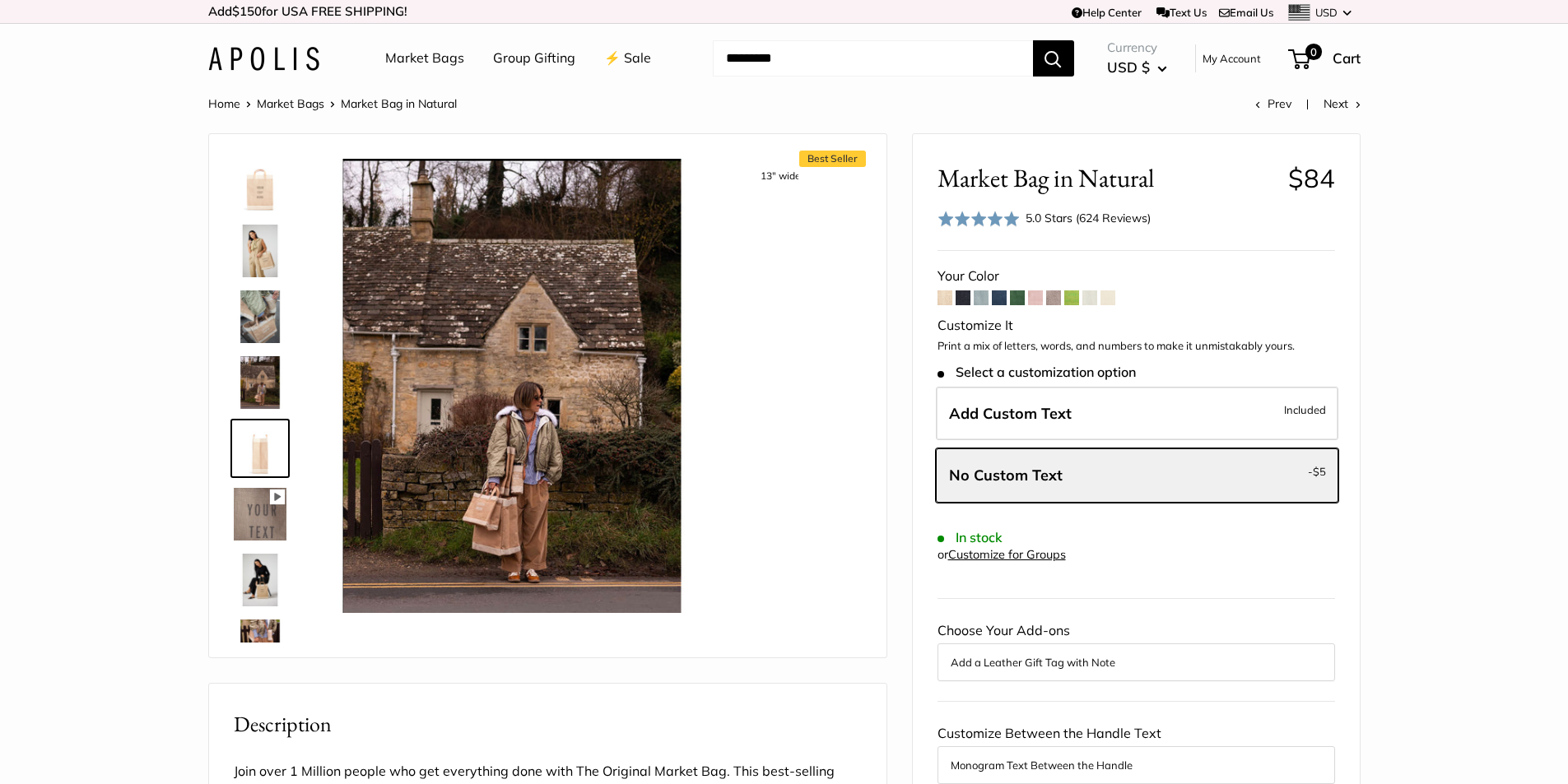
scroll to position [51, 0]
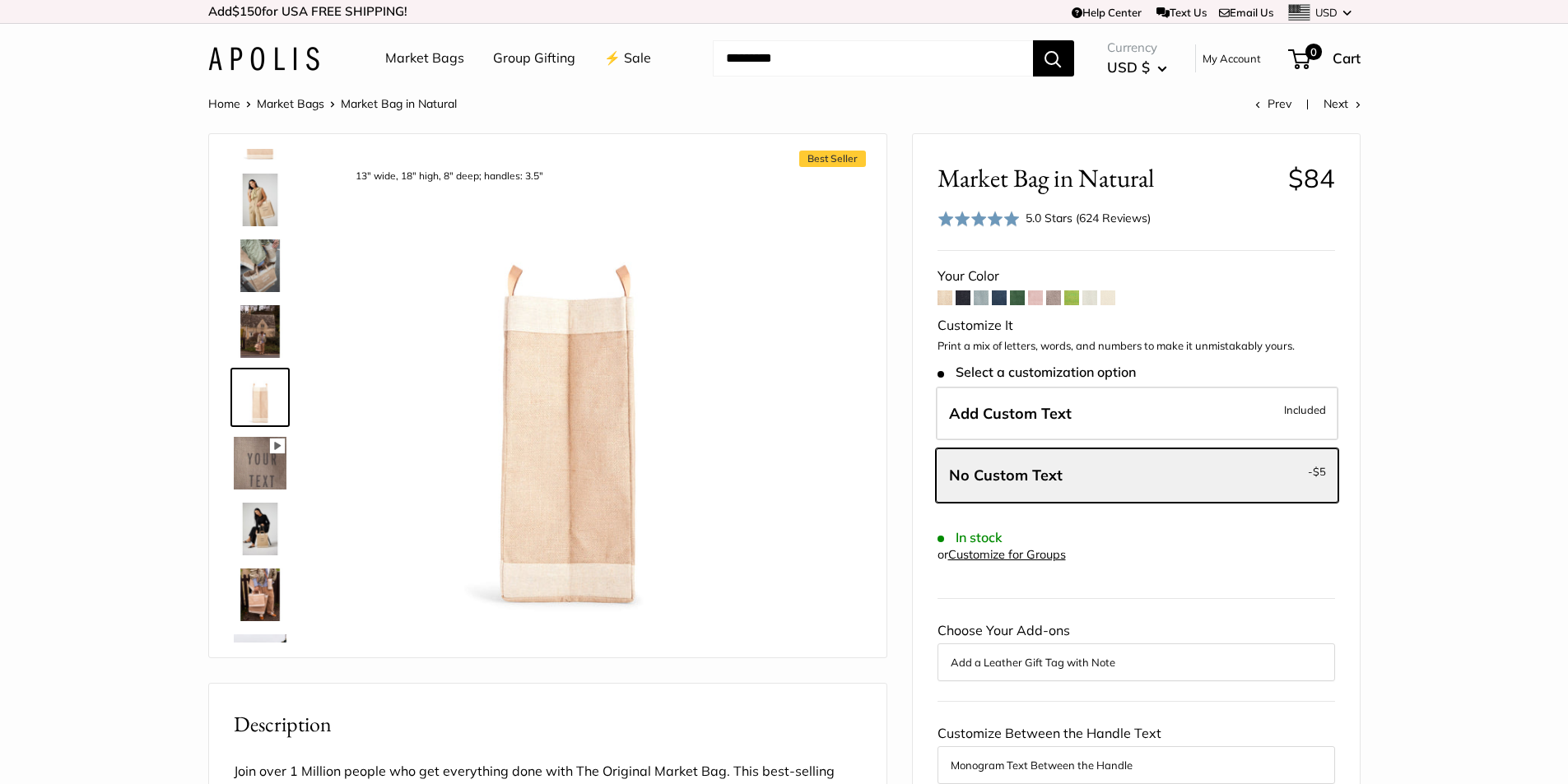
click at [262, 523] on img at bounding box center [260, 529] width 52 height 52
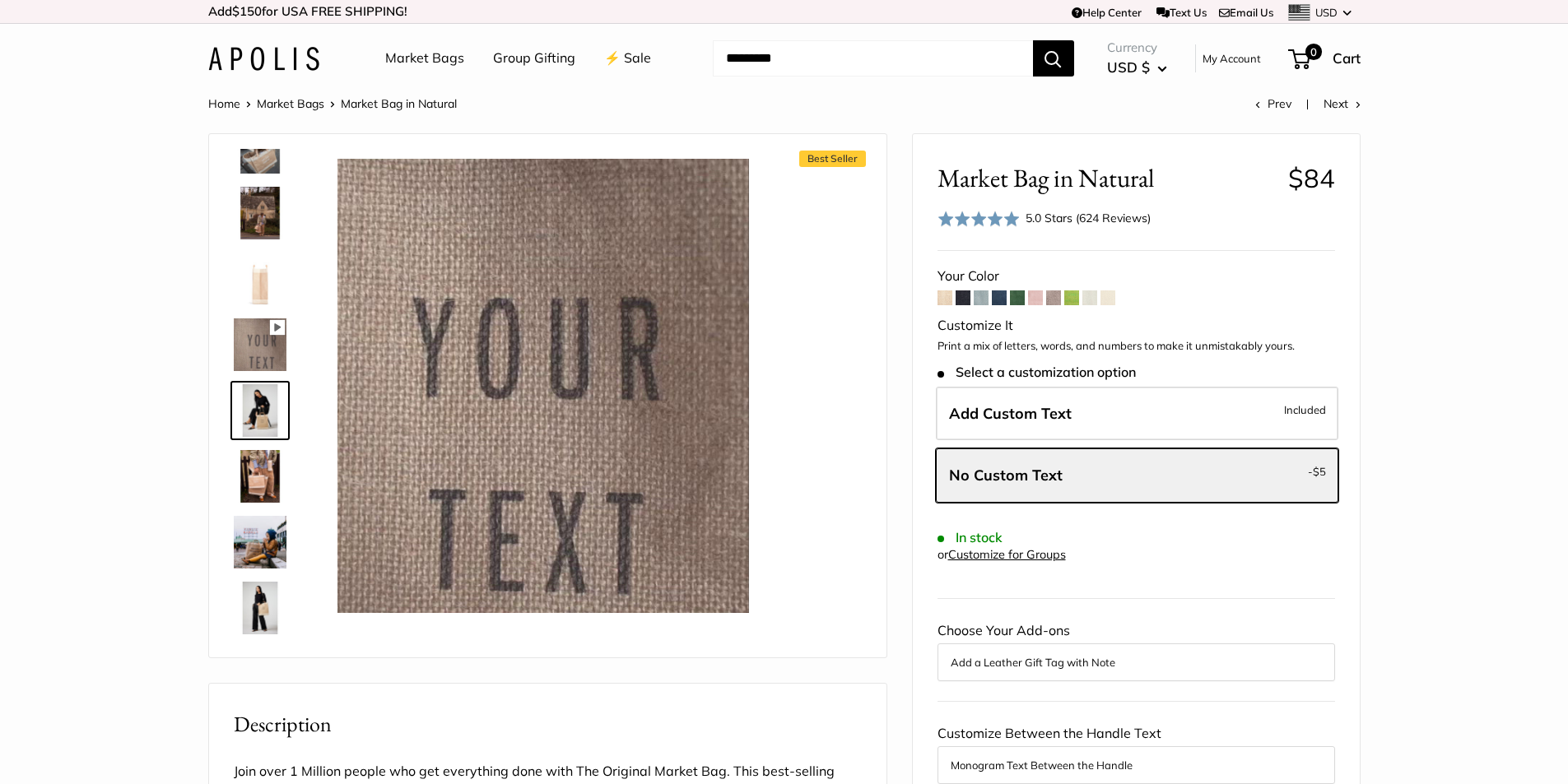
scroll to position [183, 0]
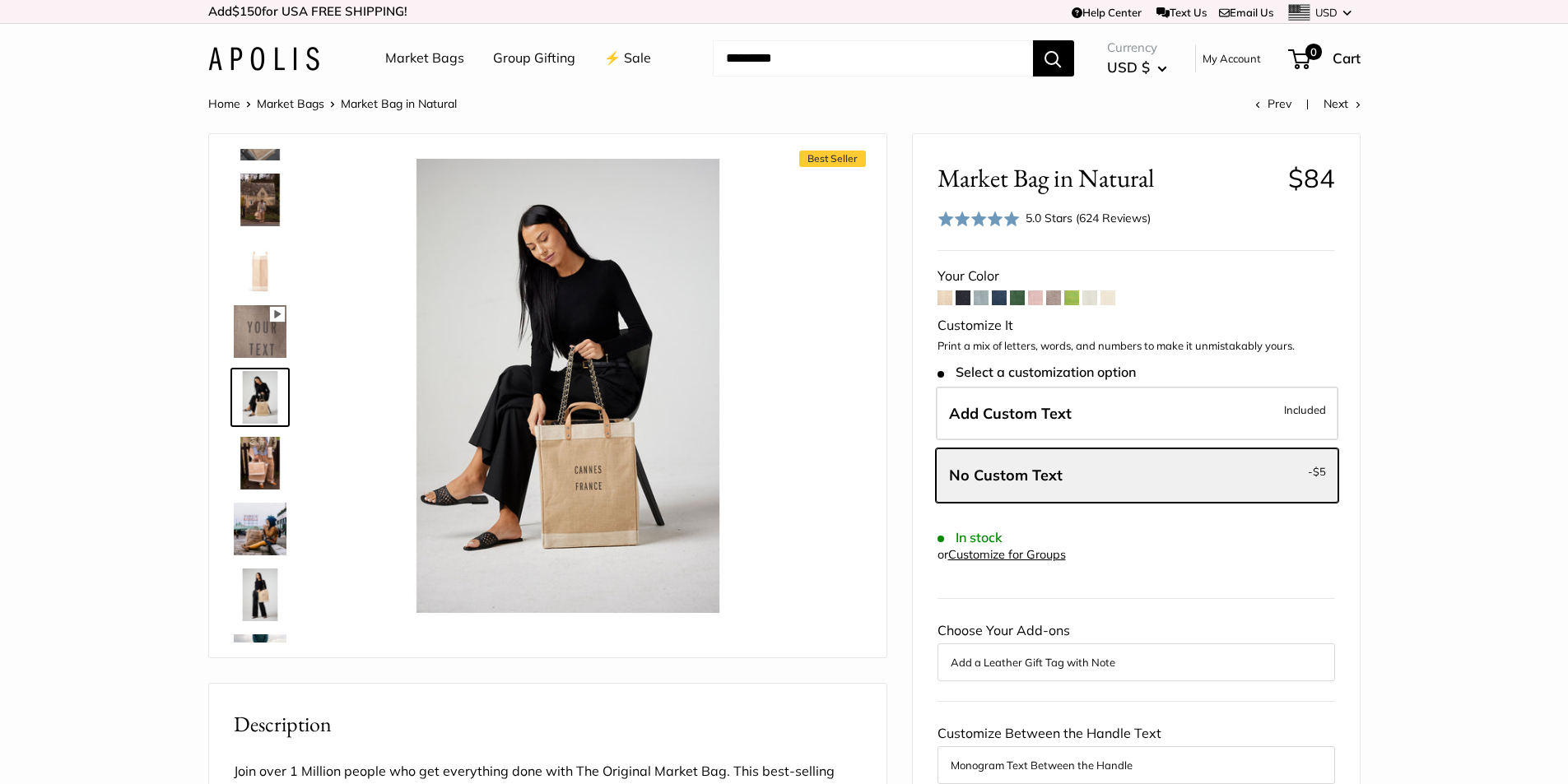
click at [250, 612] on img at bounding box center [260, 595] width 52 height 52
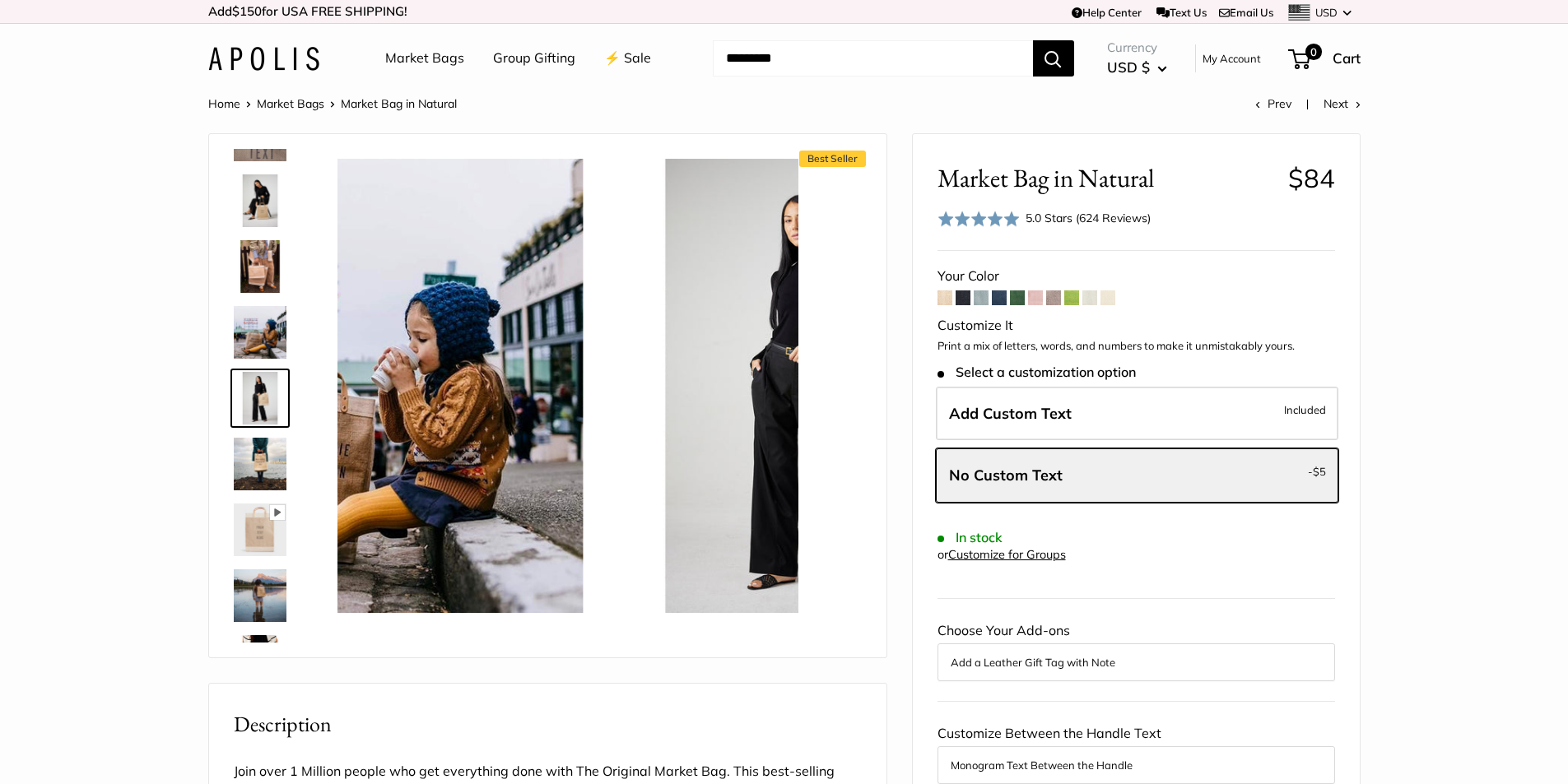
scroll to position [380, 0]
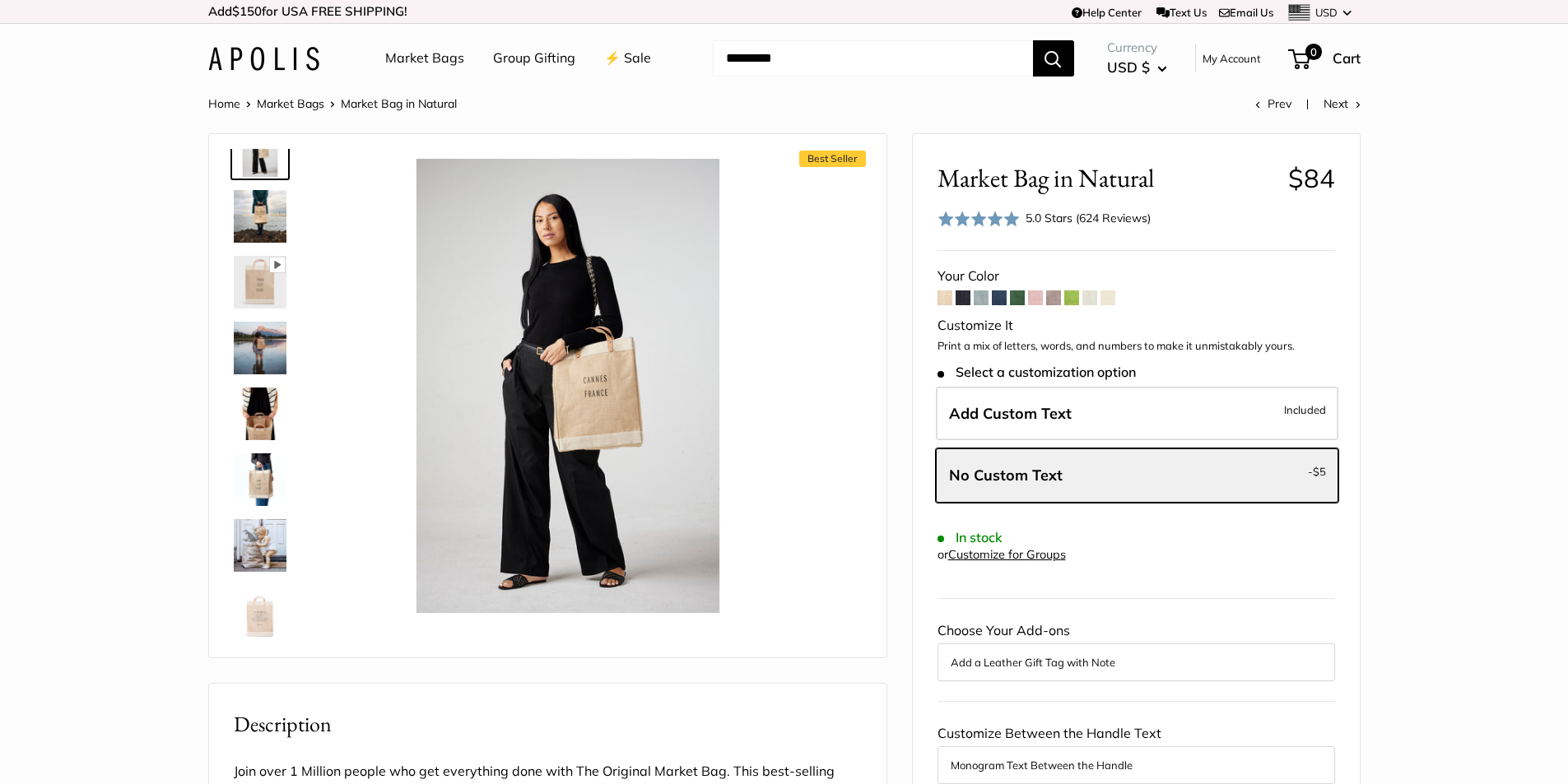
click at [260, 404] on img at bounding box center [260, 414] width 52 height 52
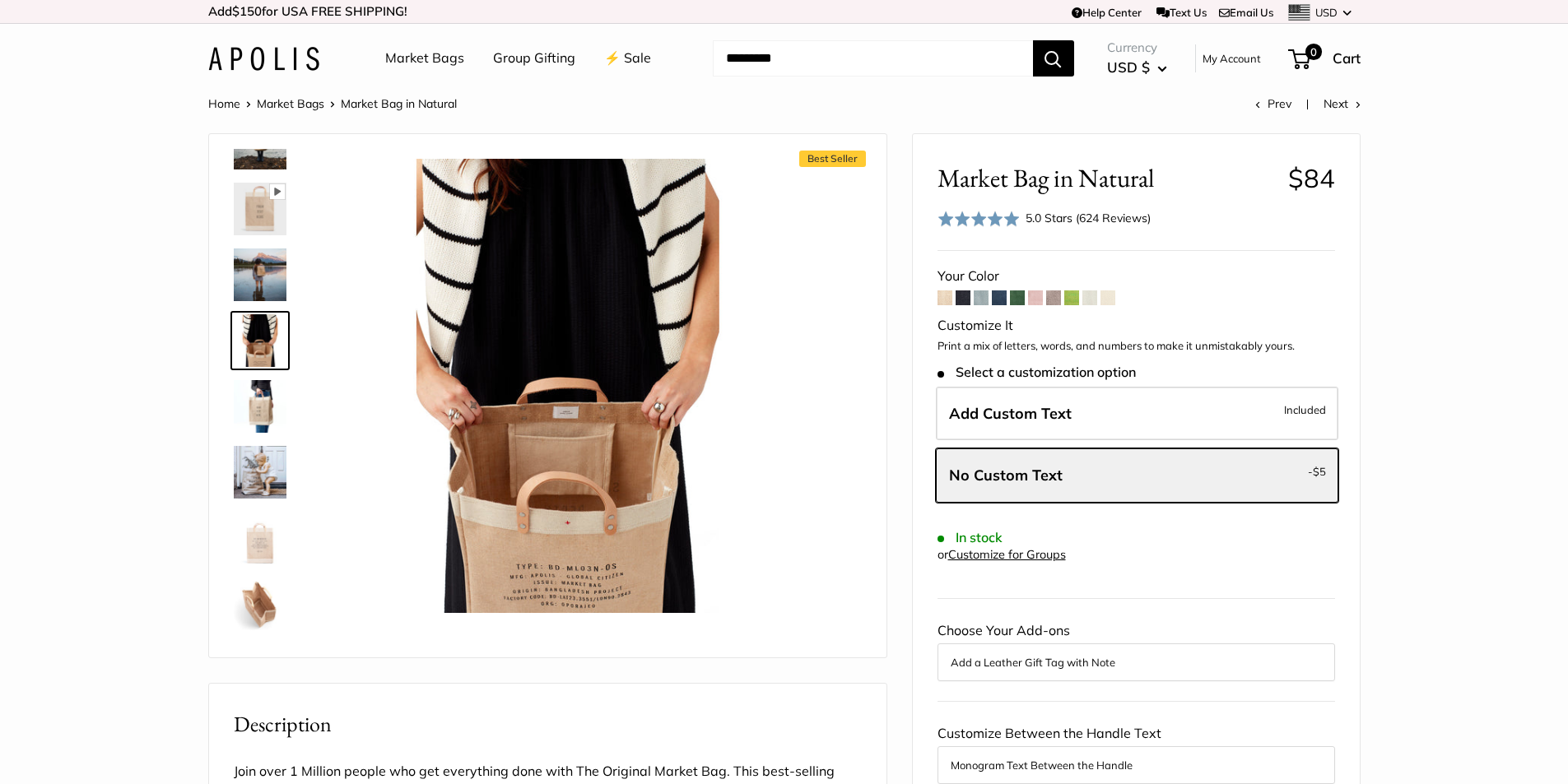
scroll to position [808, 0]
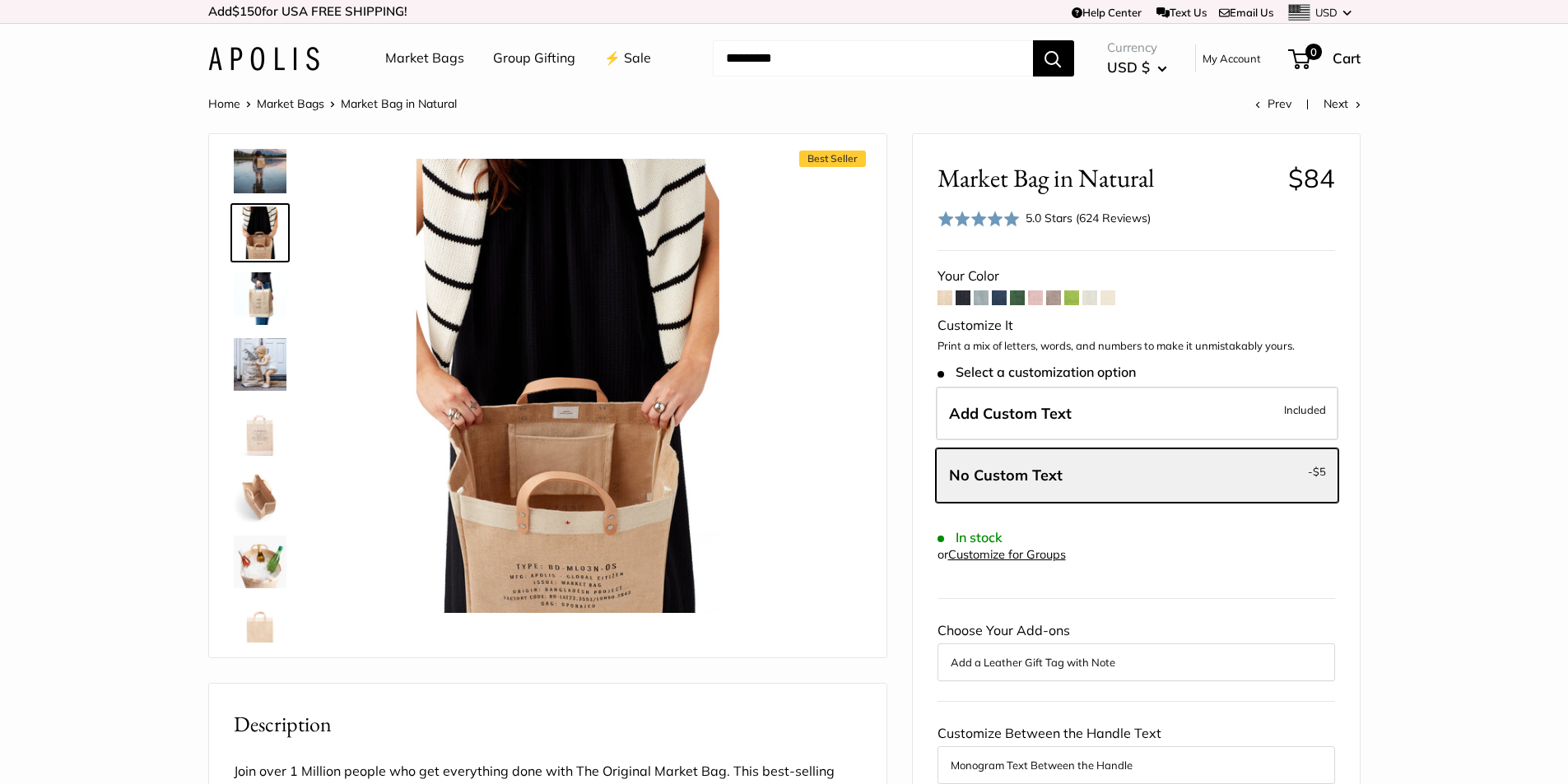
click at [261, 502] on img at bounding box center [260, 496] width 52 height 52
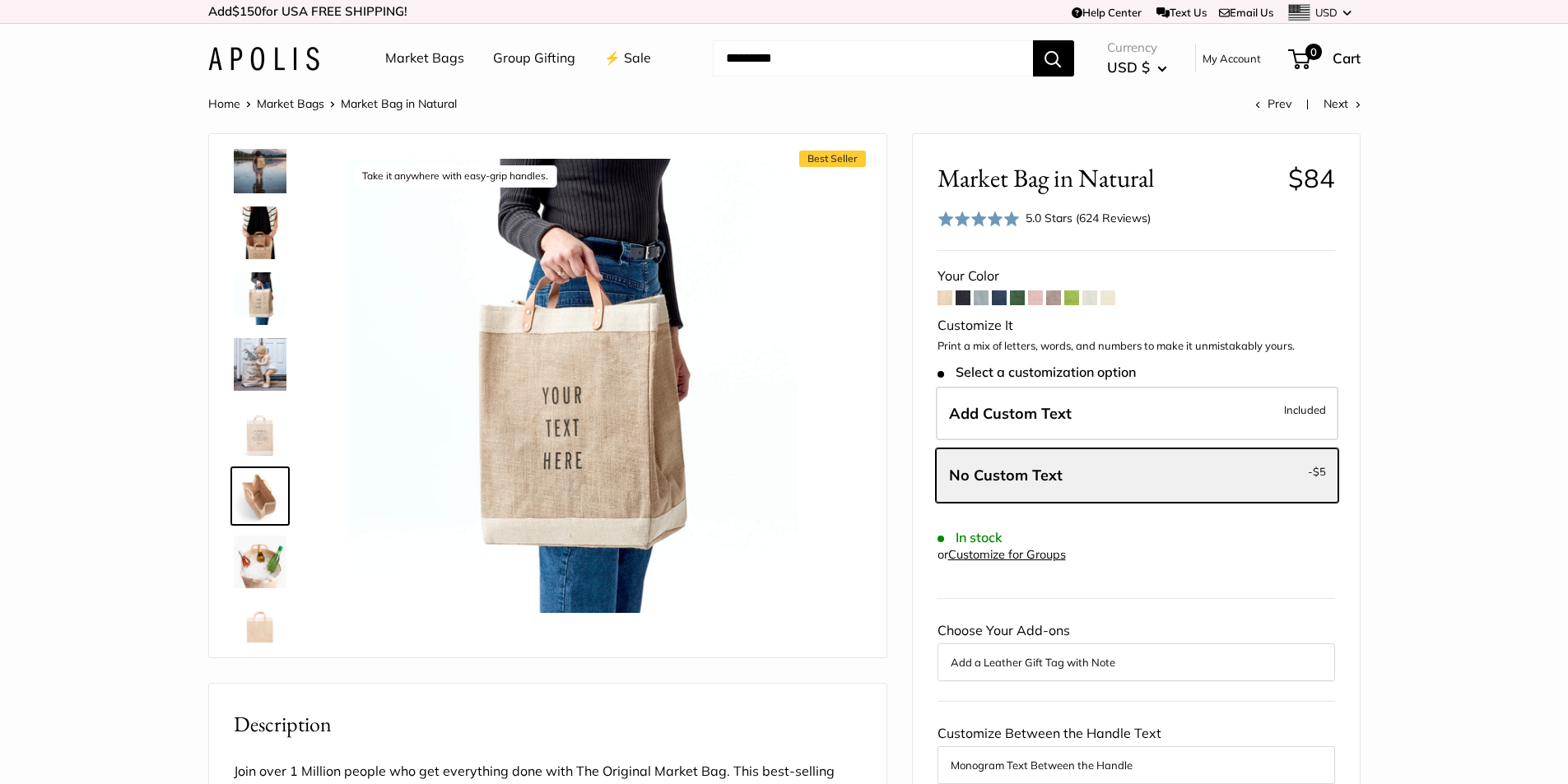
scroll to position [895, 0]
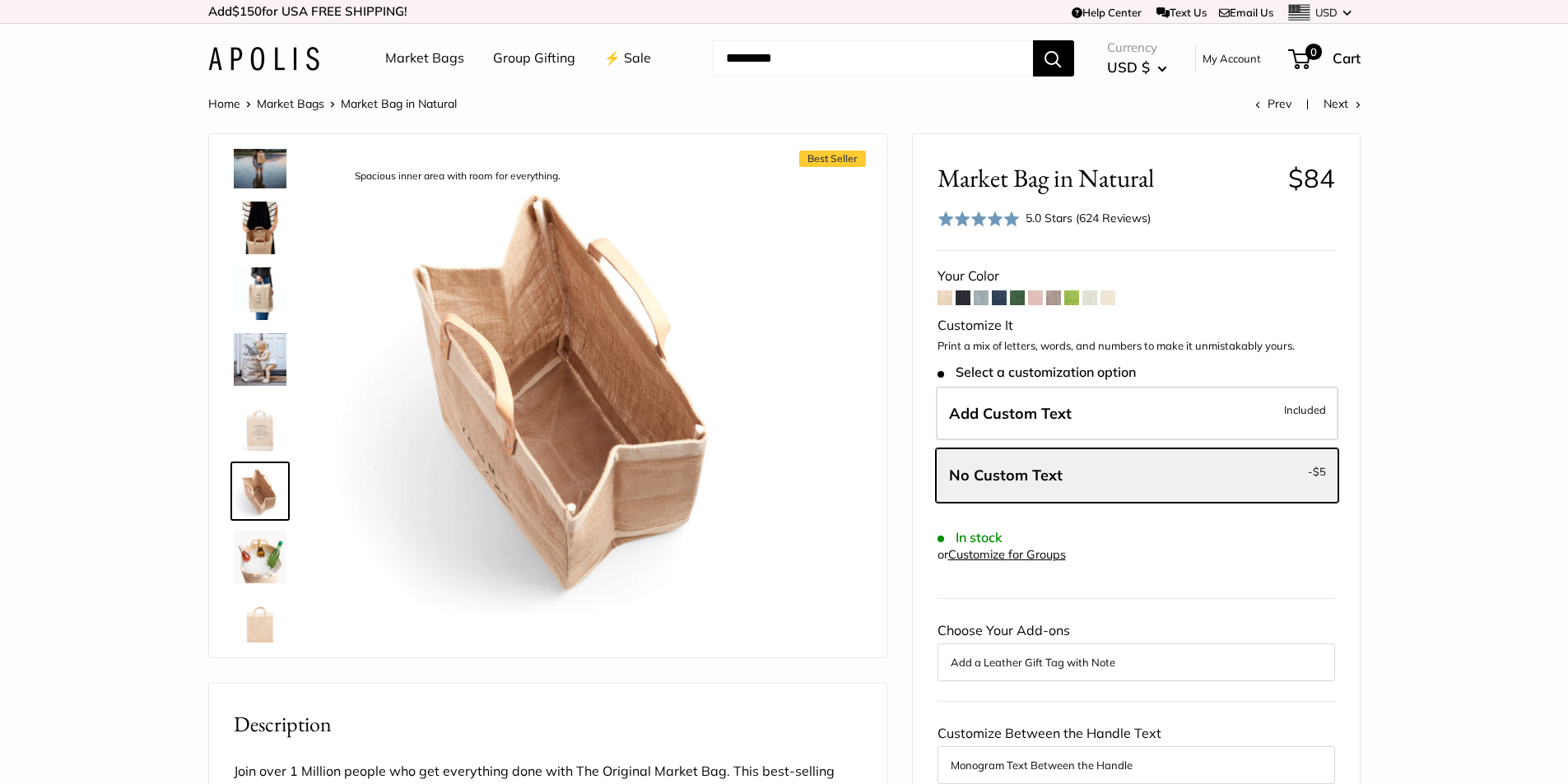
click at [267, 221] on img at bounding box center [260, 228] width 52 height 52
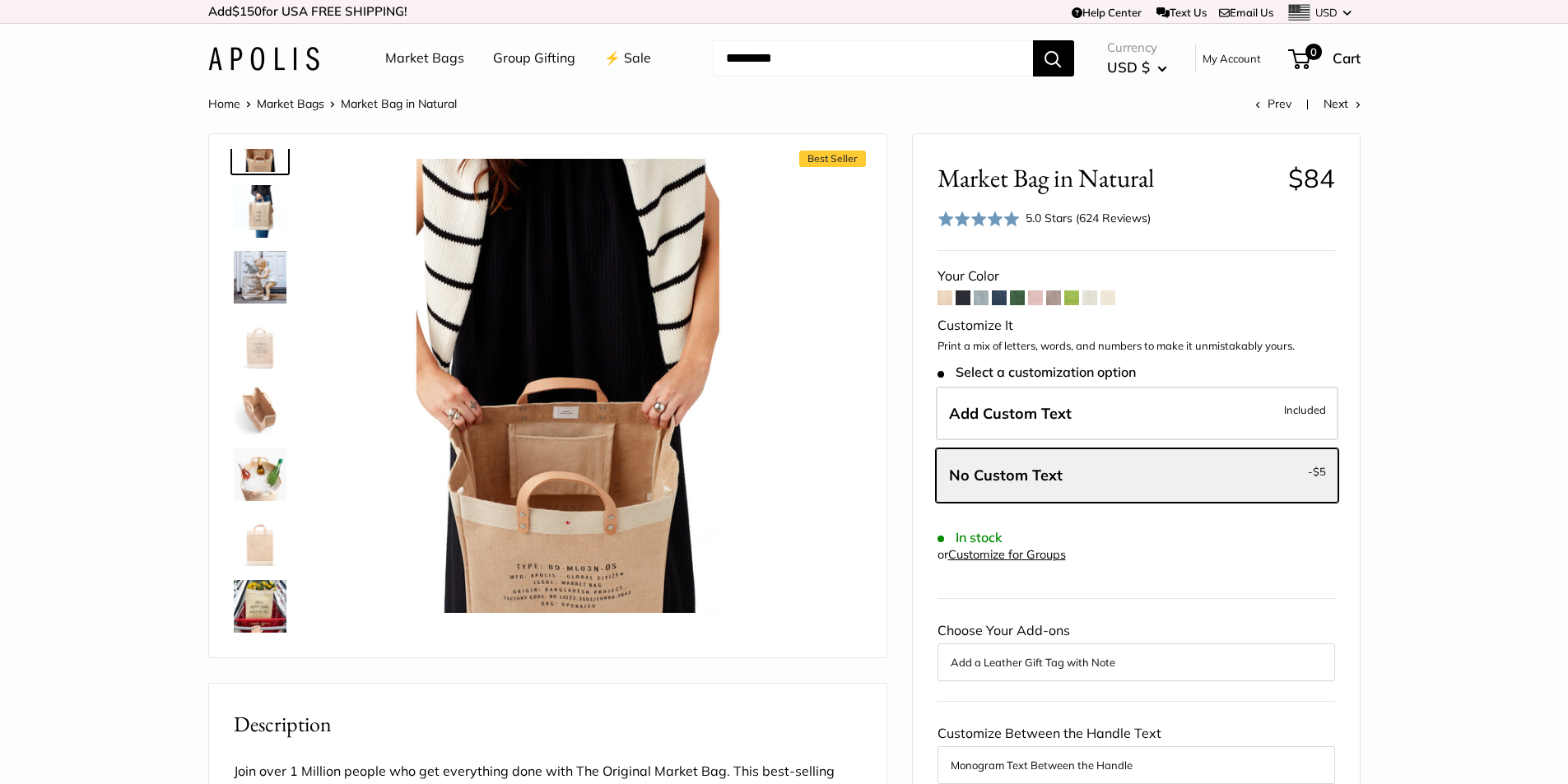
click at [254, 604] on img at bounding box center [260, 606] width 52 height 52
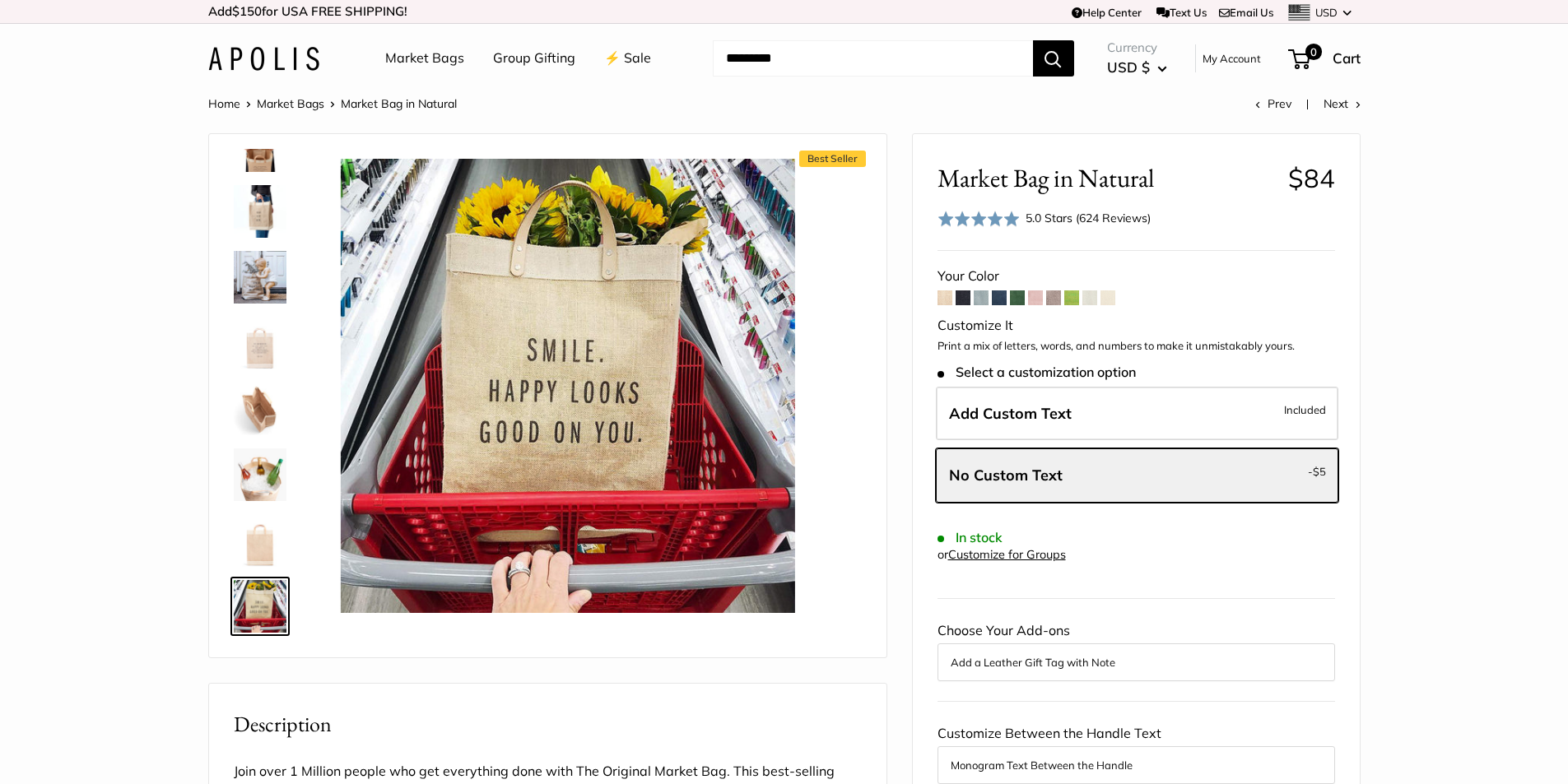
click at [258, 395] on img at bounding box center [260, 408] width 52 height 52
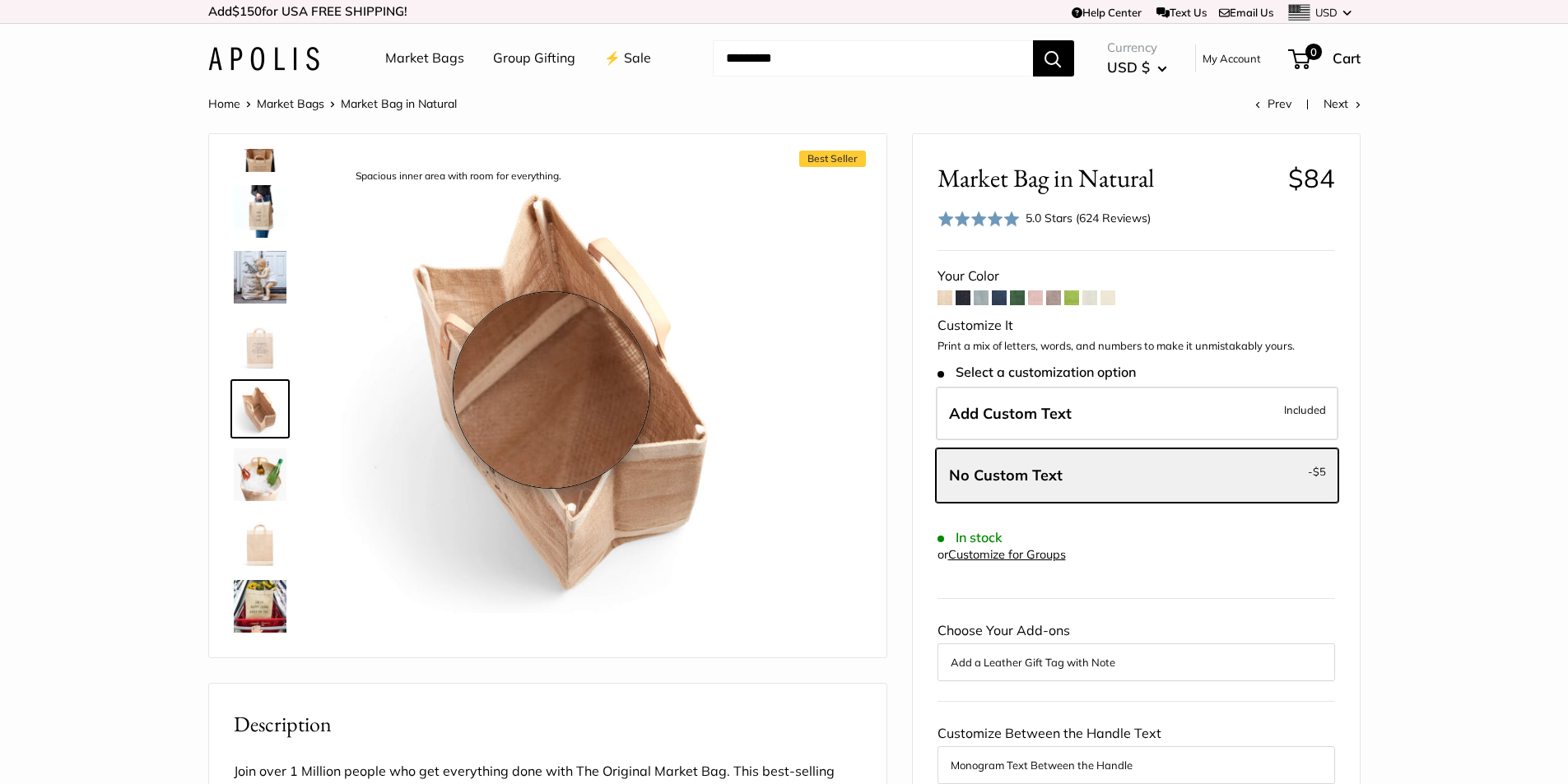
drag, startPoint x: 552, startPoint y: 390, endPoint x: 891, endPoint y: 460, distance: 346.2
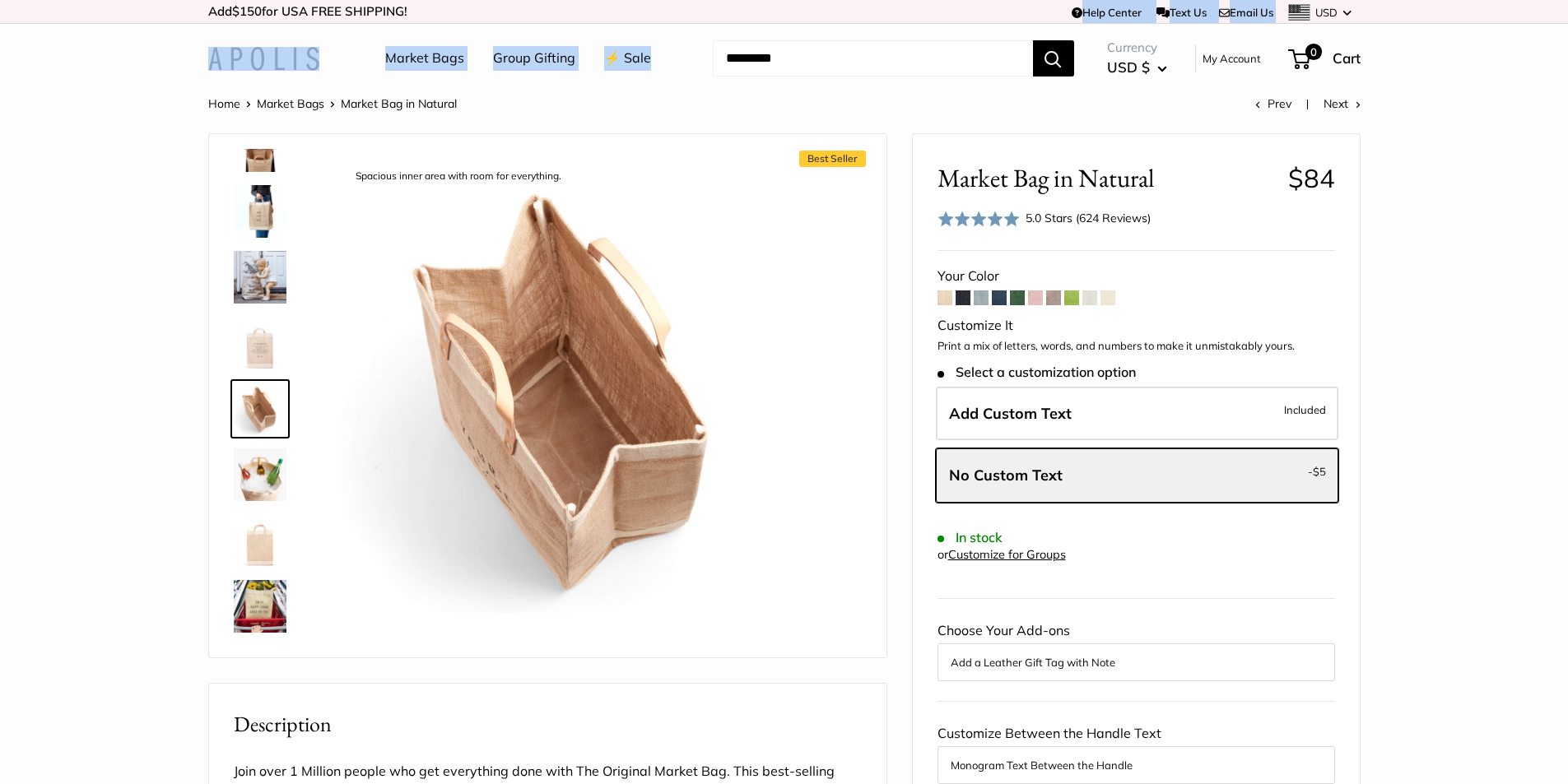
drag, startPoint x: 797, startPoint y: 26, endPoint x: 796, endPoint y: 41, distance: 15.0
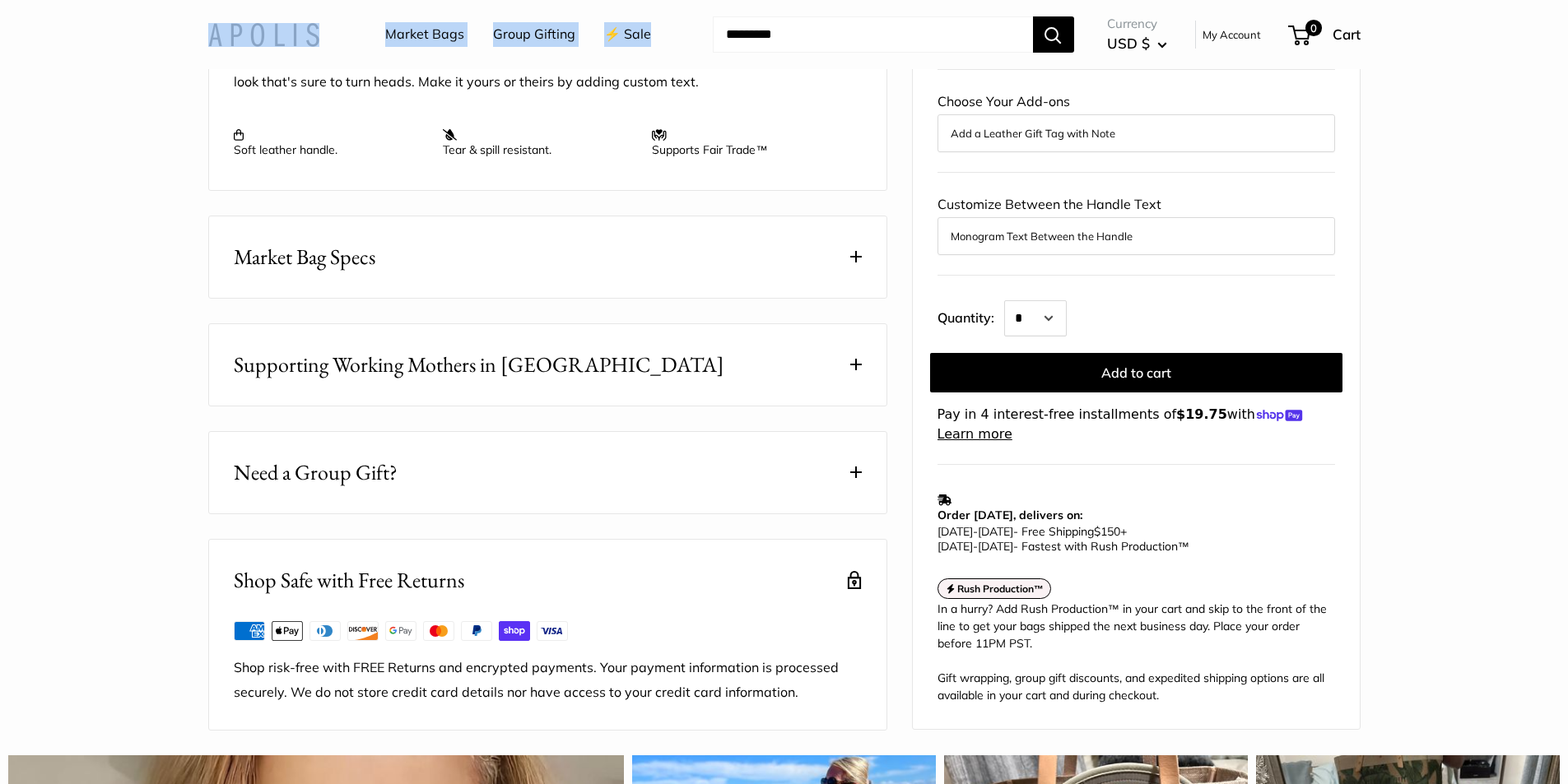
scroll to position [740, 0]
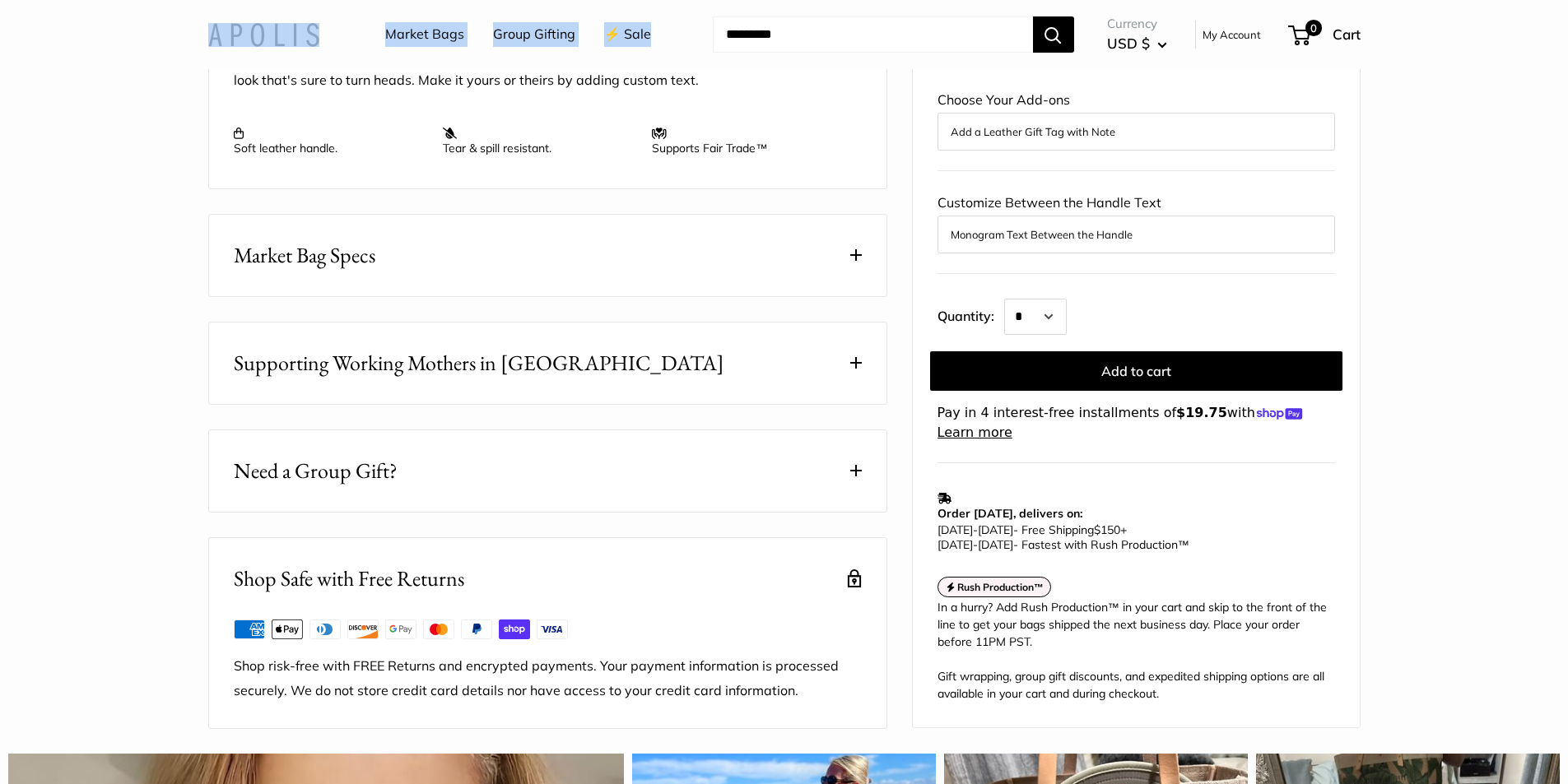
click at [857, 260] on span at bounding box center [856, 255] width 12 height 12
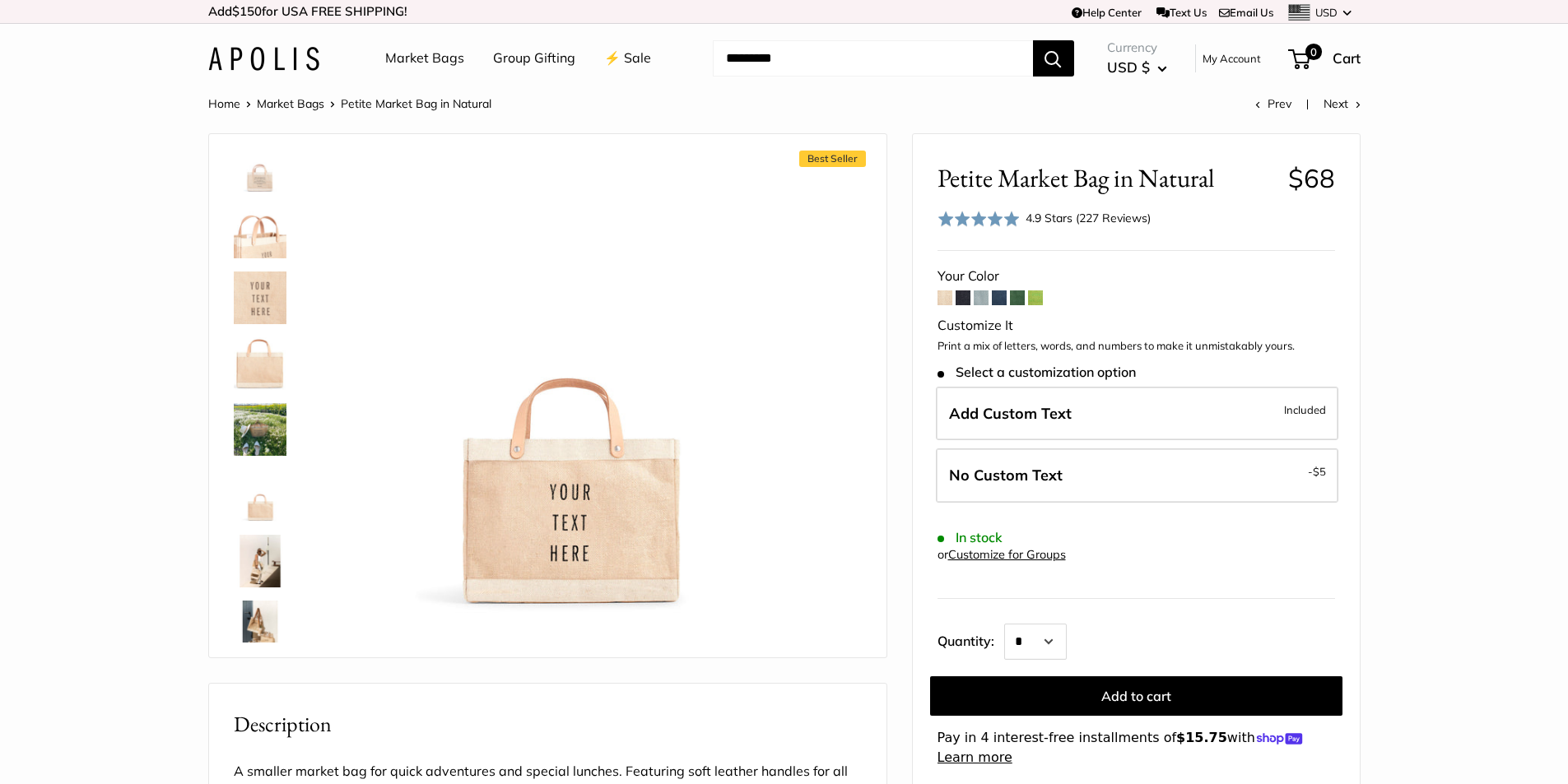
scroll to position [715, 0]
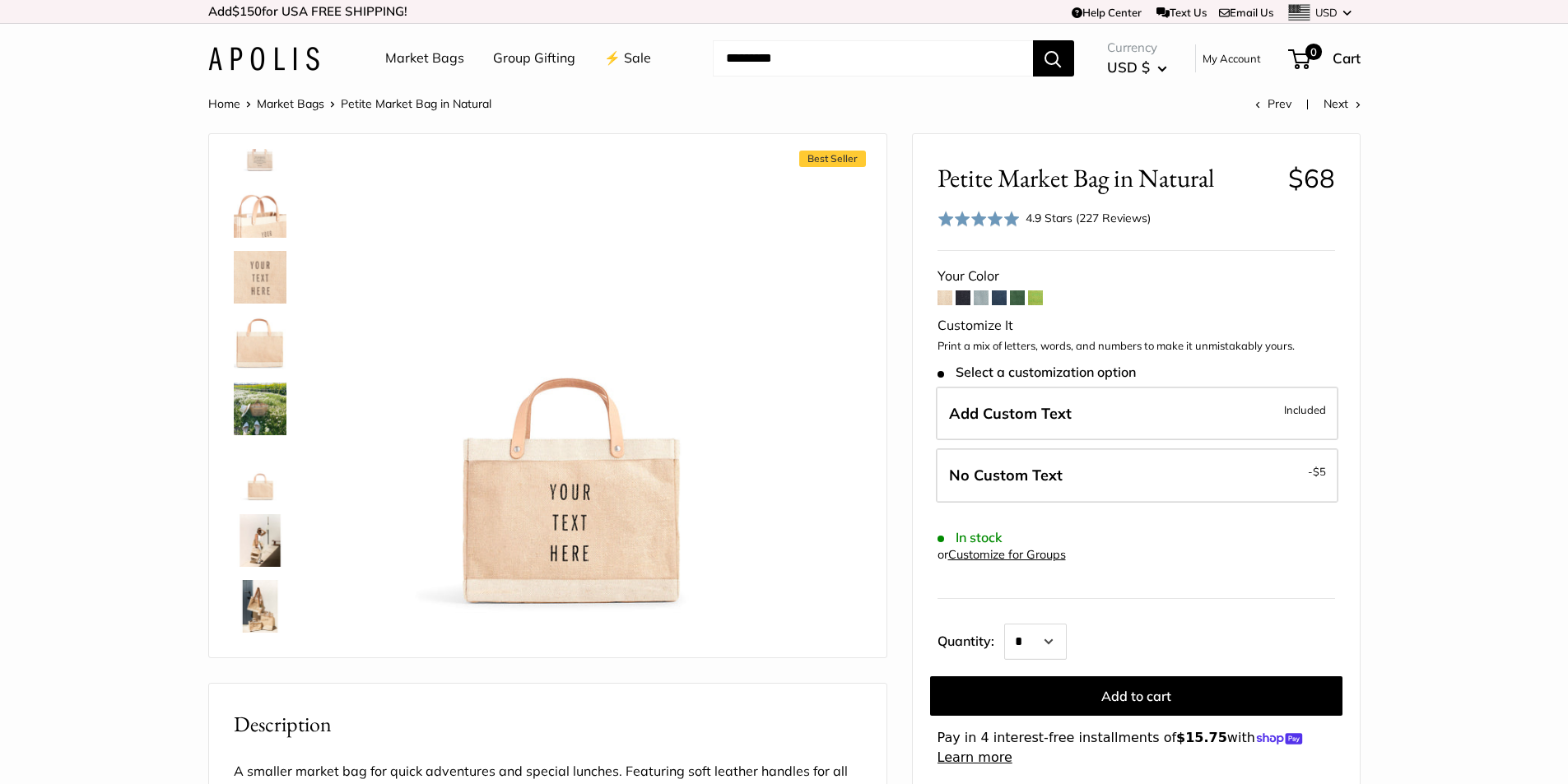
click at [256, 592] on img at bounding box center [260, 606] width 52 height 52
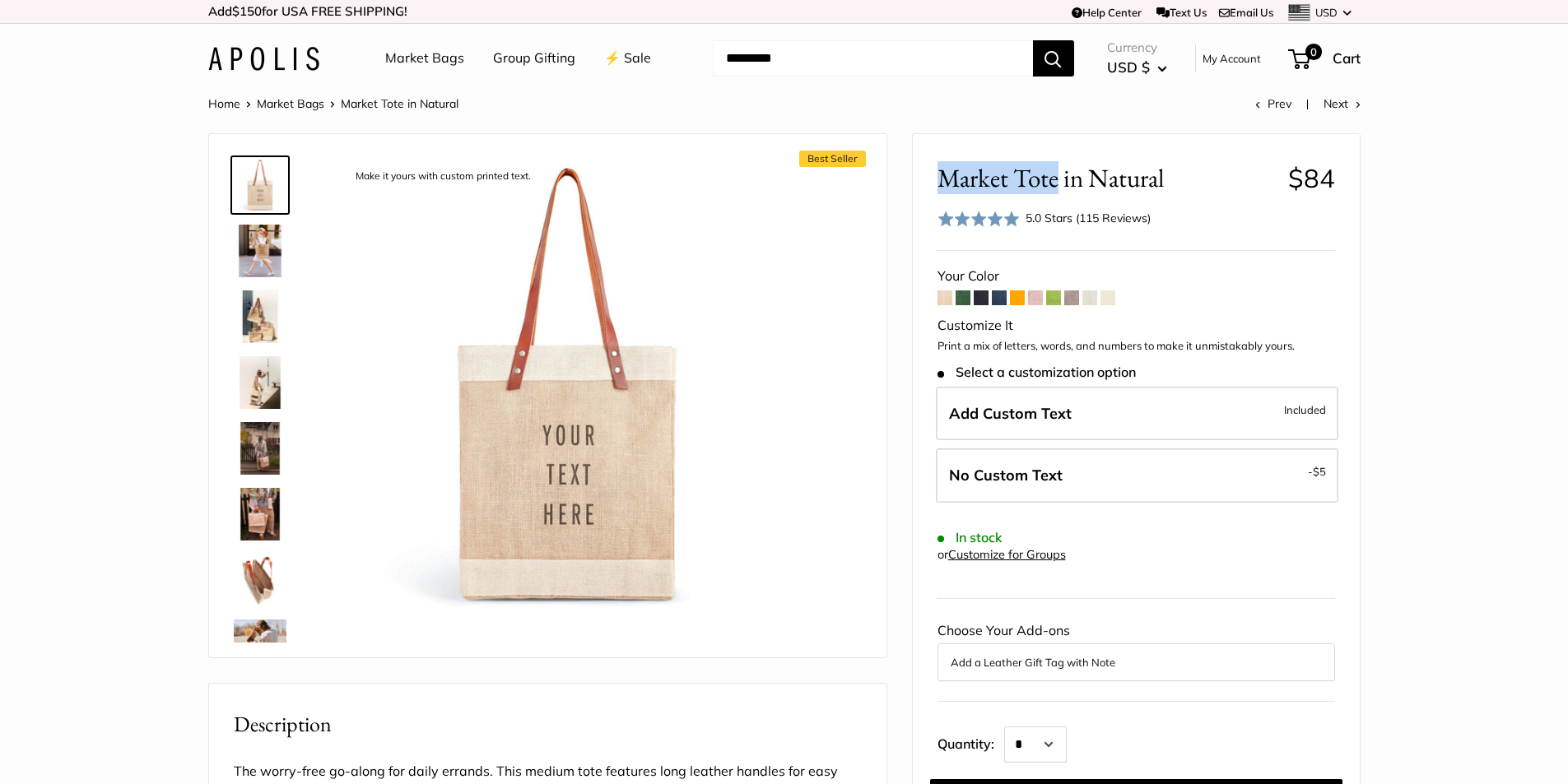
drag, startPoint x: 937, startPoint y: 178, endPoint x: 1054, endPoint y: 181, distance: 117.0
click at [1054, 181] on span "Market Tote in Natural" at bounding box center [1107, 178] width 338 height 30
copy span "Market Tote"
click at [258, 570] on img at bounding box center [260, 580] width 52 height 52
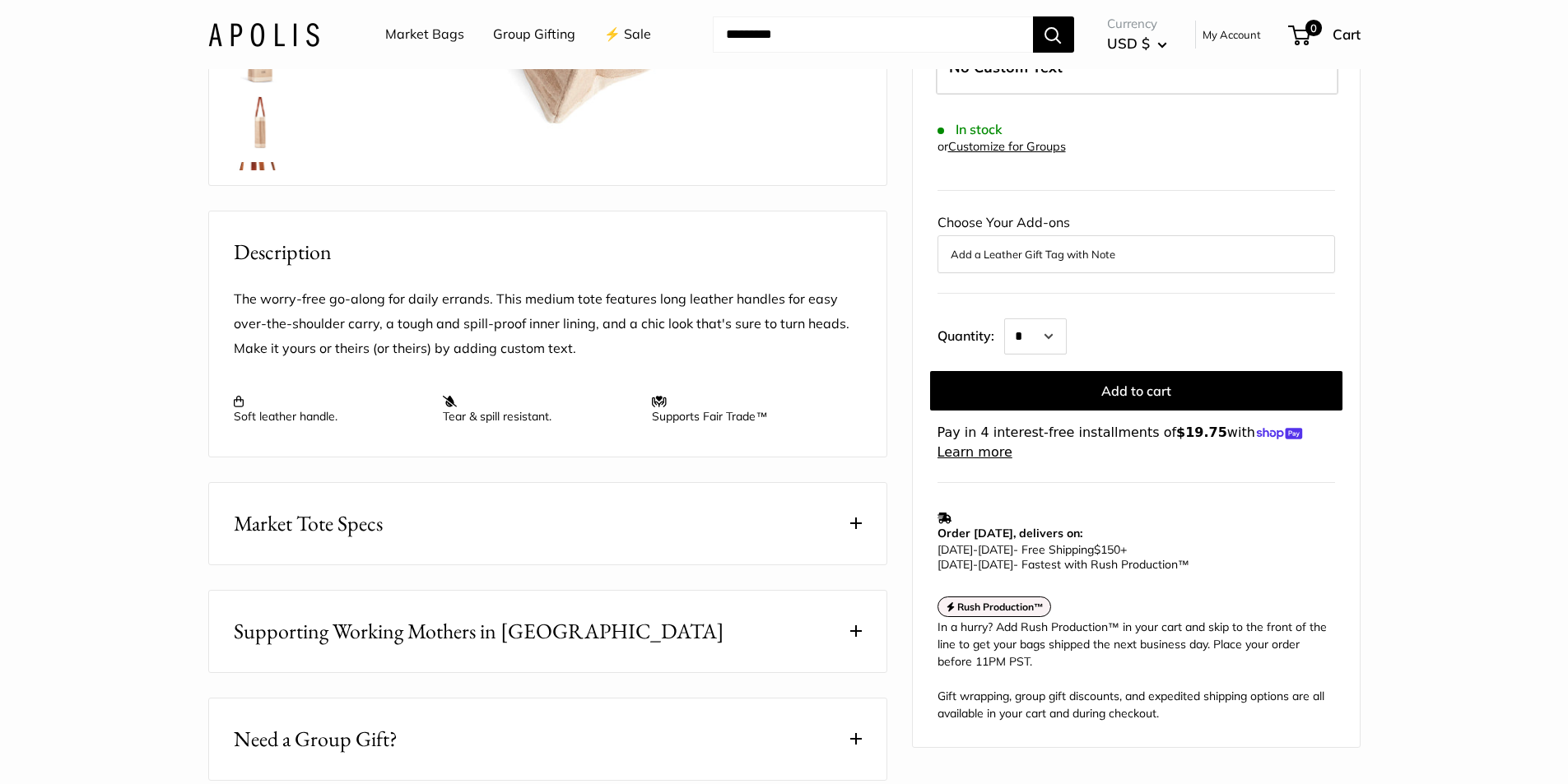
scroll to position [576, 0]
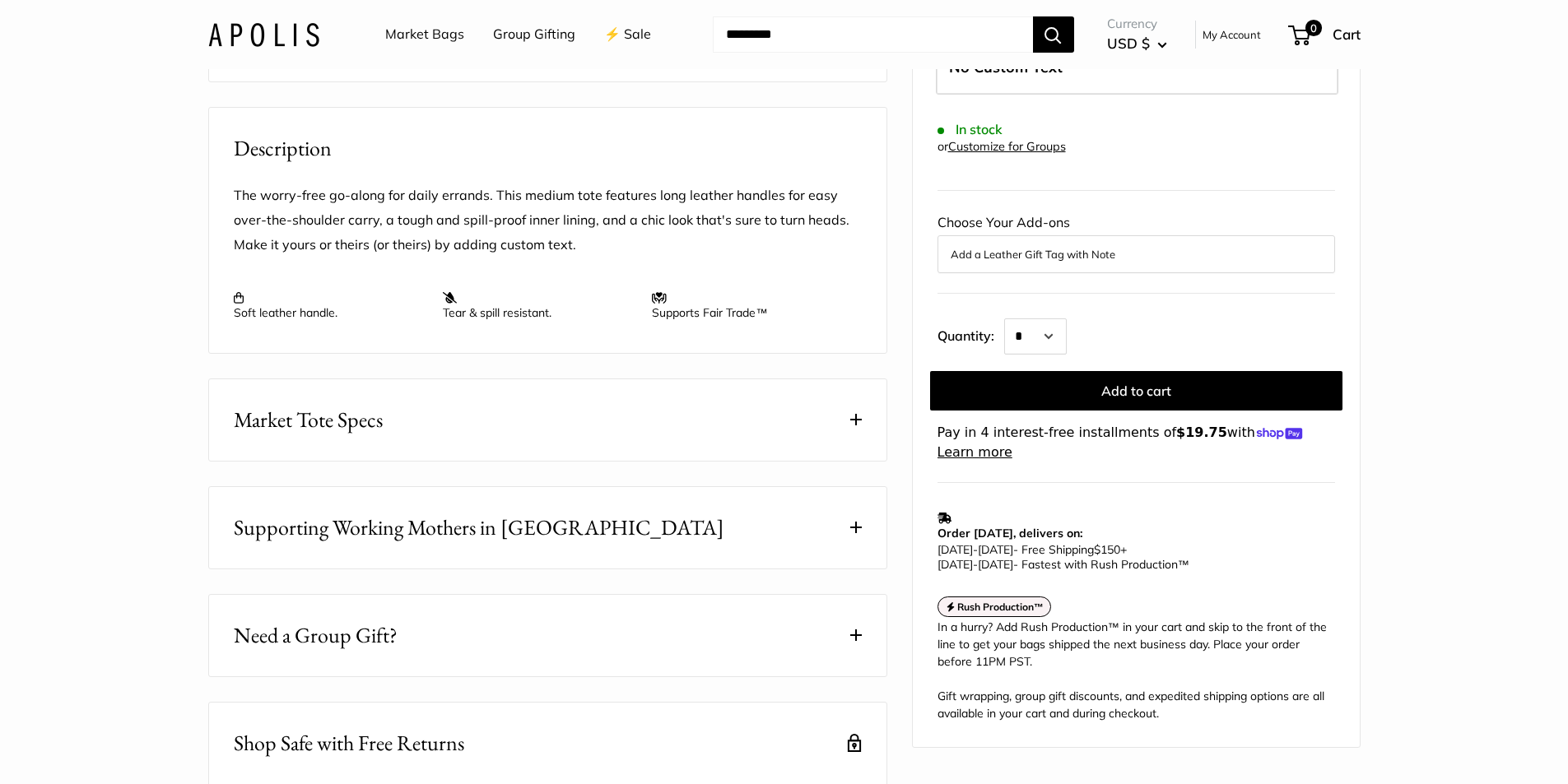
click at [857, 425] on span at bounding box center [856, 419] width 12 height 12
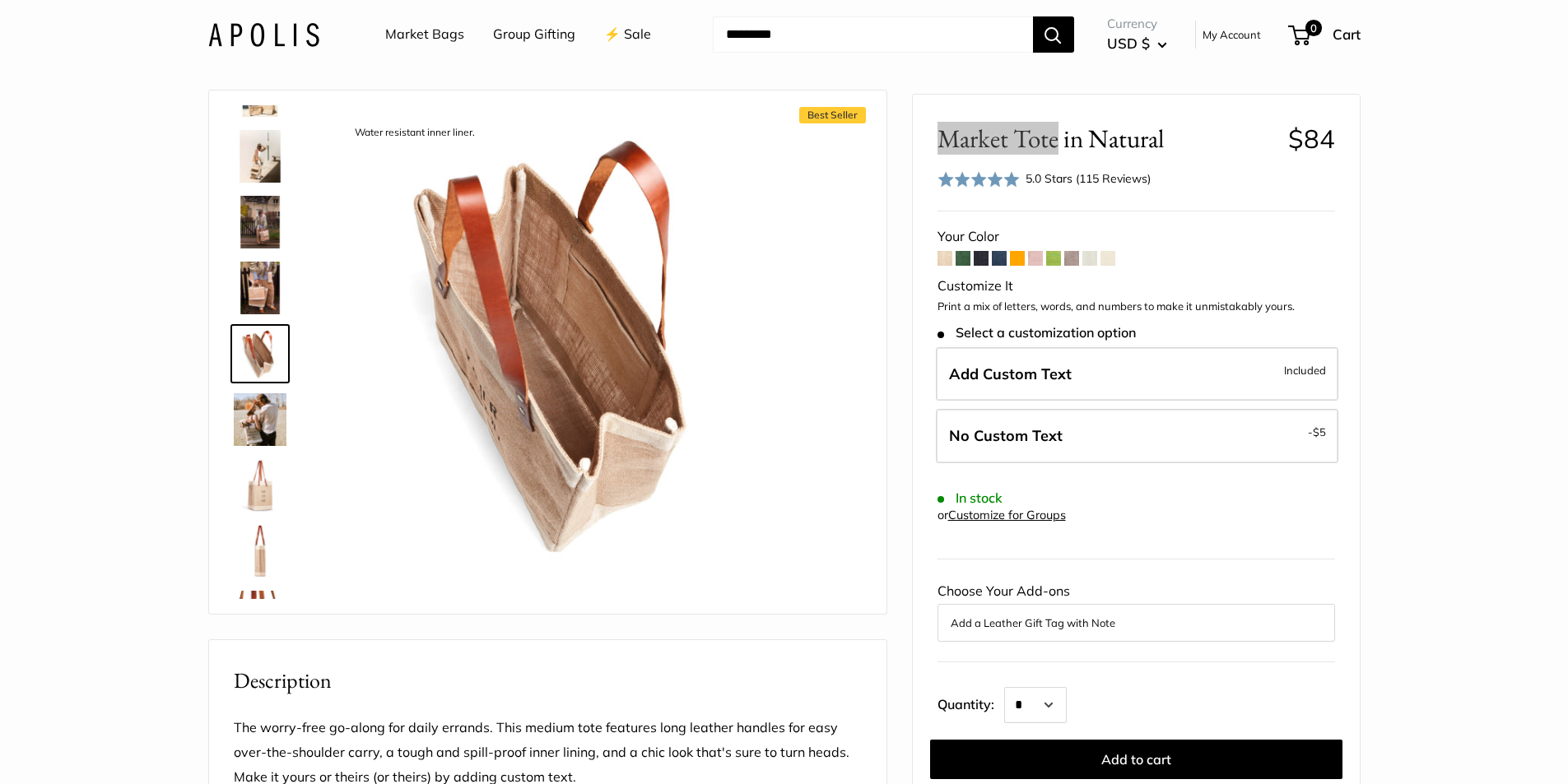
scroll to position [0, 0]
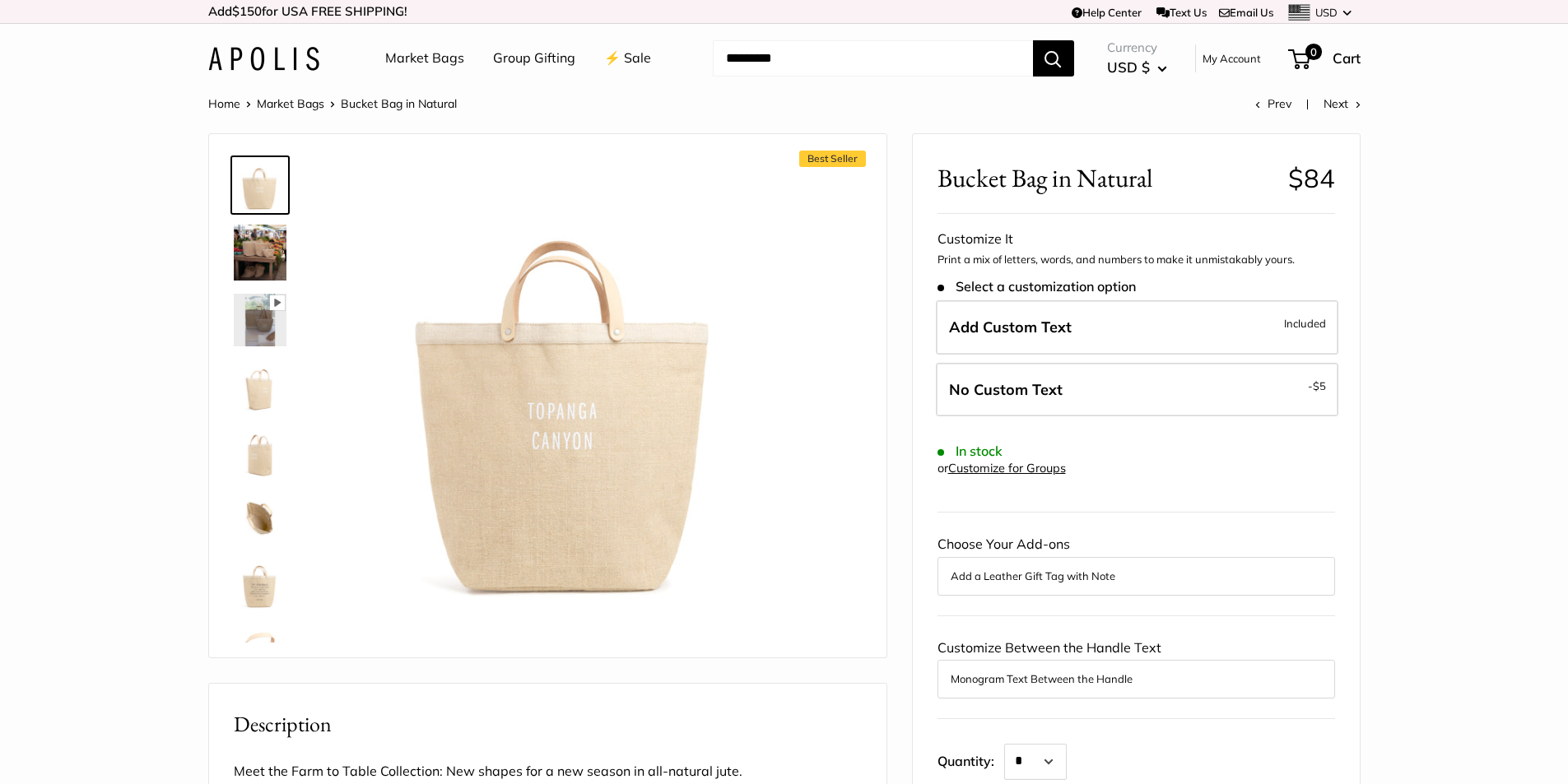
click at [260, 529] on img at bounding box center [260, 518] width 52 height 52
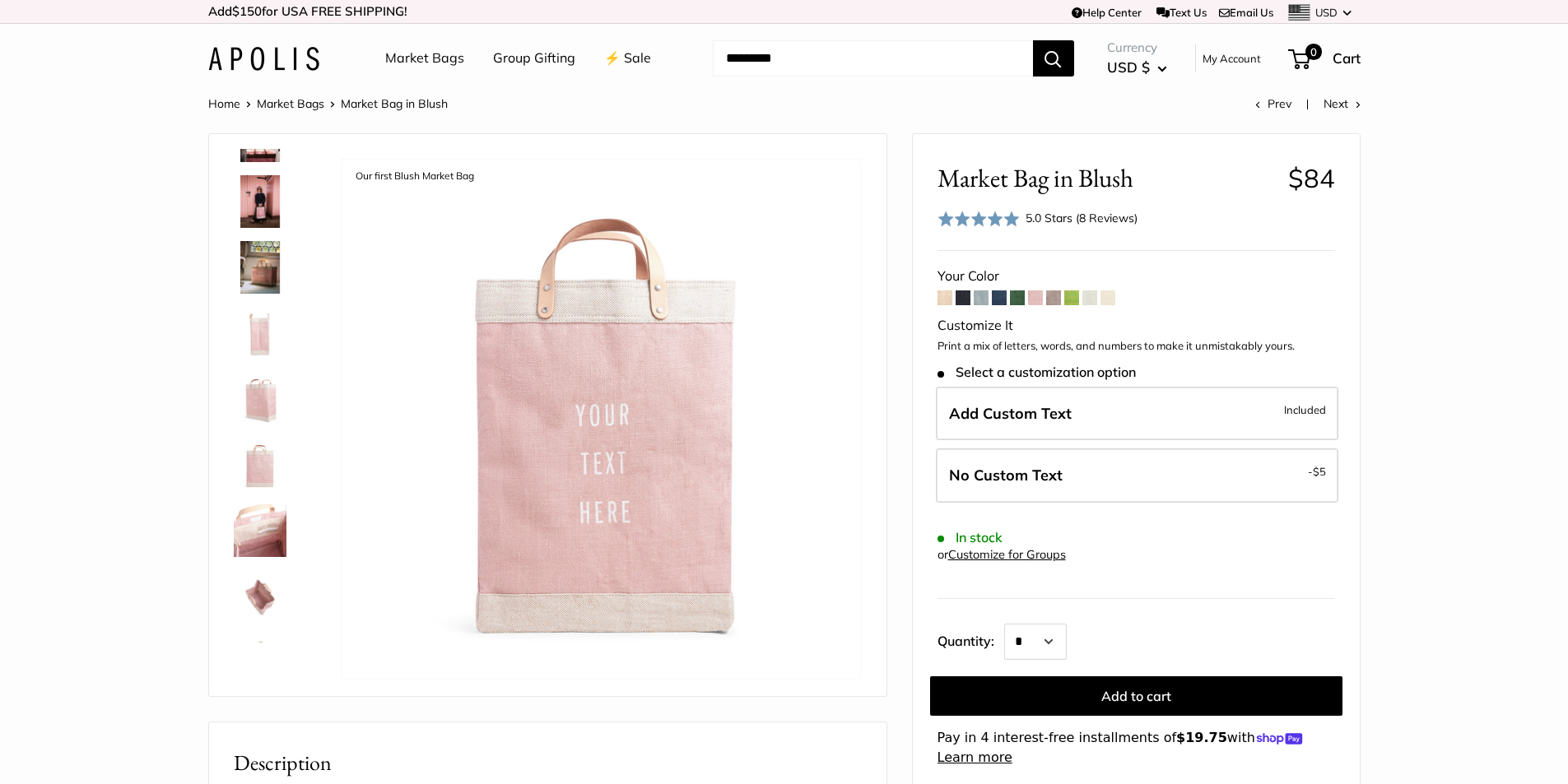
scroll to position [303, 0]
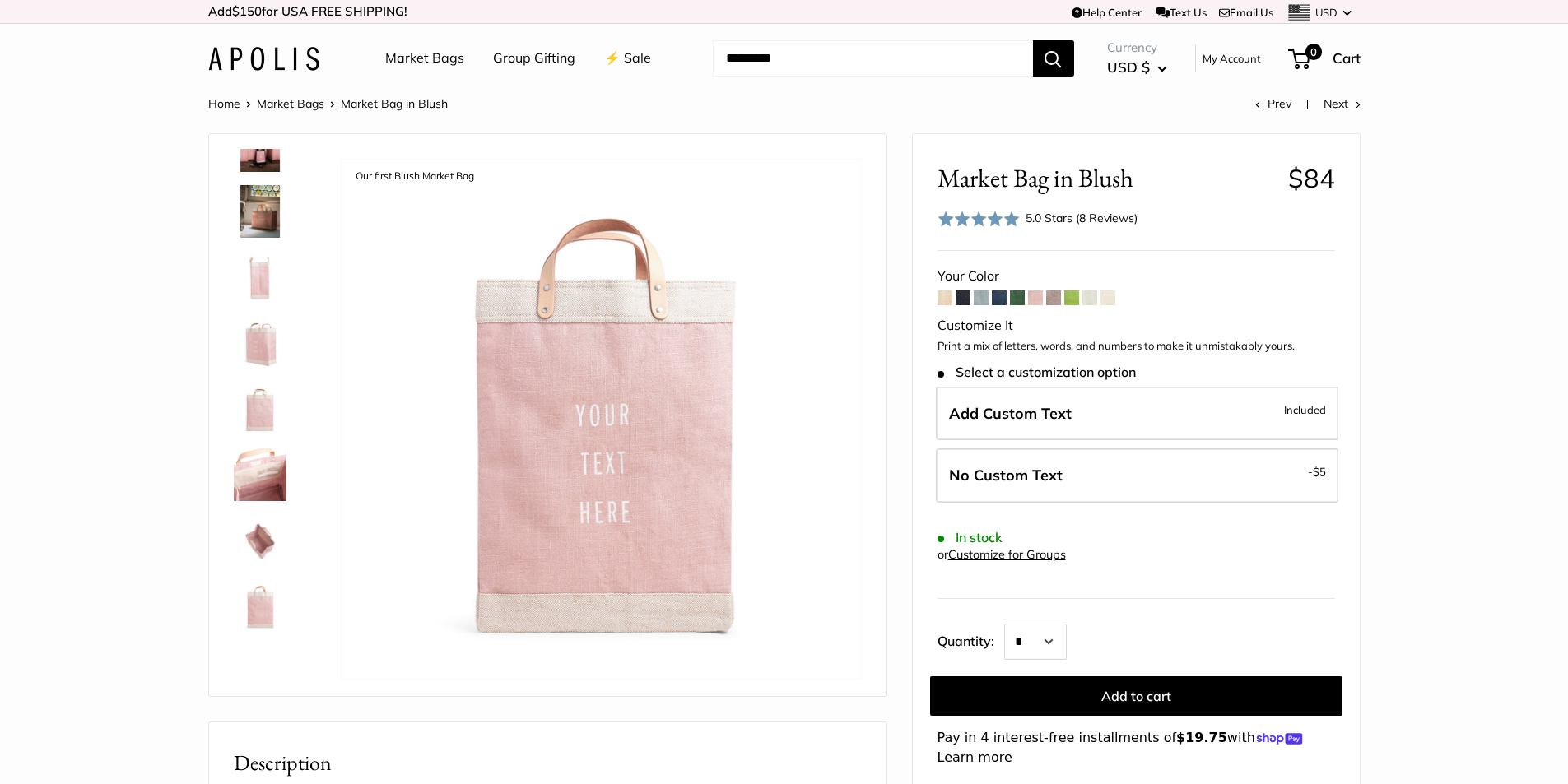
click at [260, 524] on img at bounding box center [260, 540] width 52 height 52
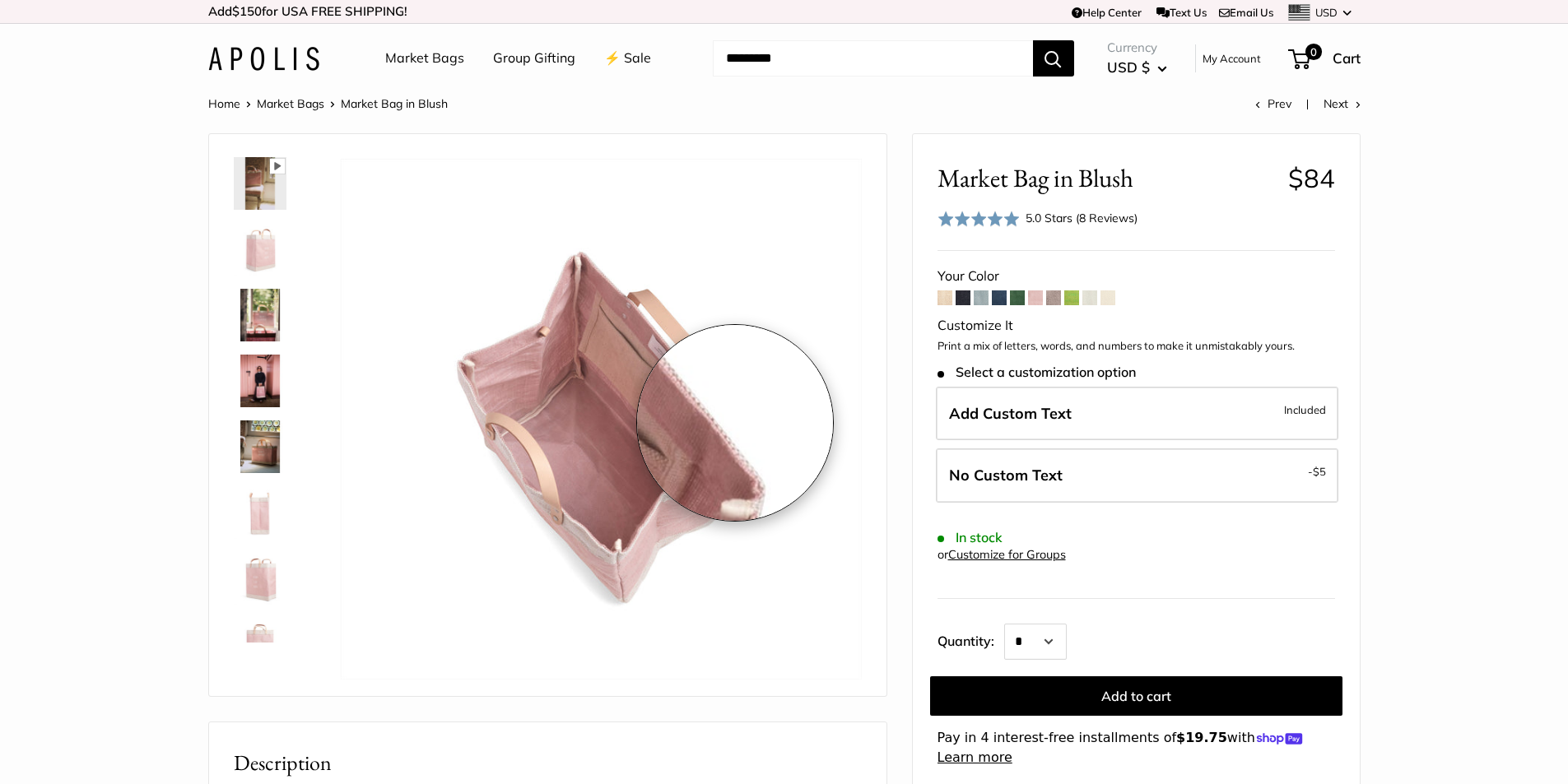
scroll to position [56, 0]
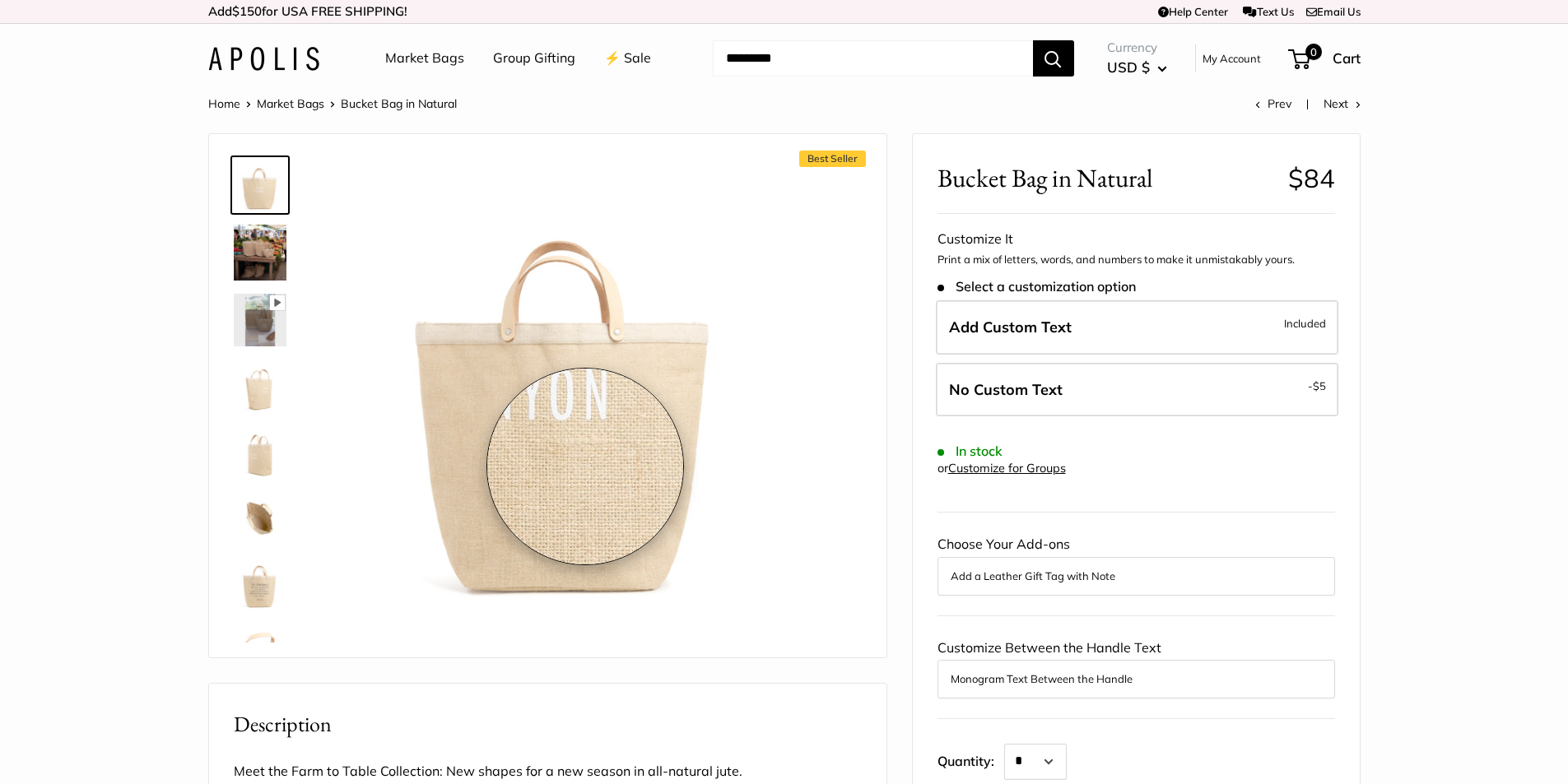
click at [588, 465] on img at bounding box center [568, 386] width 454 height 454
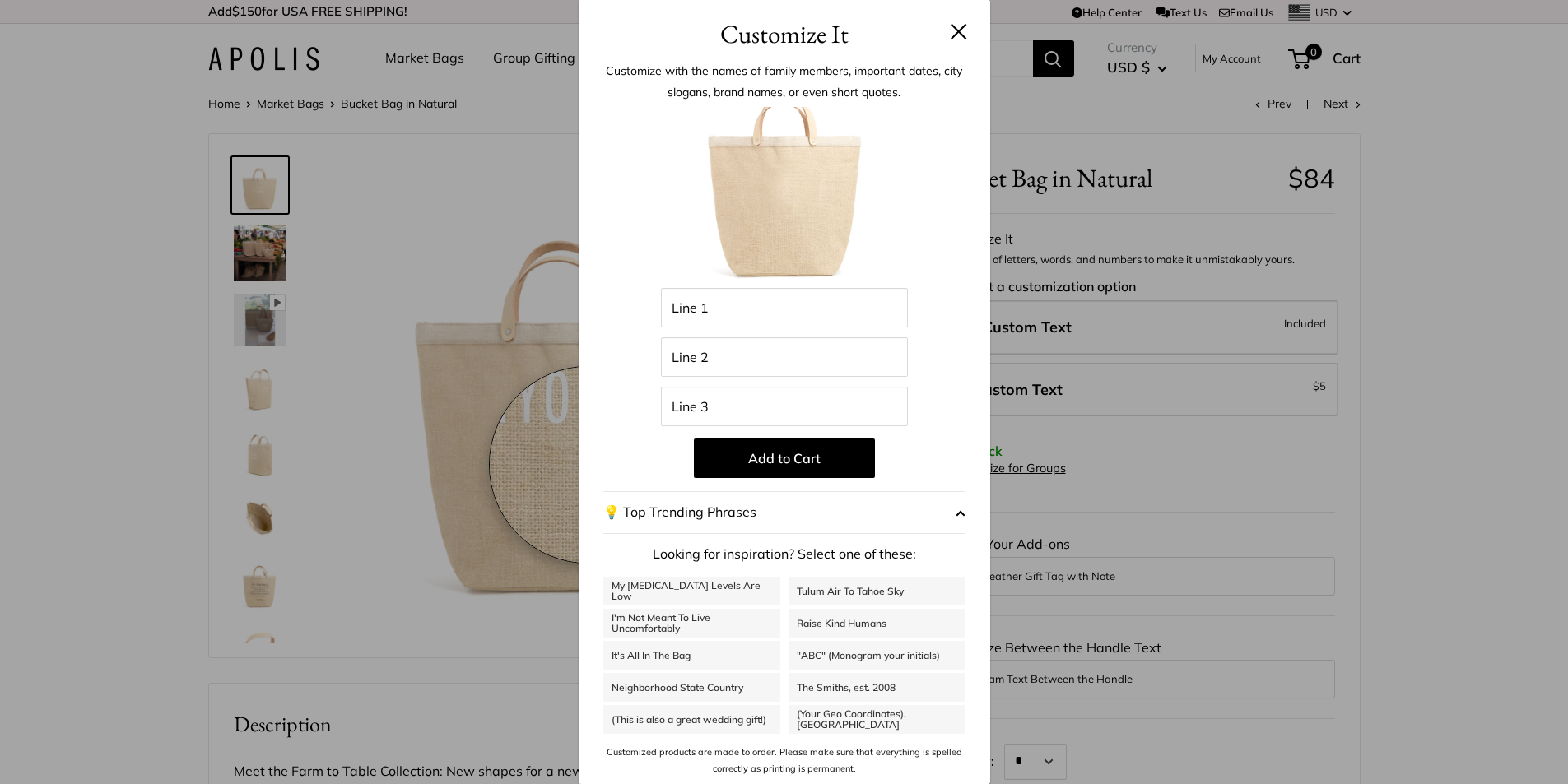
scroll to position [163, 0]
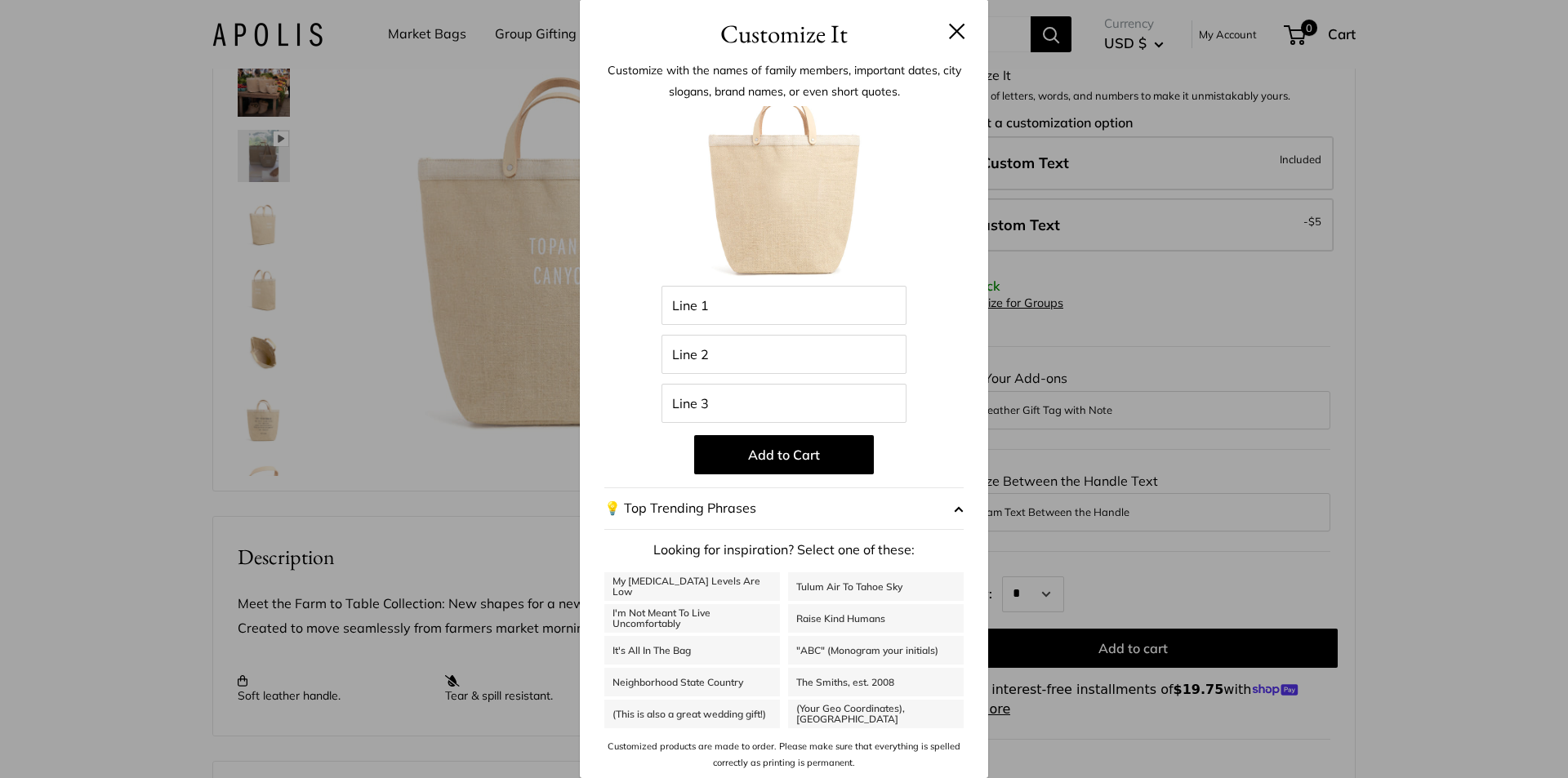
click at [957, 37] on button at bounding box center [956, 30] width 16 height 16
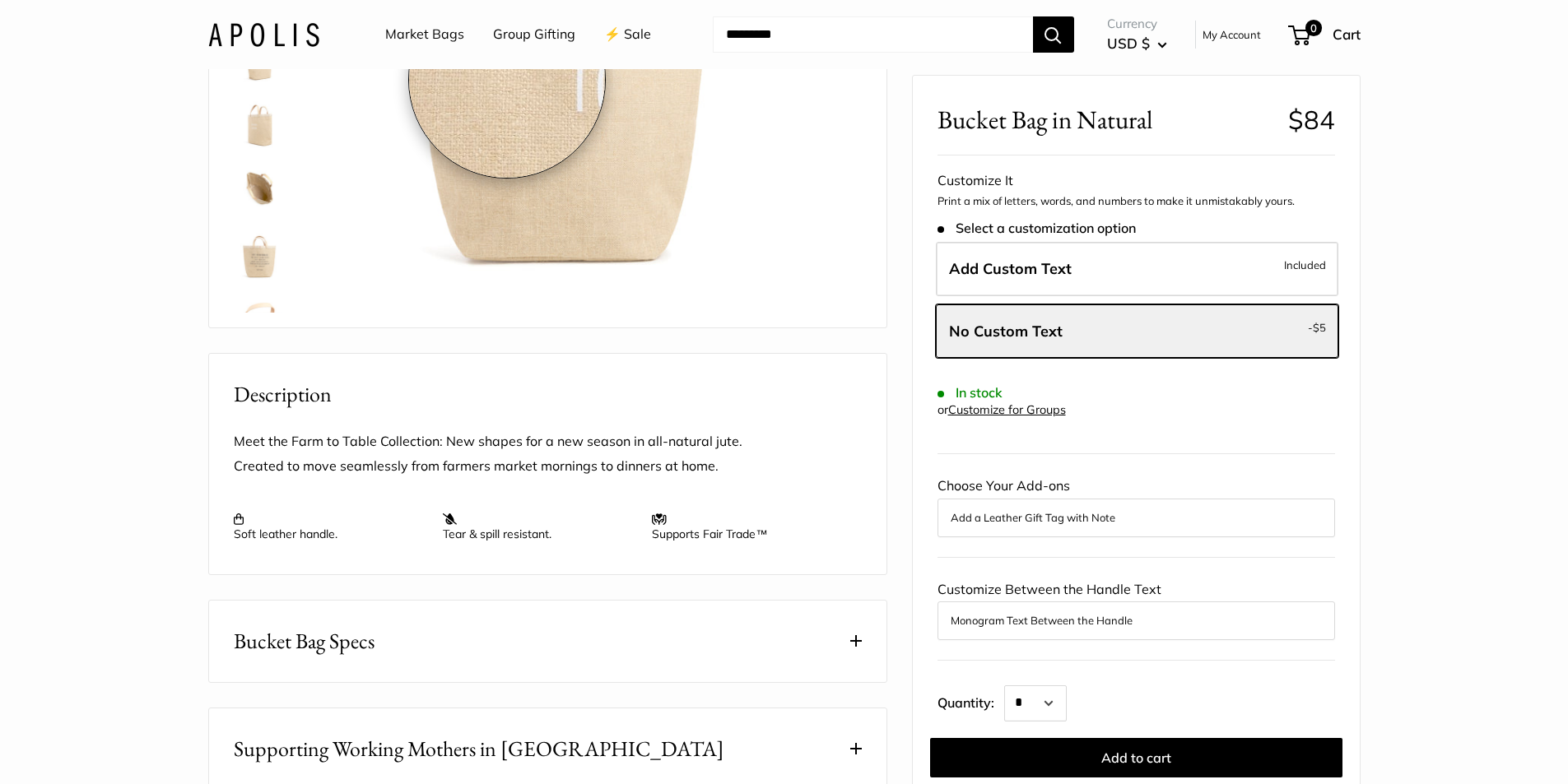
scroll to position [329, 0]
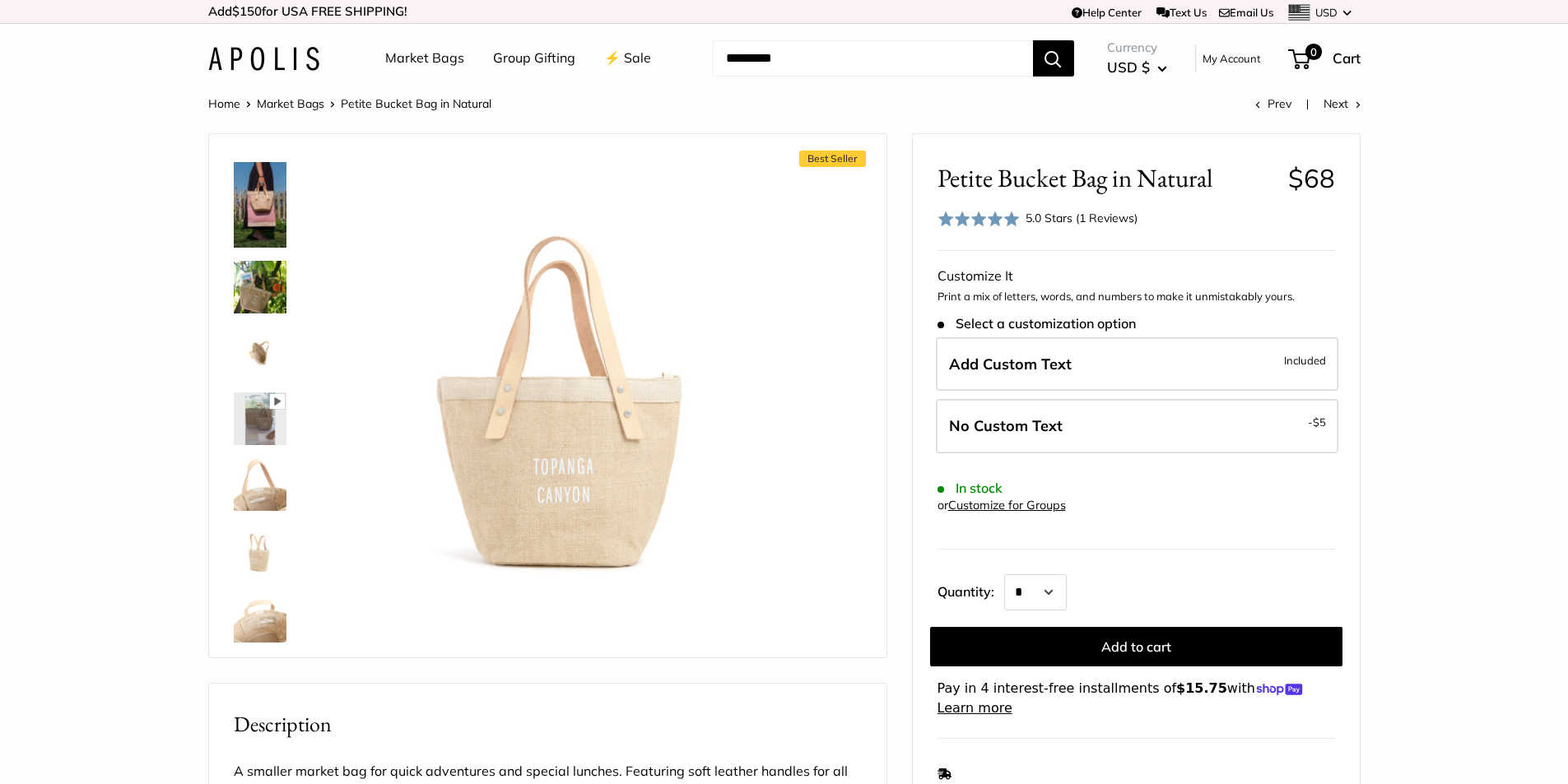
scroll to position [329, 0]
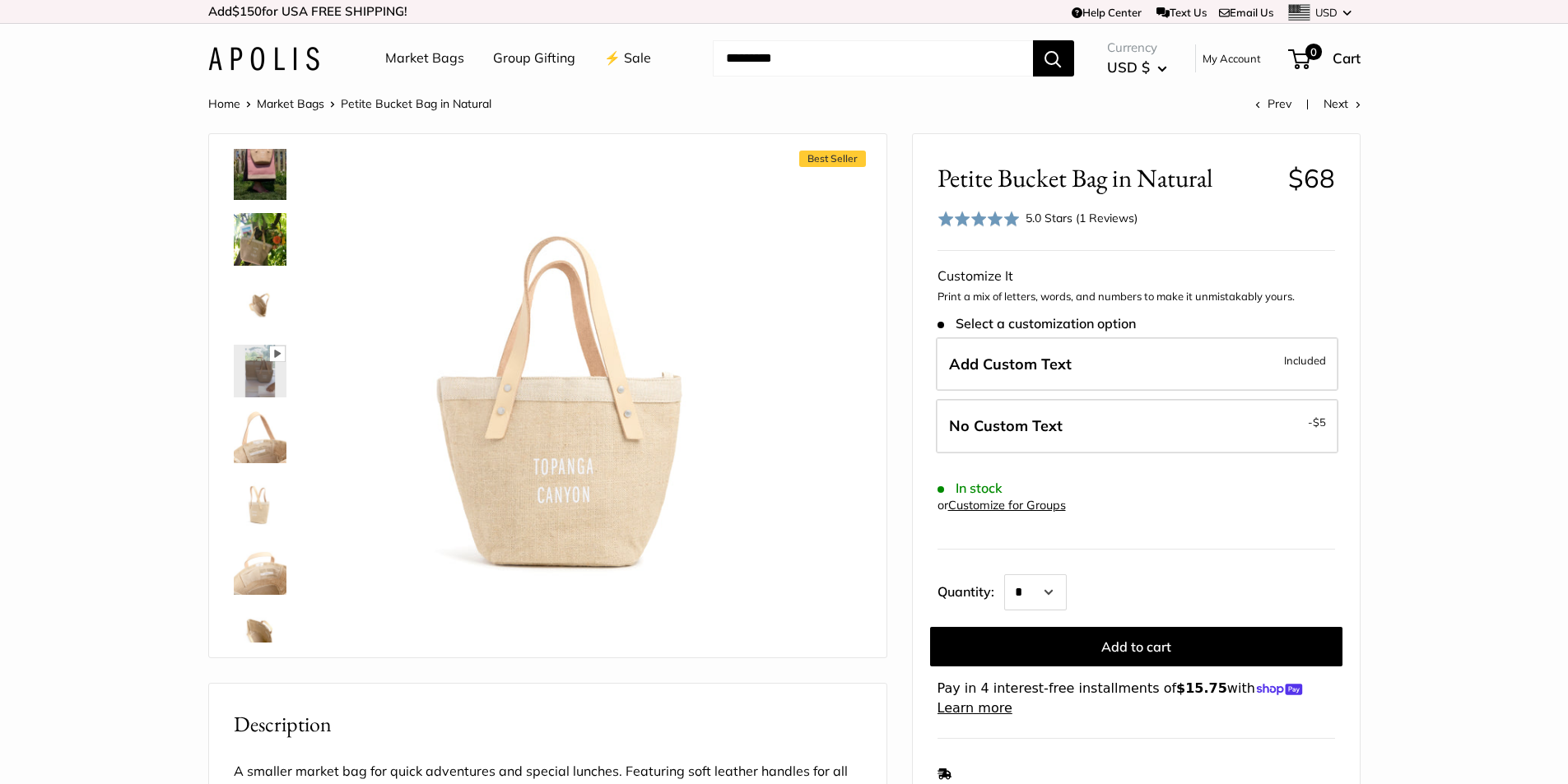
click at [266, 295] on img at bounding box center [260, 305] width 52 height 52
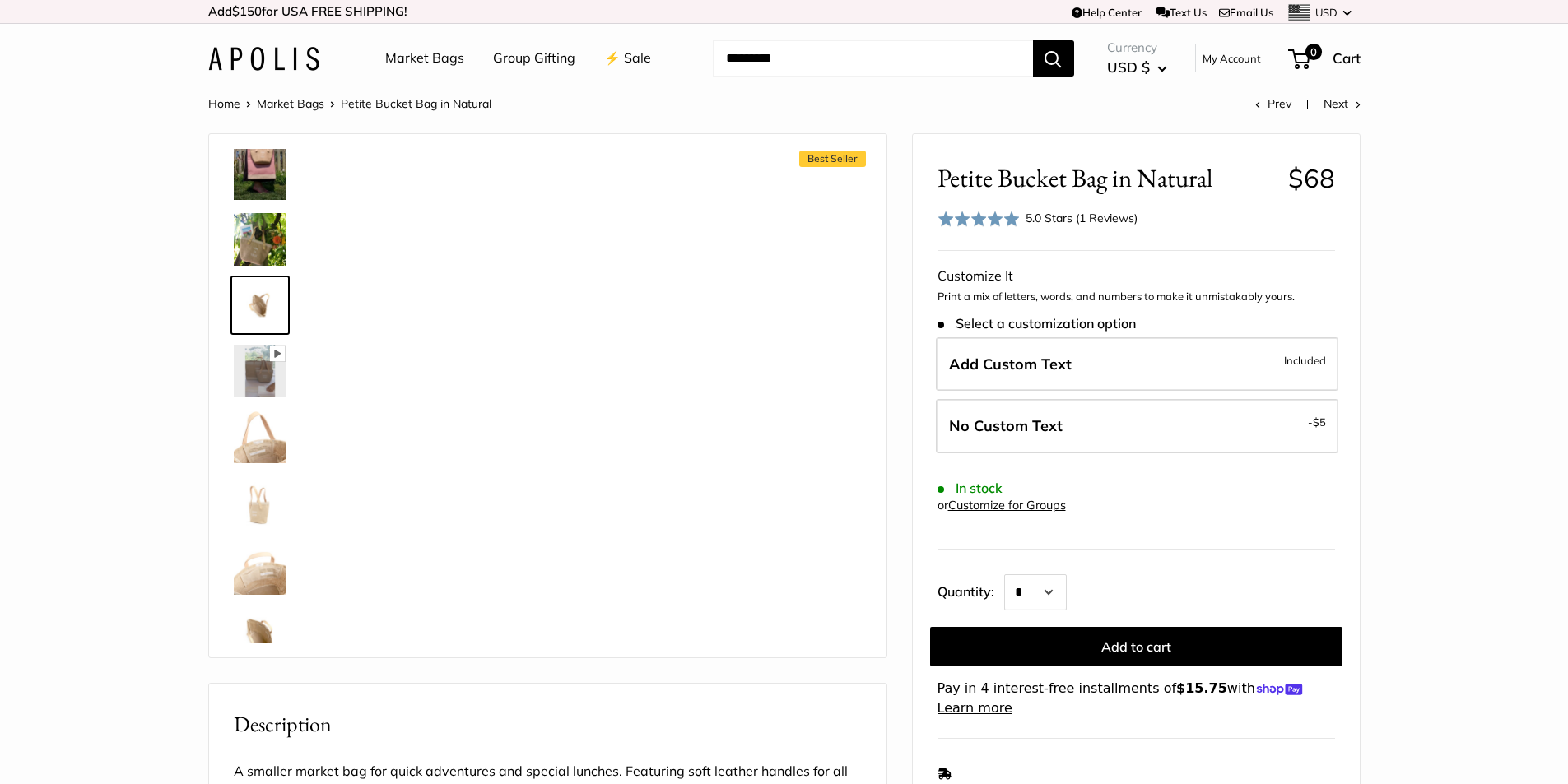
scroll to position [237, 0]
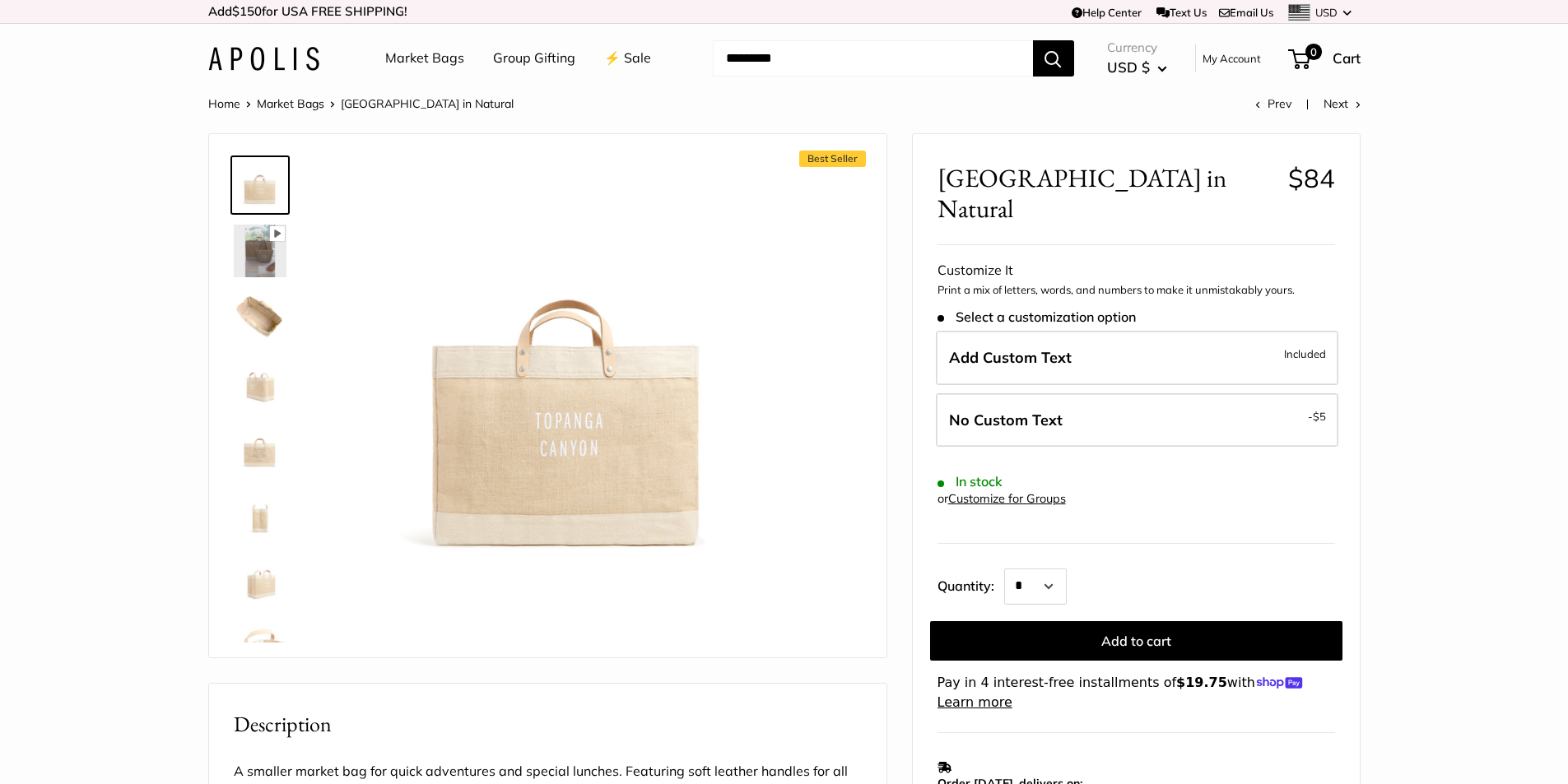
click at [266, 309] on img at bounding box center [260, 316] width 52 height 52
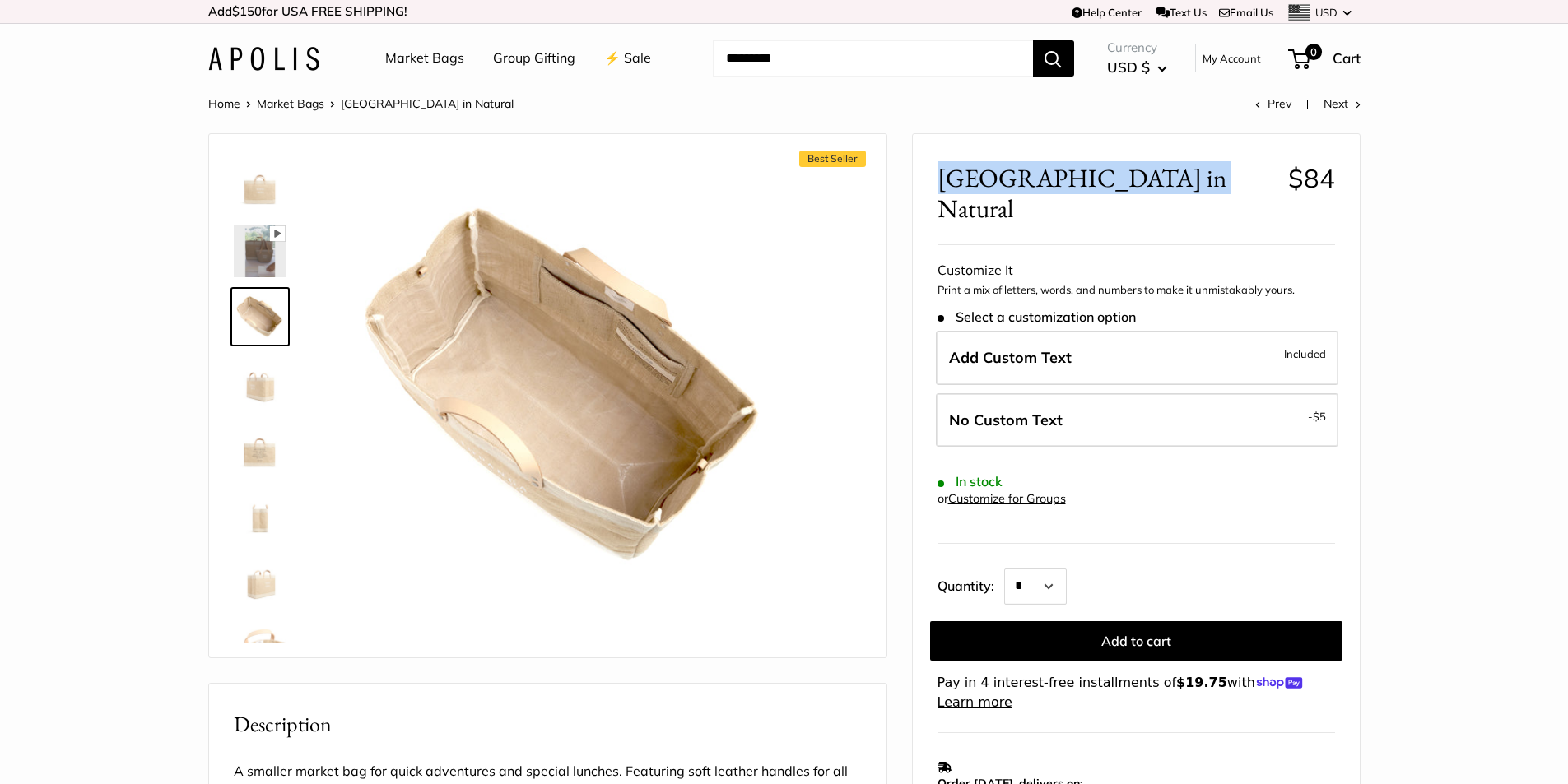
drag, startPoint x: 939, startPoint y: 171, endPoint x: 1153, endPoint y: 175, distance: 214.0
click at [1153, 175] on span "[GEOGRAPHIC_DATA] in Natural" at bounding box center [1107, 194] width 338 height 61
copy span "East West Market Bag"
click at [266, 190] on img at bounding box center [260, 185] width 52 height 52
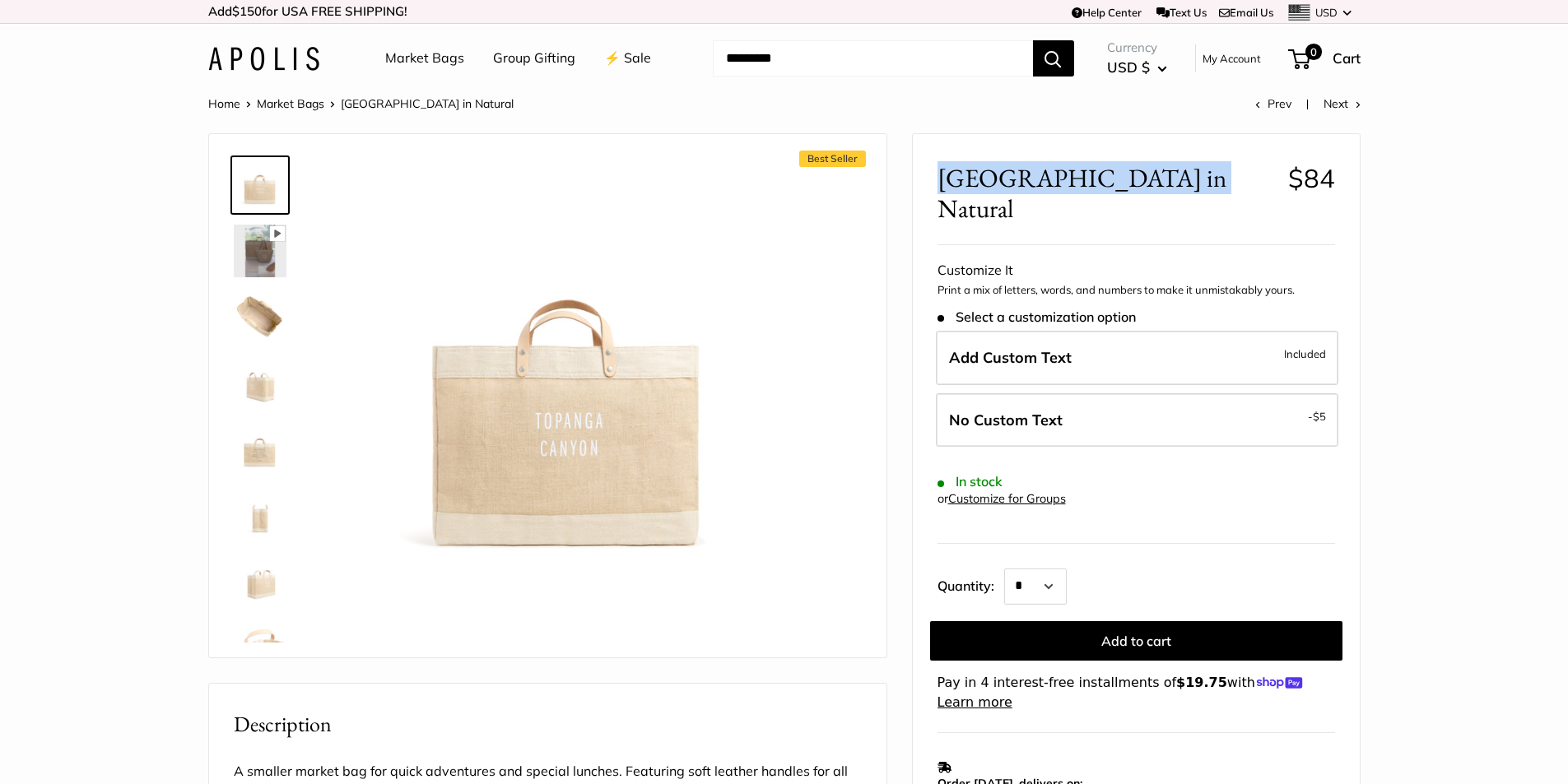
drag, startPoint x: 266, startPoint y: 190, endPoint x: 563, endPoint y: 363, distance: 343.7
click at [563, 363] on img at bounding box center [568, 386] width 454 height 454
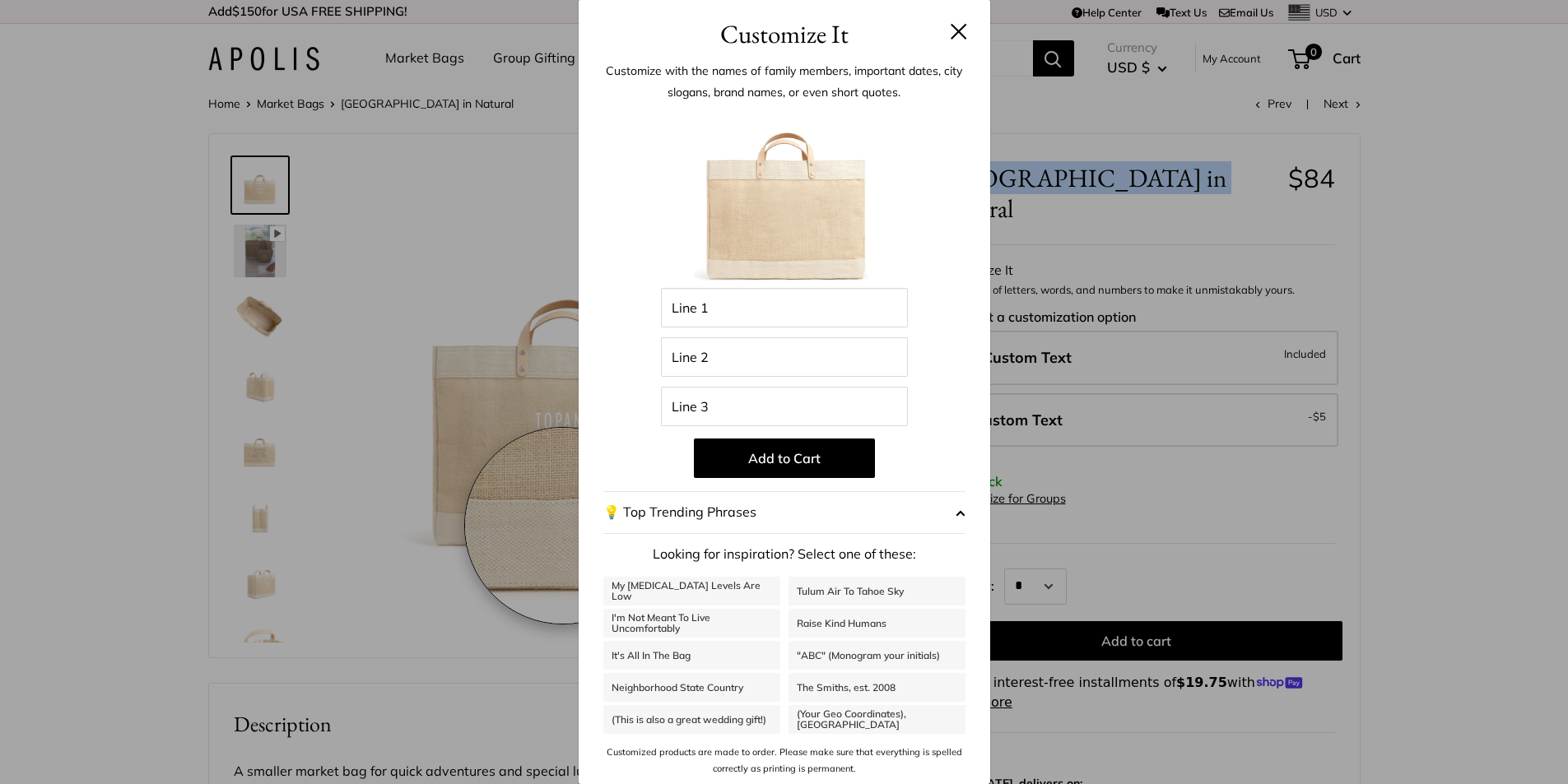
scroll to position [163, 0]
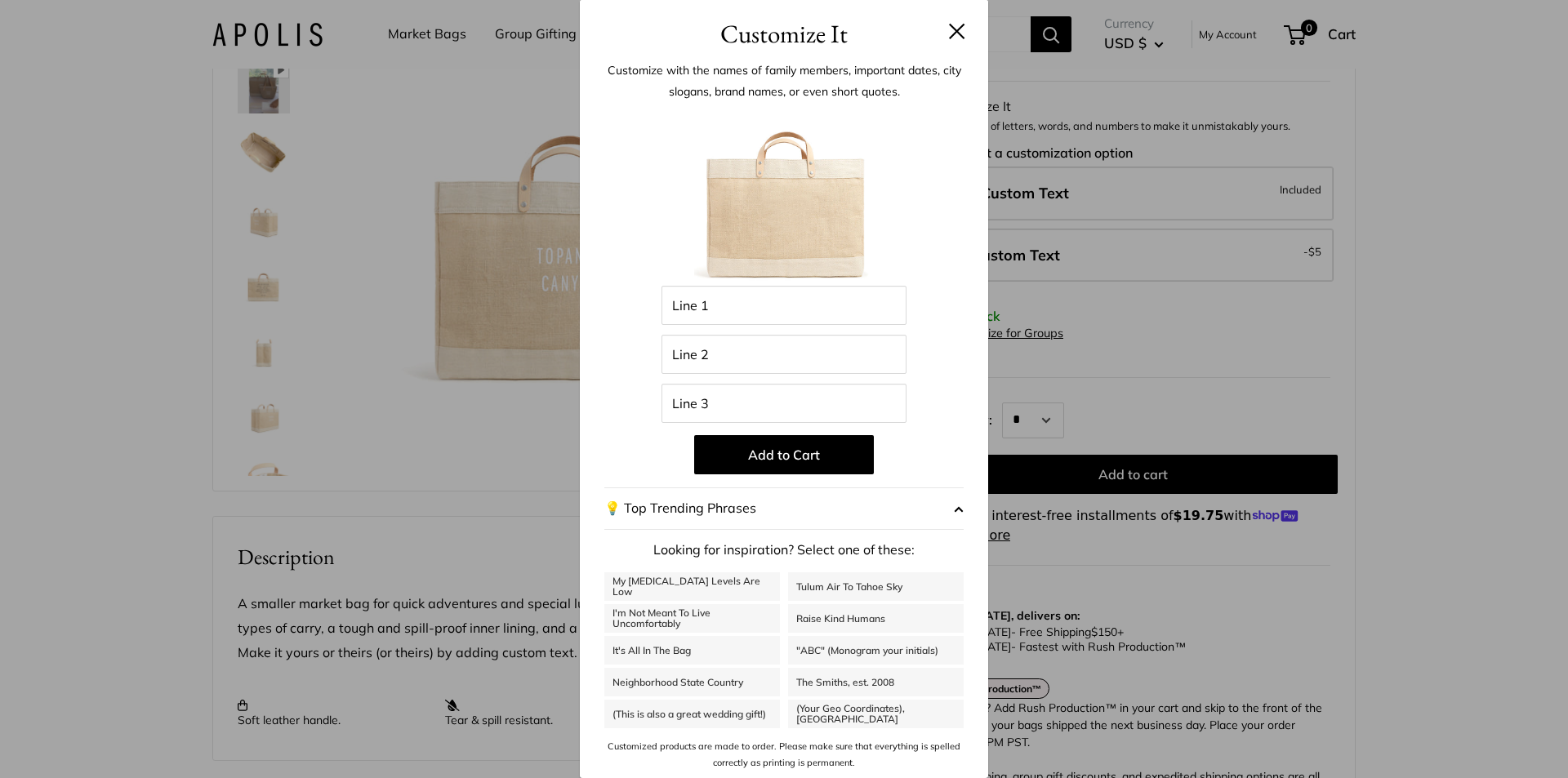
click at [955, 41] on h3 "Customize It" at bounding box center [784, 34] width 359 height 39
click at [949, 29] on button at bounding box center [956, 30] width 16 height 16
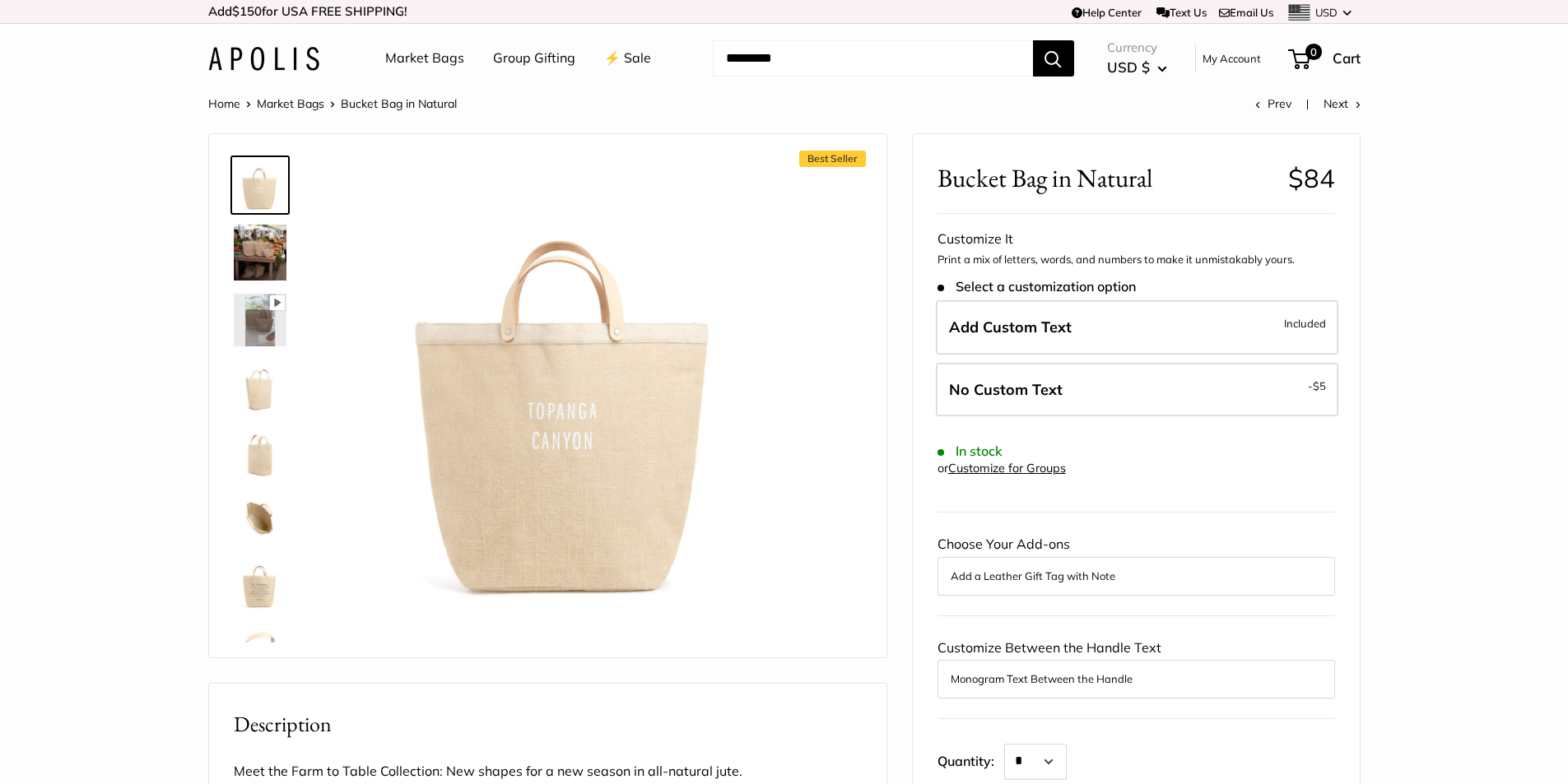
drag, startPoint x: 0, startPoint y: 0, endPoint x: 498, endPoint y: 397, distance: 636.9
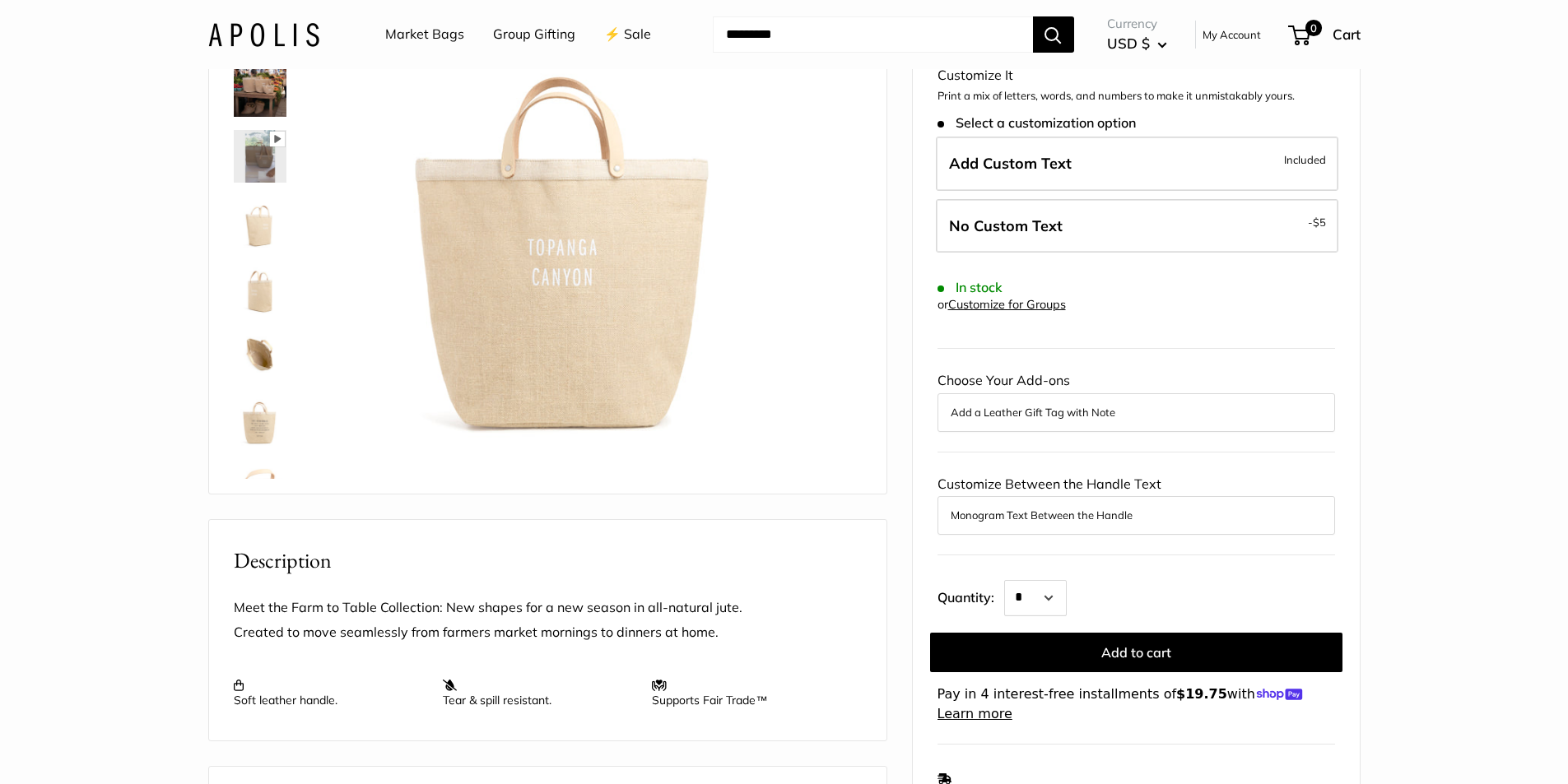
scroll to position [165, 0]
click at [247, 356] on img at bounding box center [260, 353] width 52 height 52
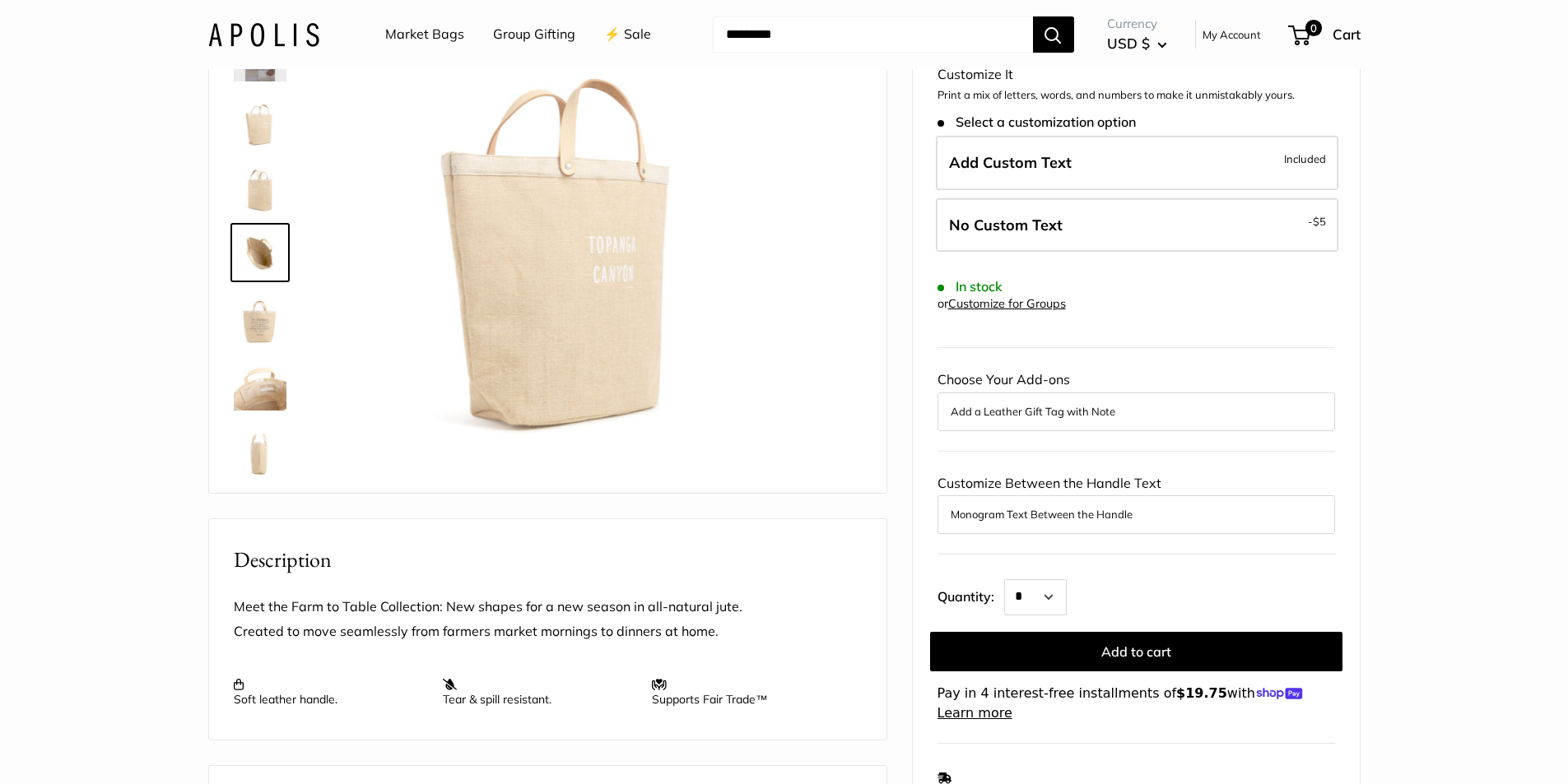
scroll to position [108, 0]
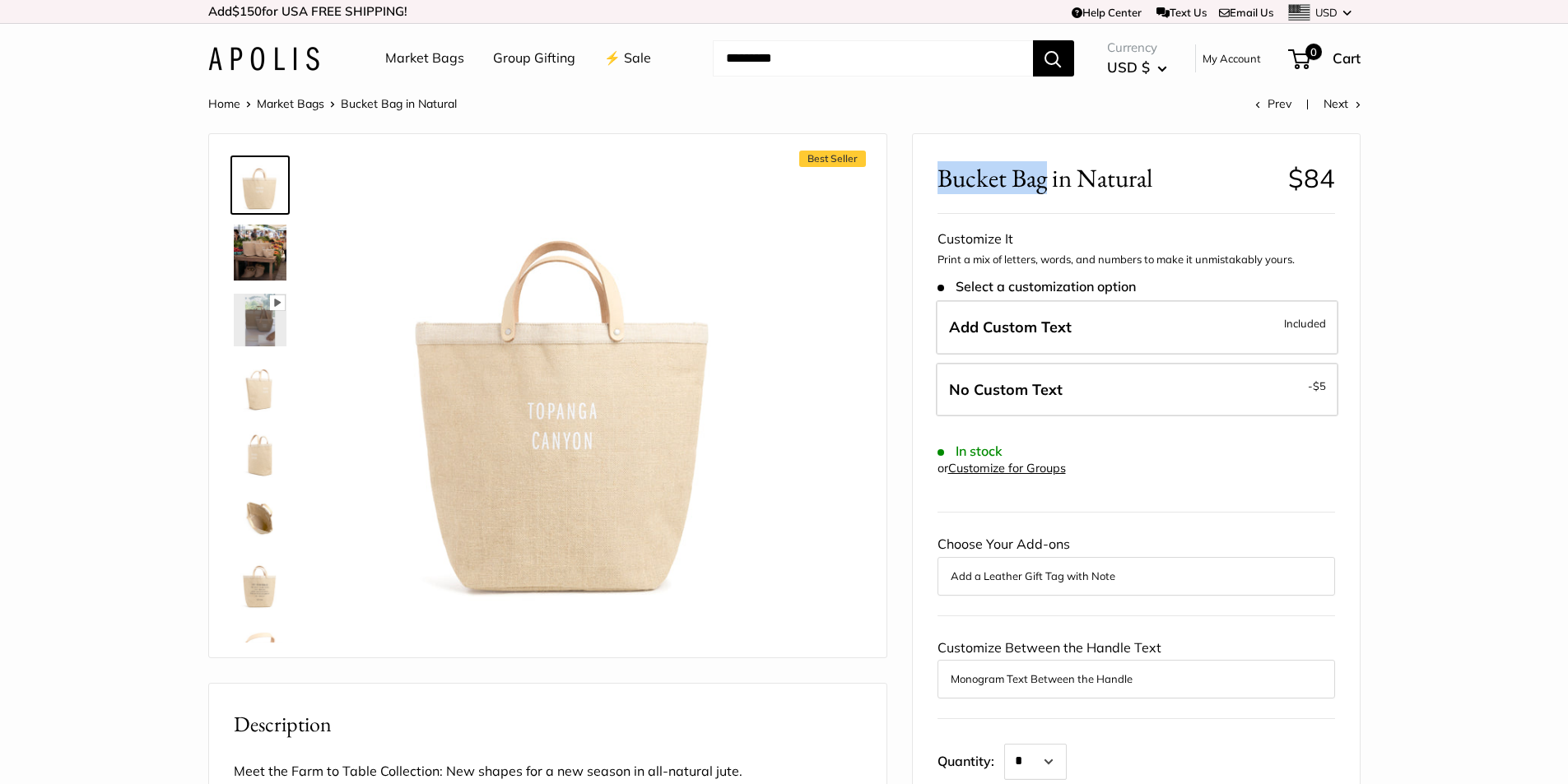
drag, startPoint x: 942, startPoint y: 175, endPoint x: 1043, endPoint y: 171, distance: 101.1
click at [1043, 171] on span "Bucket Bag in Natural" at bounding box center [1107, 178] width 338 height 30
copy span "Bucket Bag"
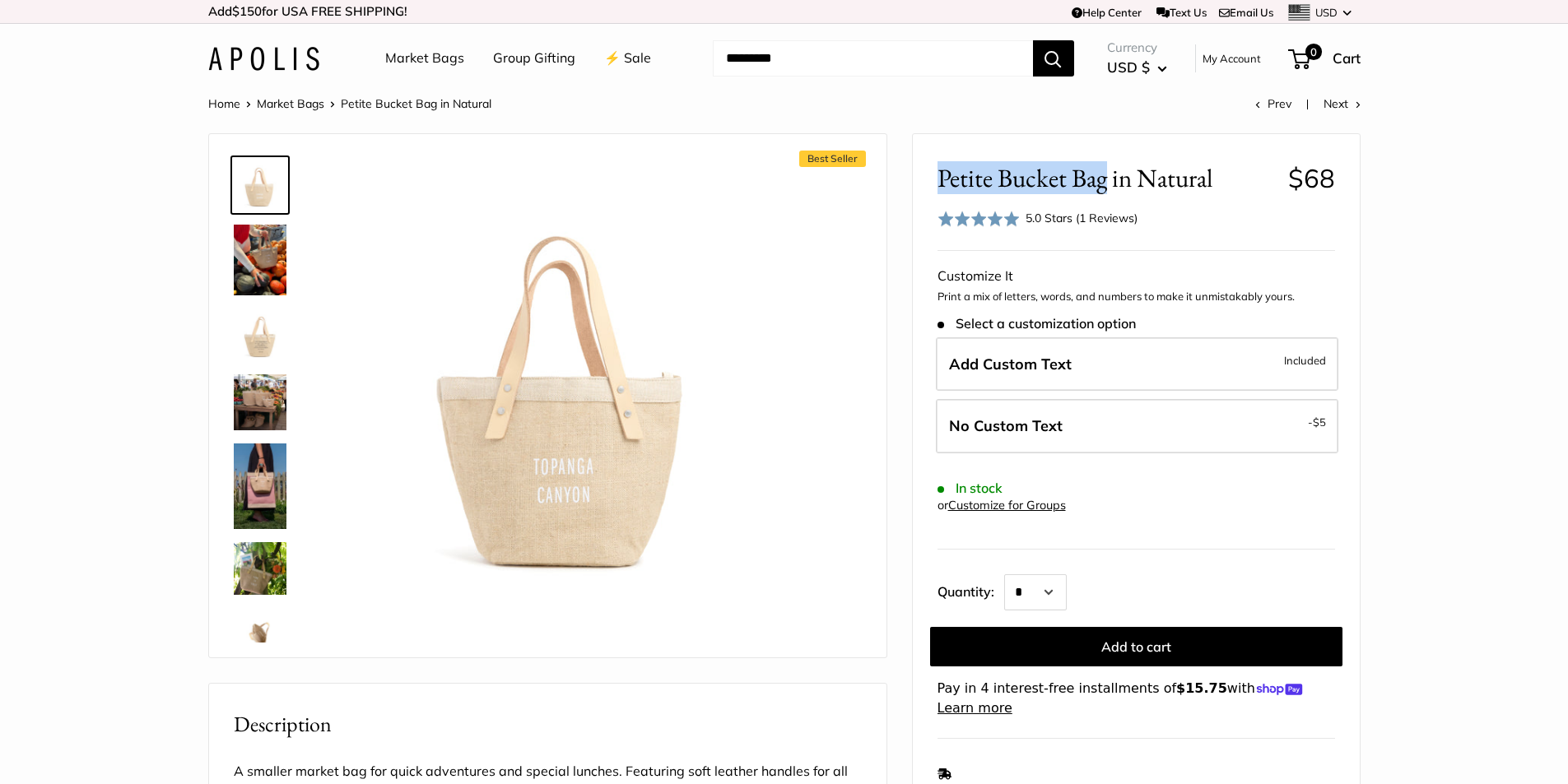
drag, startPoint x: 940, startPoint y: 176, endPoint x: 1103, endPoint y: 175, distance: 163.0
click at [1103, 175] on span "Petite Bucket Bag in Natural" at bounding box center [1107, 178] width 338 height 30
copy span "Petite Bucket Bag"
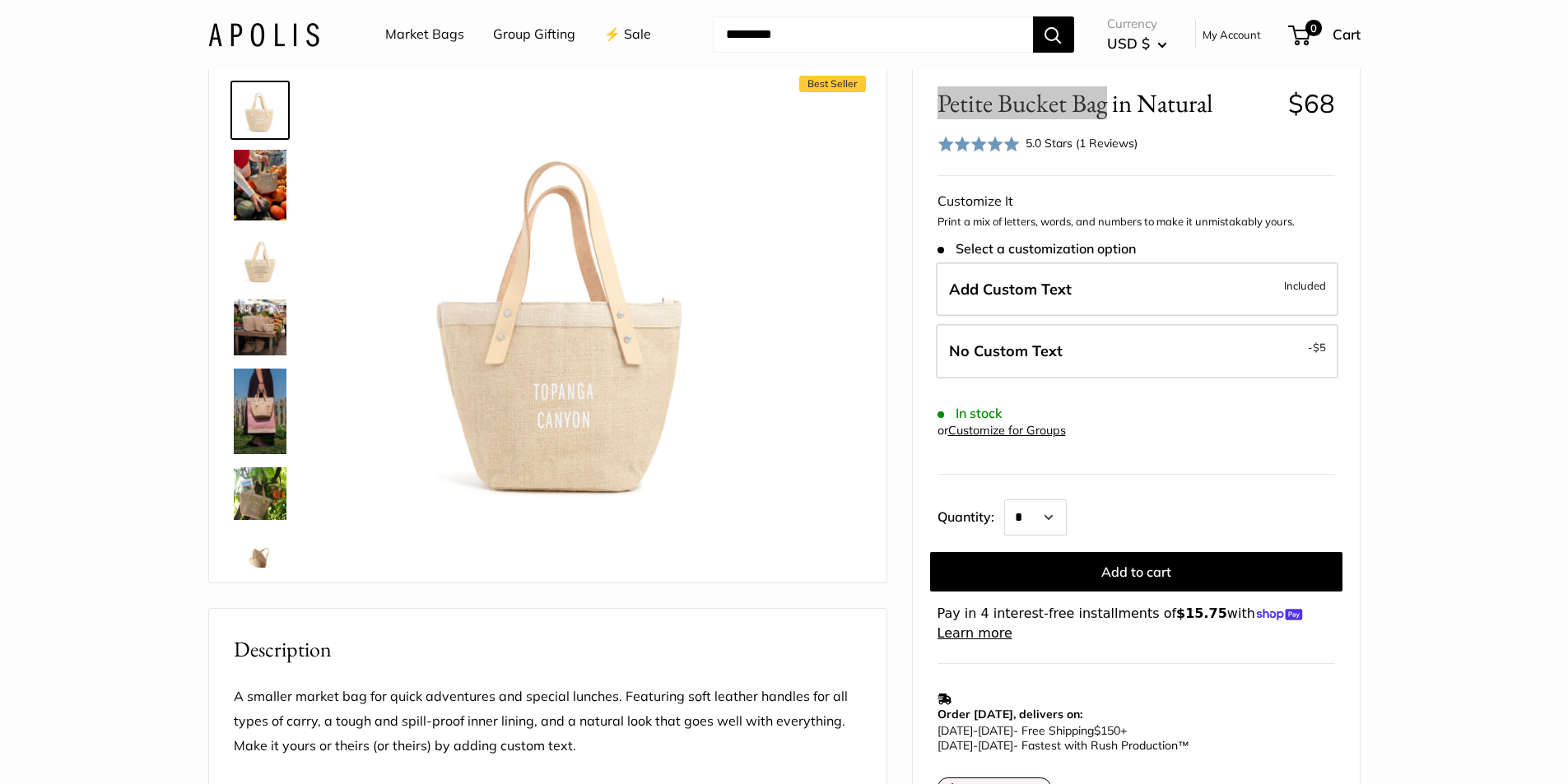
scroll to position [247, 0]
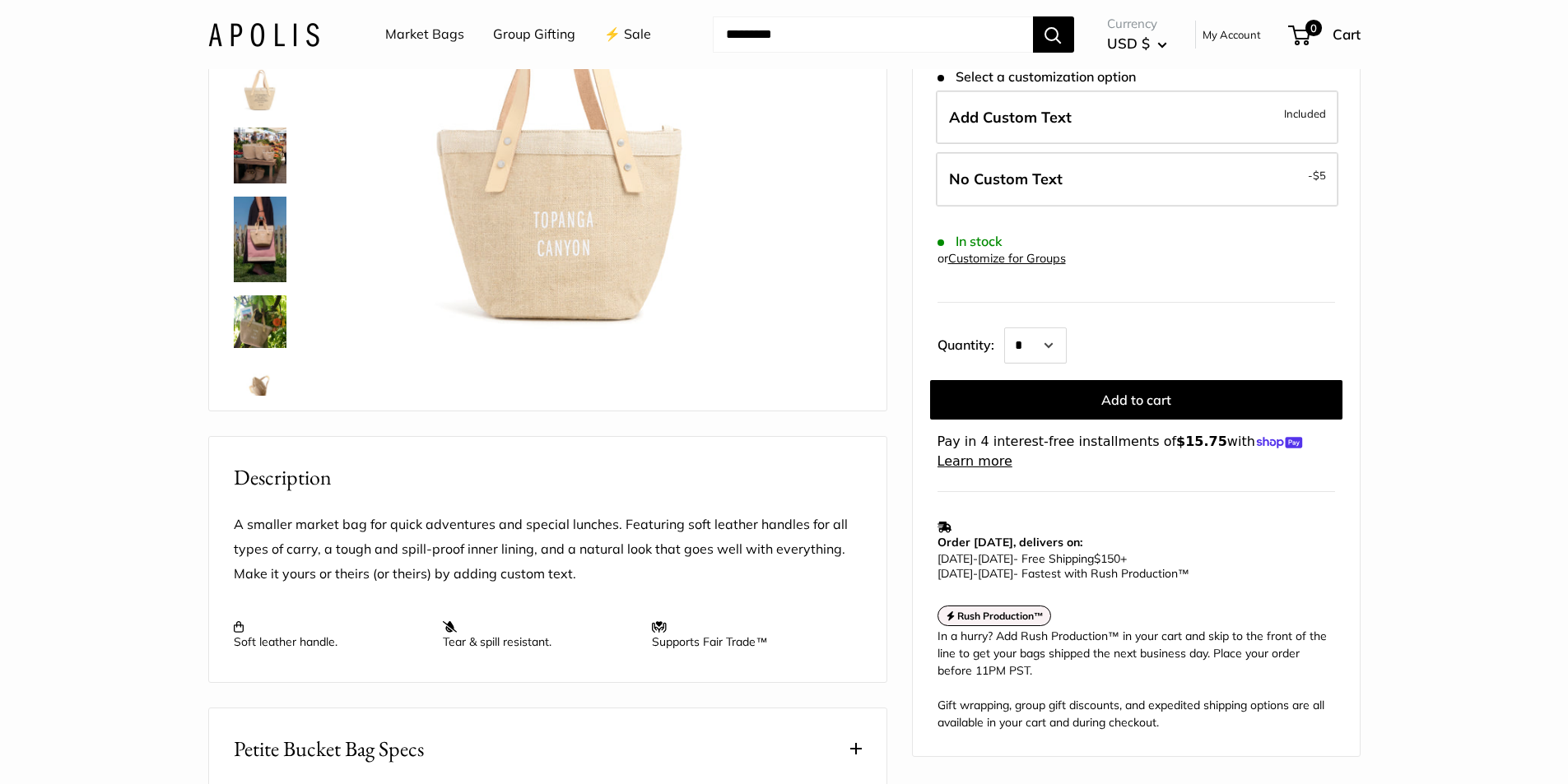
click at [257, 387] on img at bounding box center [260, 387] width 52 height 52
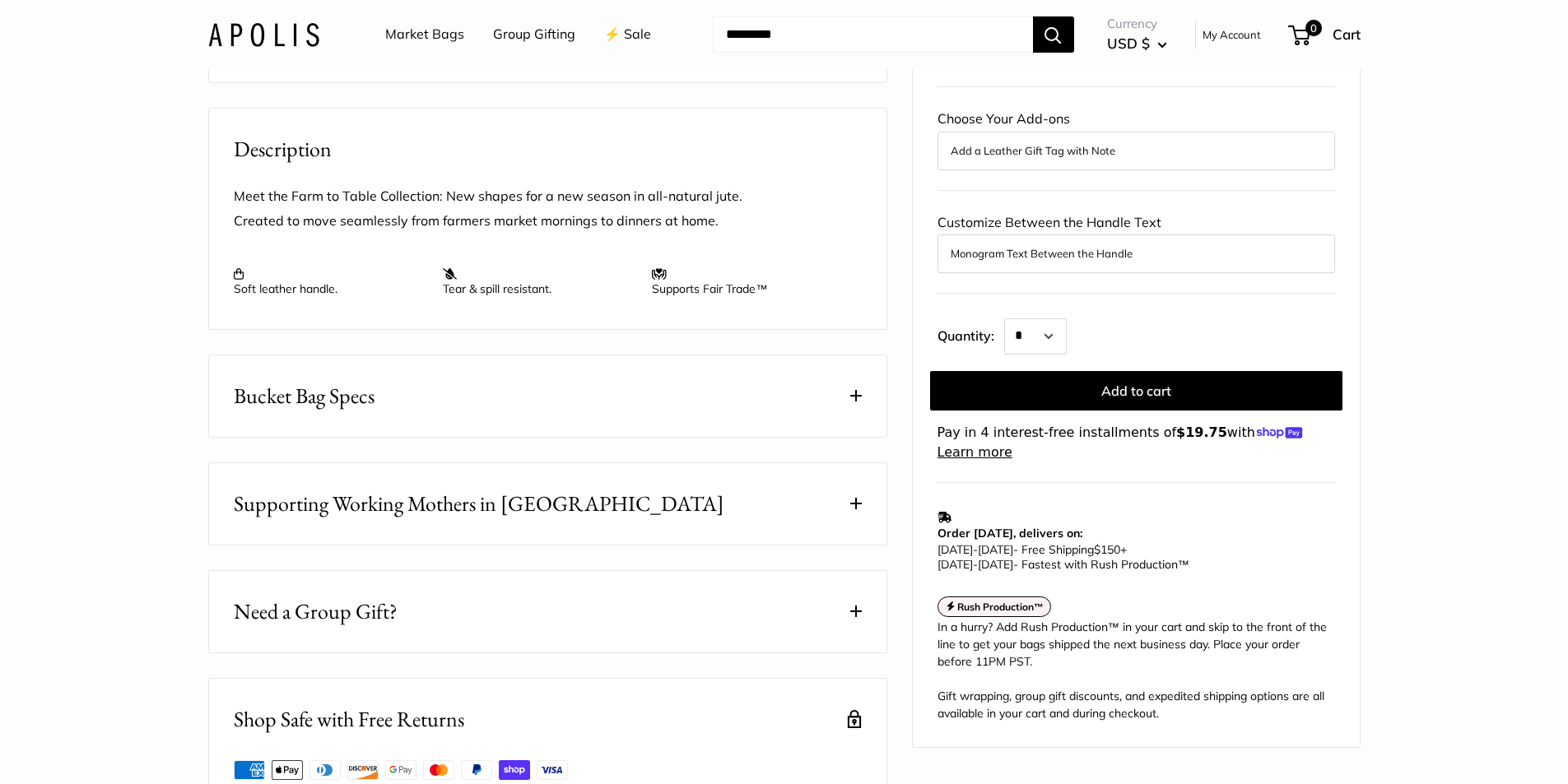
scroll to position [576, 0]
click at [858, 401] on span at bounding box center [856, 395] width 12 height 12
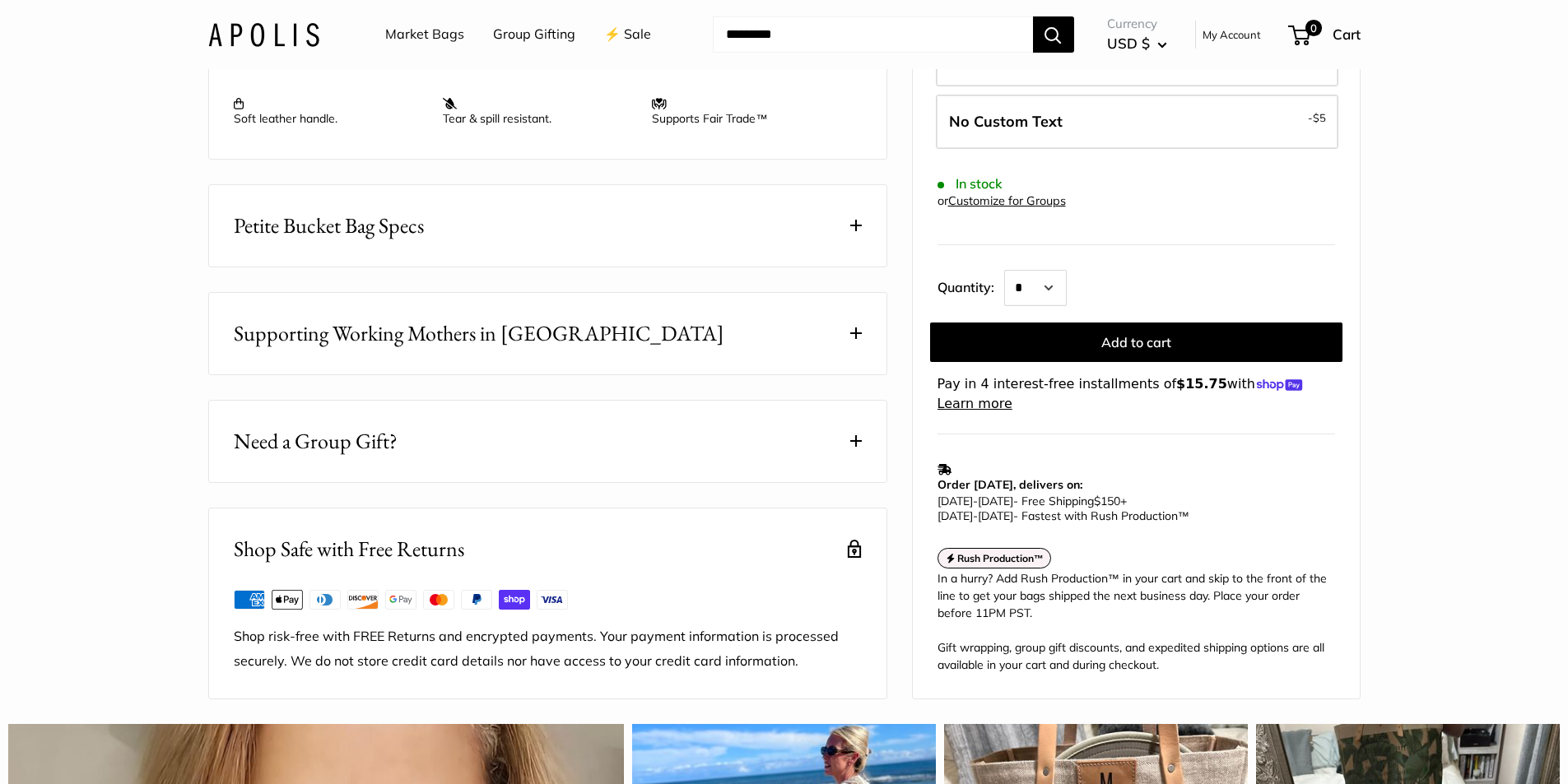
scroll to position [823, 0]
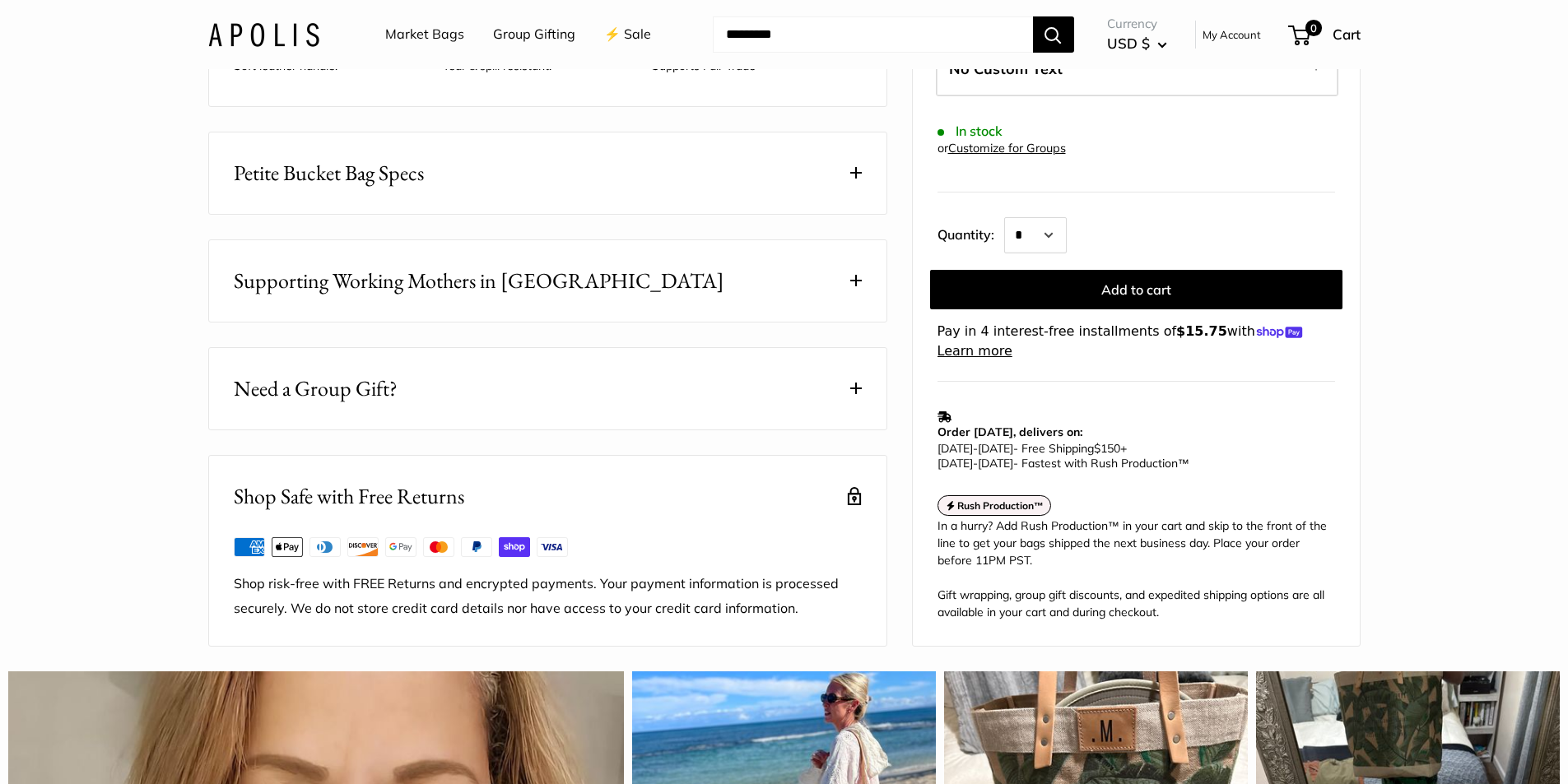
click at [851, 178] on span at bounding box center [856, 173] width 12 height 12
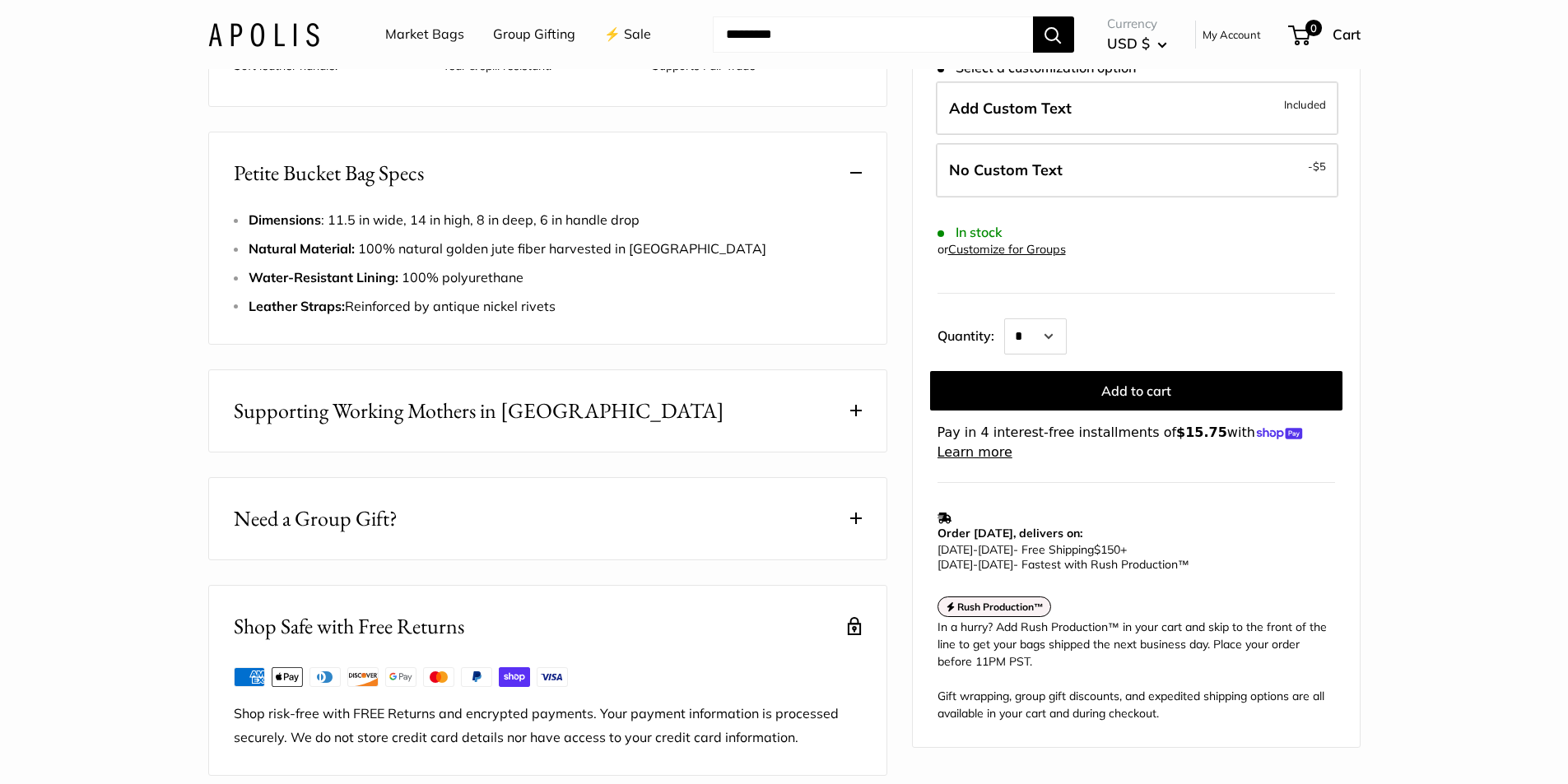
click at [352, 228] on span "Dimensions : 11.5 in wide, 14 in high, 8 in deep, 6 in handle drop" at bounding box center [444, 219] width 391 height 16
drag, startPoint x: 327, startPoint y: 241, endPoint x: 624, endPoint y: 242, distance: 297.0
click at [624, 228] on span "Dimensions : 11.5 in wide, 14 in high, 8 in deep, 6 in handle drop" at bounding box center [444, 219] width 391 height 16
click at [803, 261] on li "Natural Material: 100% natural golden jute fiber harvested in Bangladesh" at bounding box center [555, 249] width 613 height 25
drag, startPoint x: 249, startPoint y: 239, endPoint x: 635, endPoint y: 237, distance: 386.0
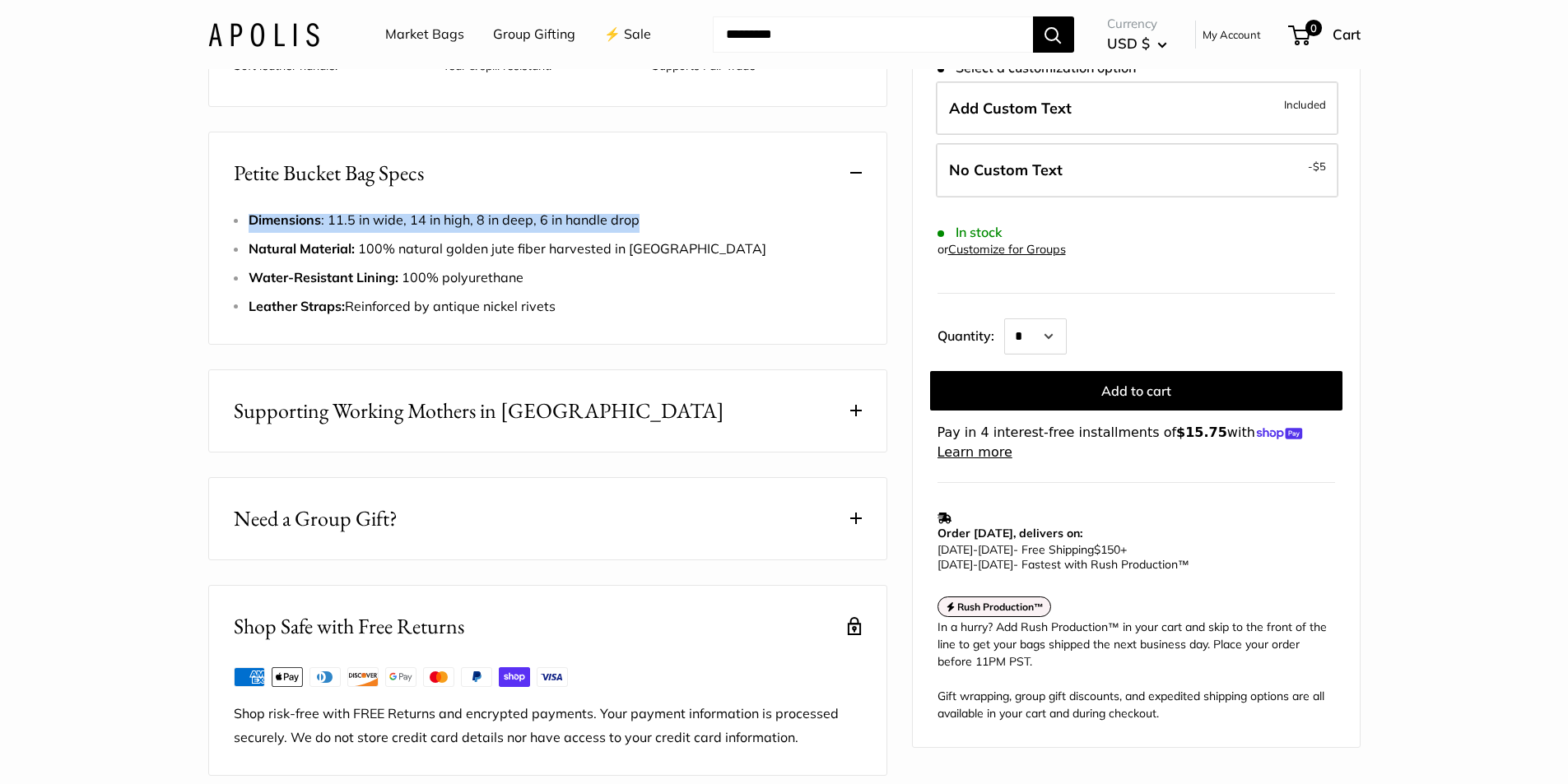
click at [635, 228] on span "Dimensions : 11.5 in wide, 14 in high, 8 in deep, 6 in handle drop" at bounding box center [444, 219] width 391 height 16
copy span "Dimensions : 11.5 in wide, 14 in high, 8 in deep, 6 in handle drop"
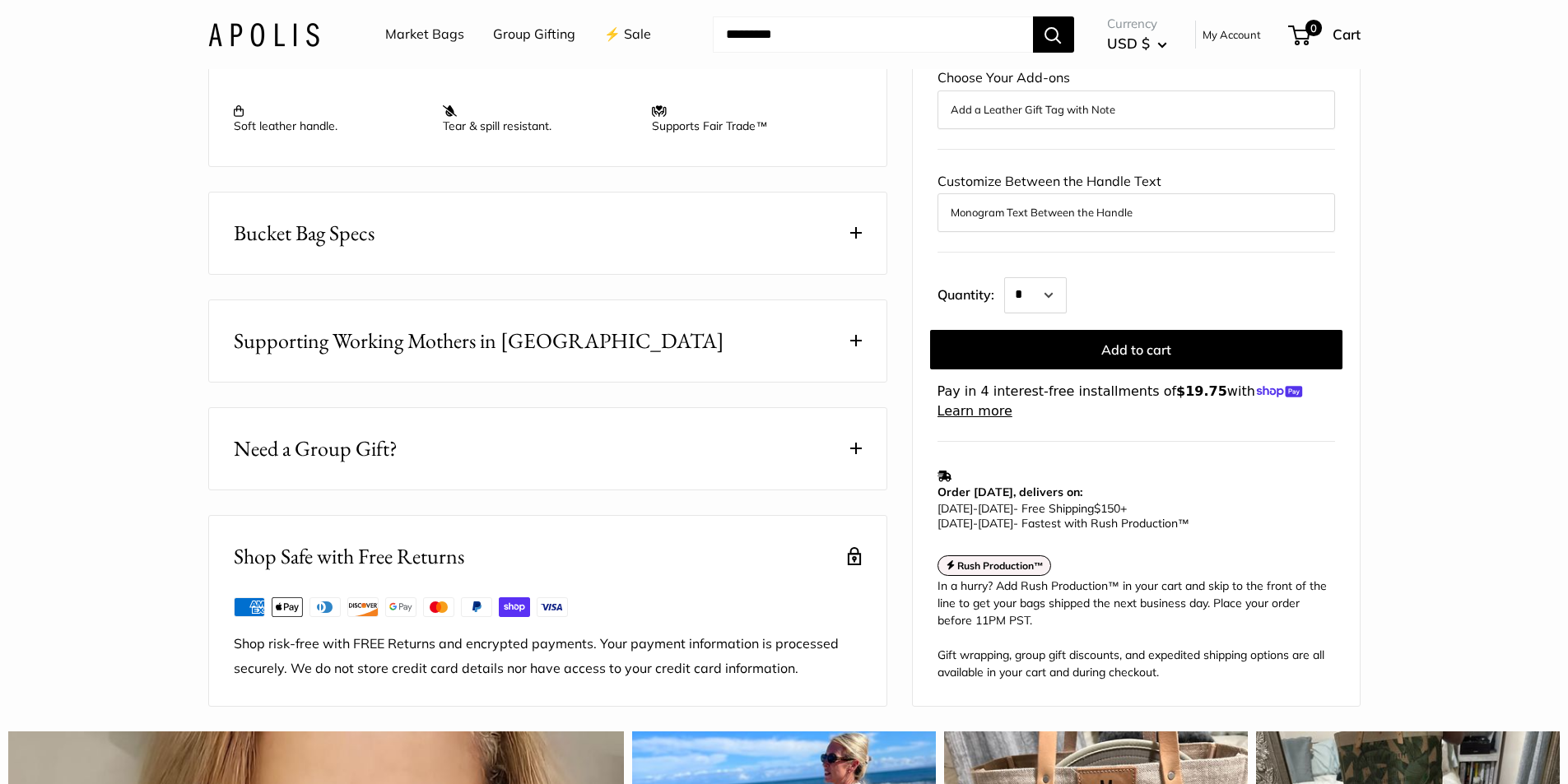
scroll to position [740, 0]
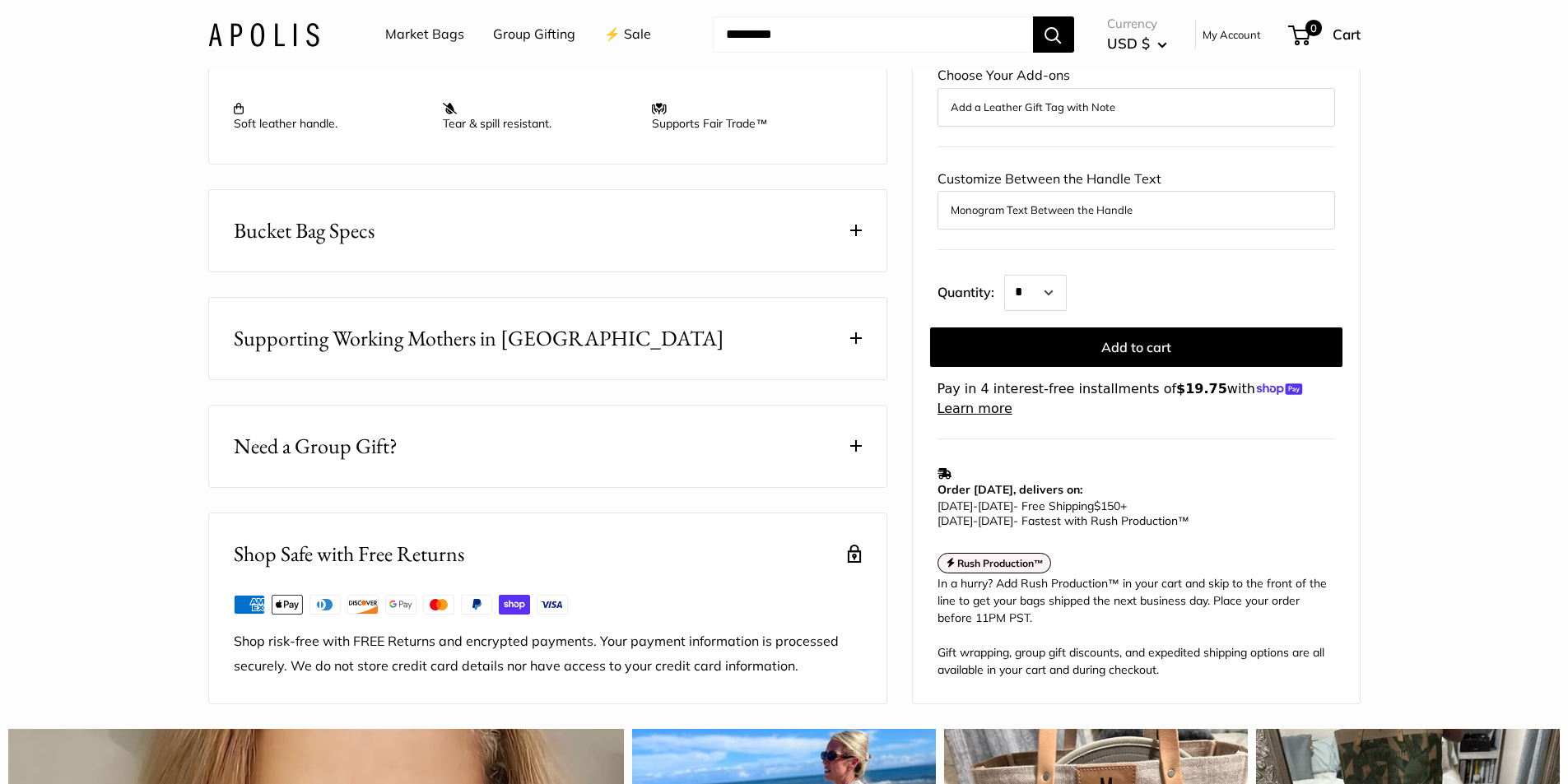
click at [852, 236] on span at bounding box center [856, 231] width 12 height 12
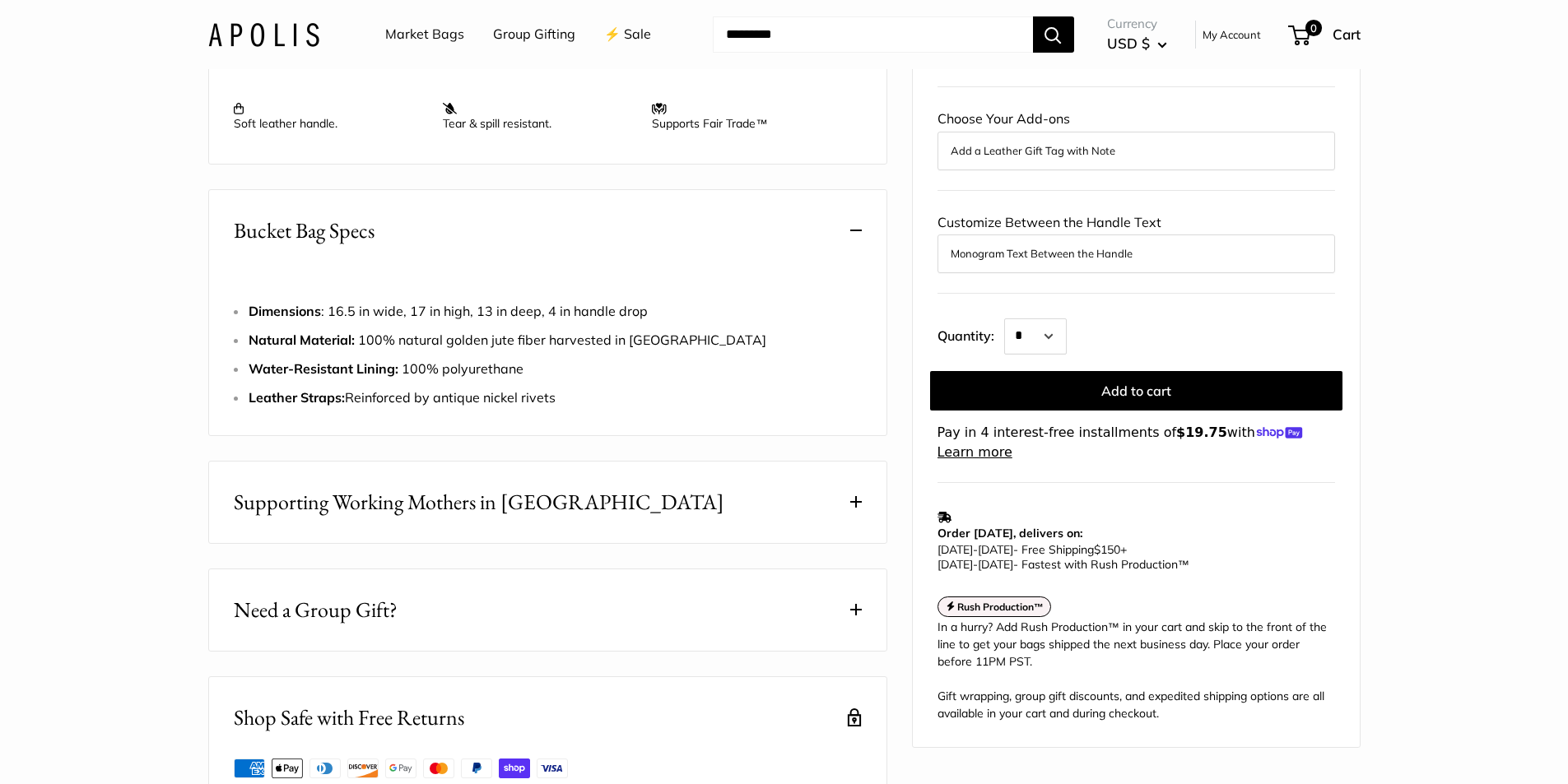
drag, startPoint x: 248, startPoint y: 328, endPoint x: 667, endPoint y: 335, distance: 419.1
click at [667, 324] on li "Dimensions : 16.5 in wide, 17 in high, 13 in deep, 4 in handle drop" at bounding box center [555, 311] width 613 height 25
copy span "Dimensions : 16.5 in wide, 17 in high, 13 in deep, 4 in handle drop"
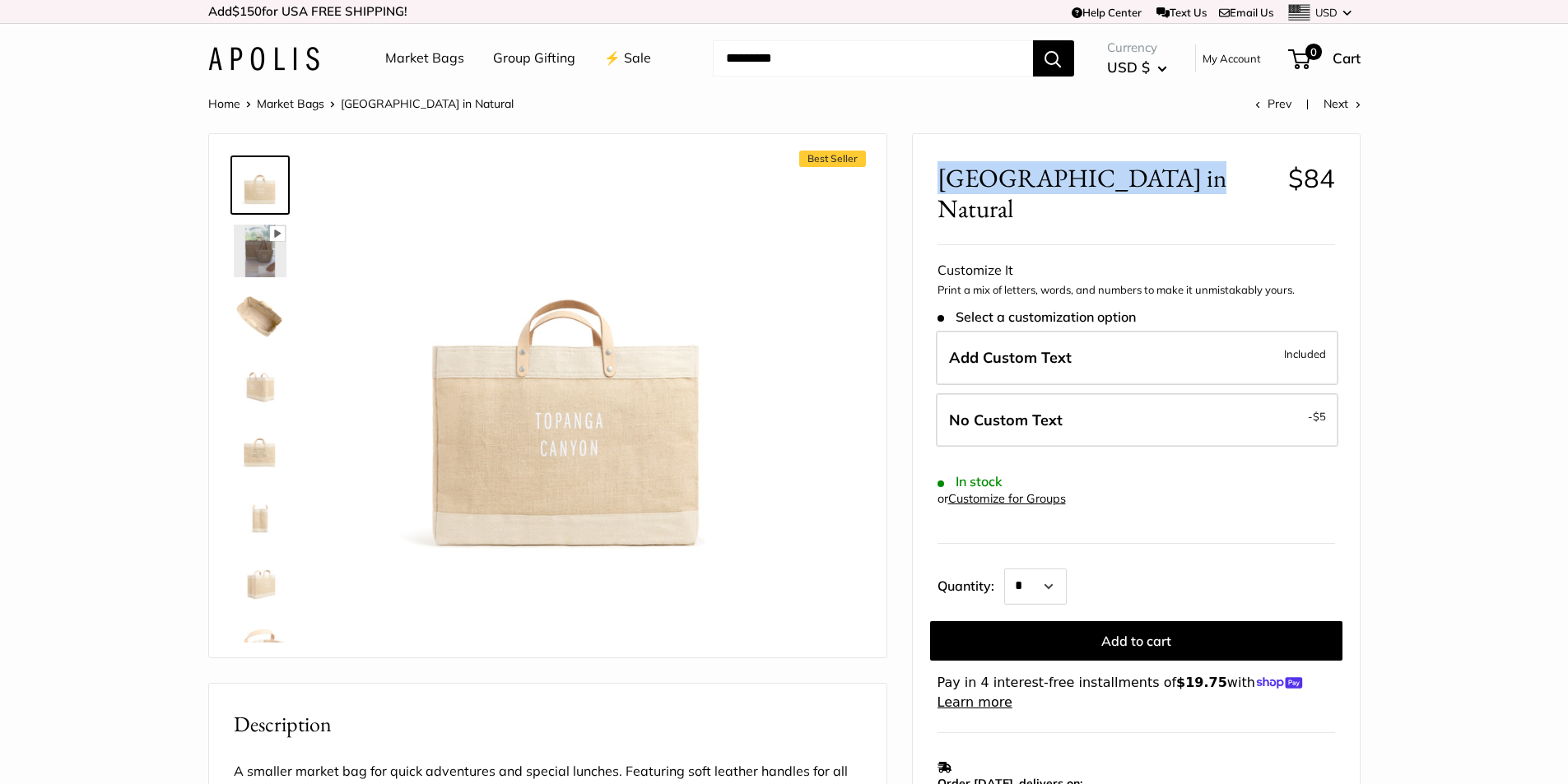
drag, startPoint x: 940, startPoint y: 173, endPoint x: 1143, endPoint y: 173, distance: 203.0
click at [1143, 173] on span "[GEOGRAPHIC_DATA] in Natural" at bounding box center [1107, 194] width 338 height 61
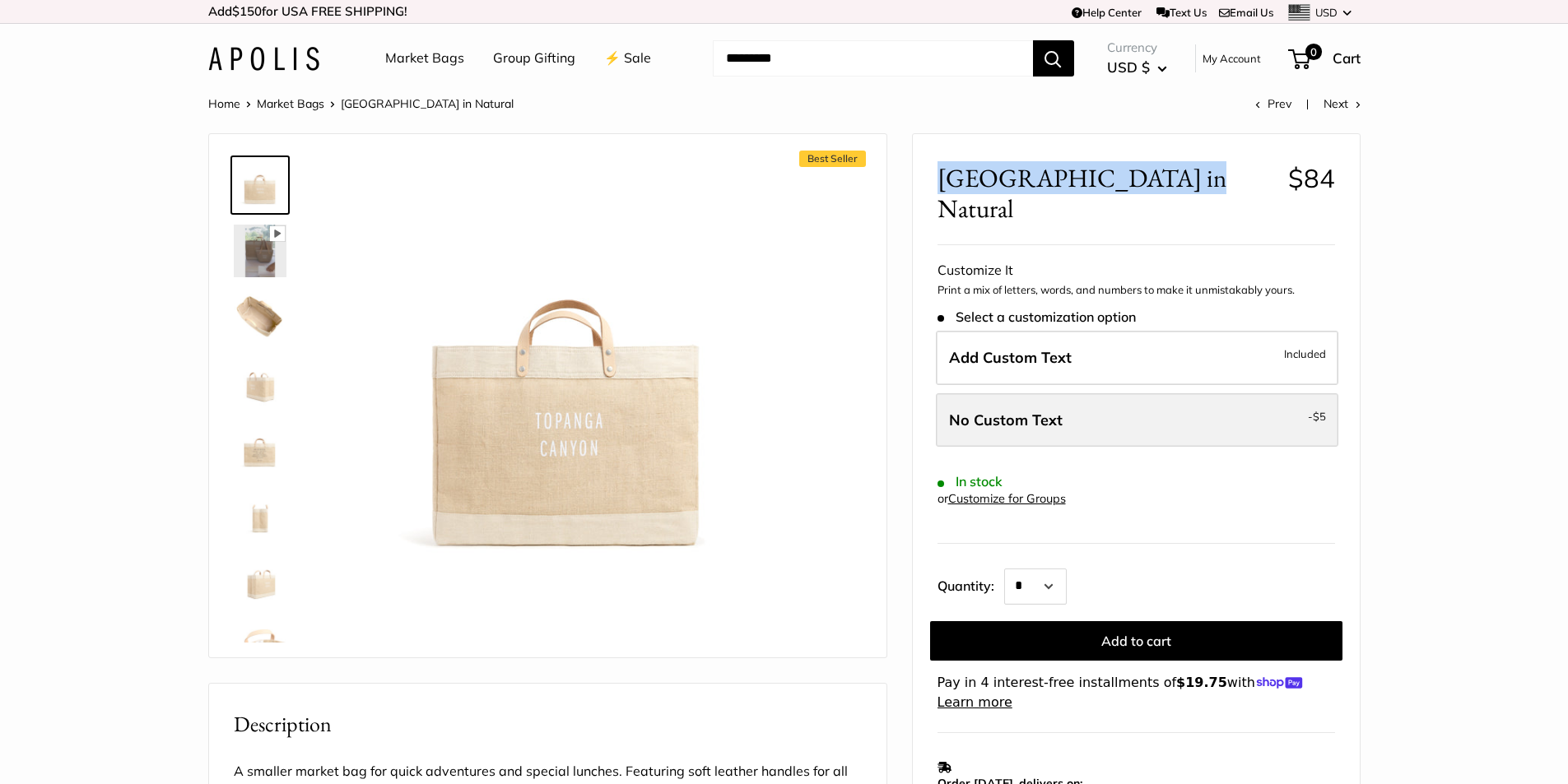
copy span "[GEOGRAPHIC_DATA]"
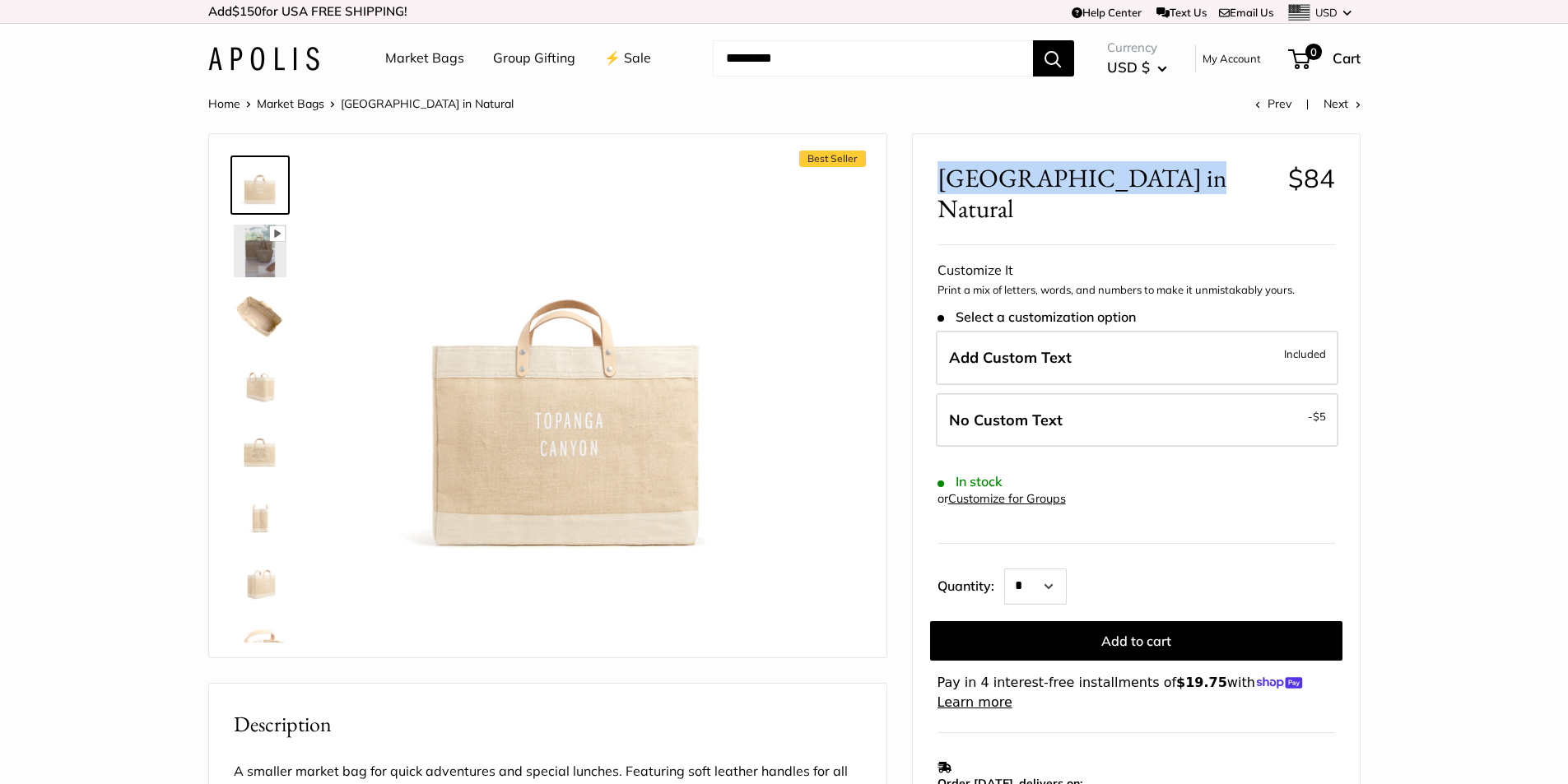
click at [254, 307] on img at bounding box center [260, 316] width 52 height 52
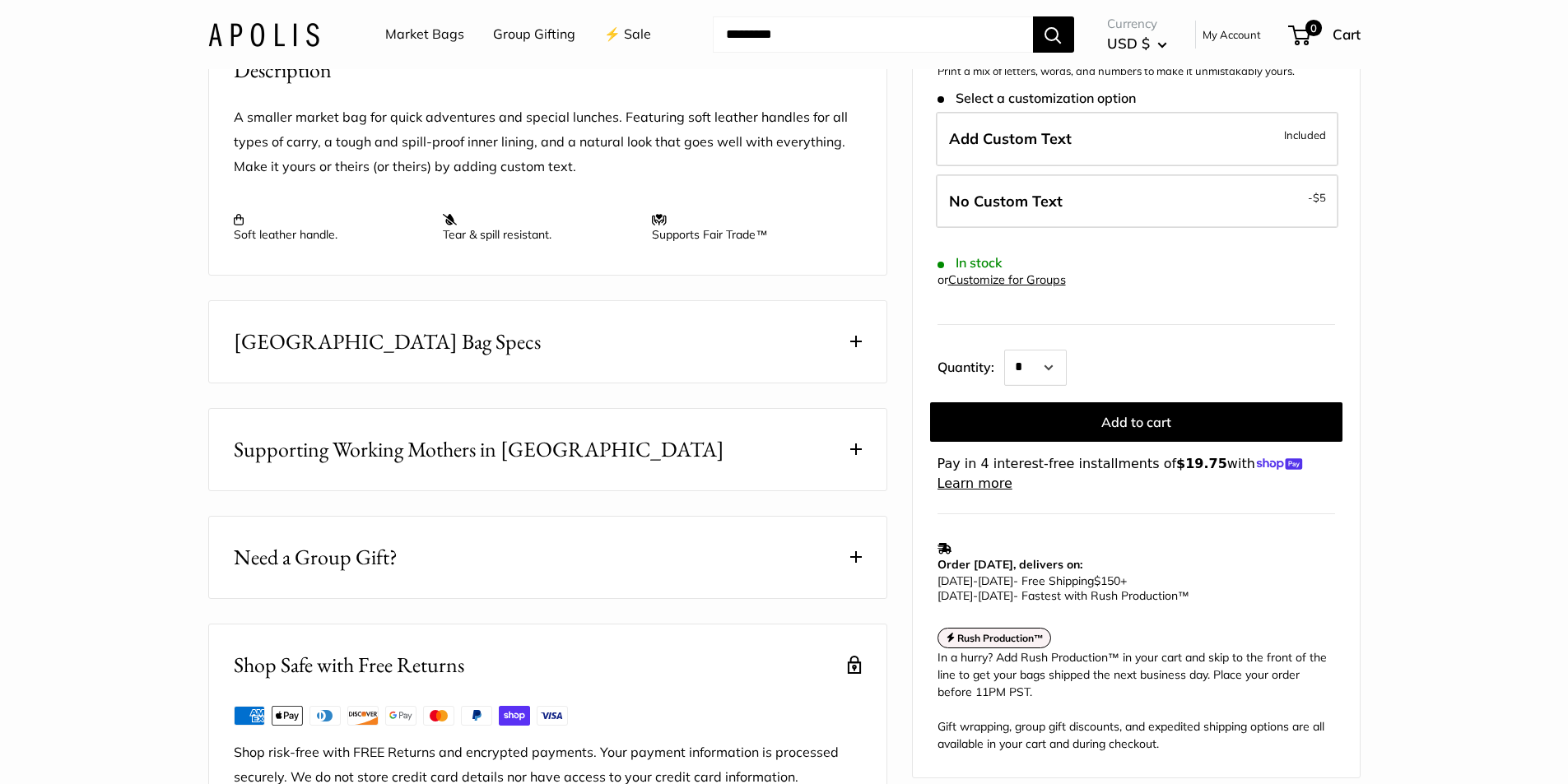
scroll to position [658, 0]
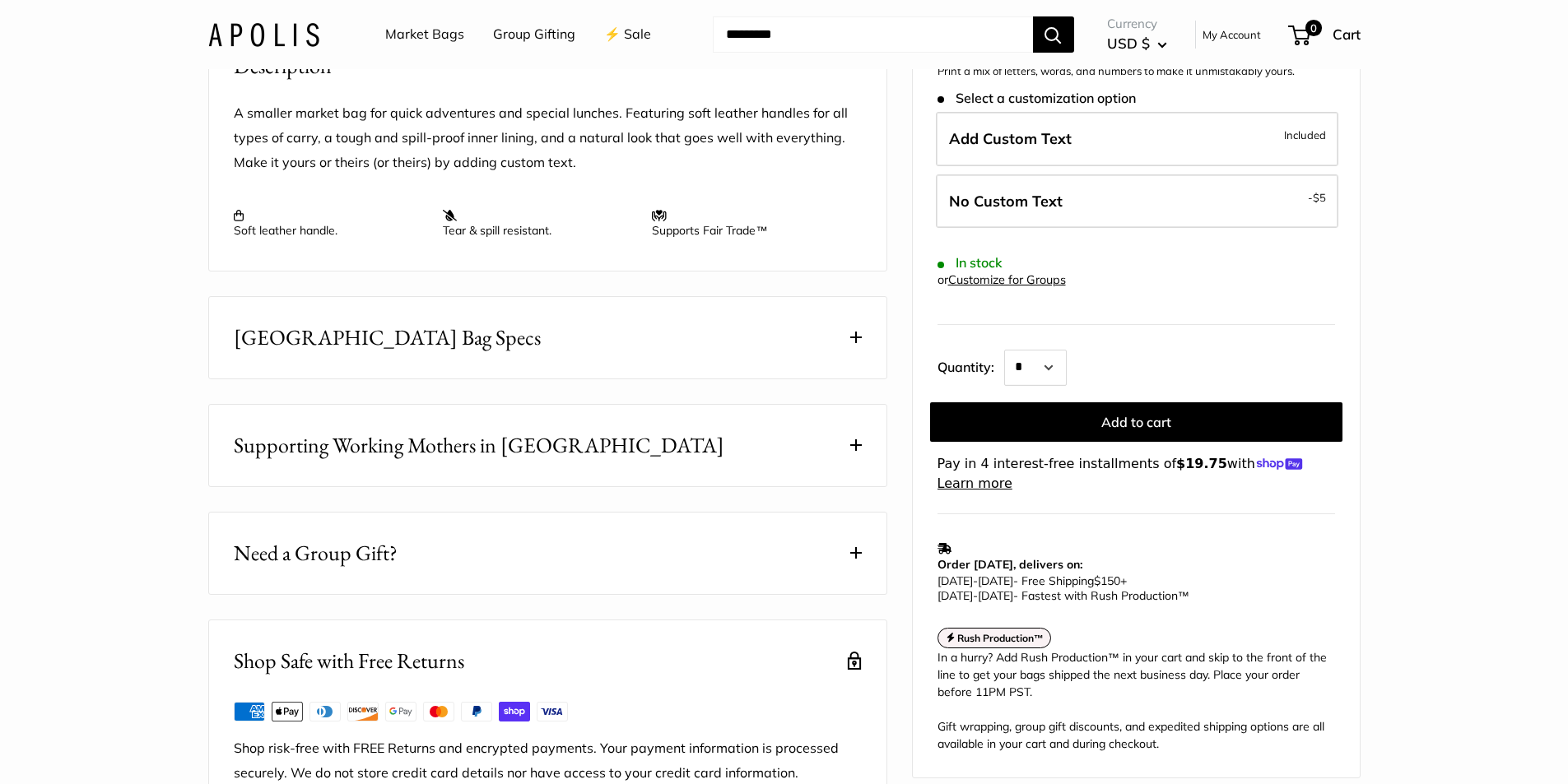
click at [848, 353] on button "[GEOGRAPHIC_DATA] Bag Specs" at bounding box center [547, 337] width 678 height 81
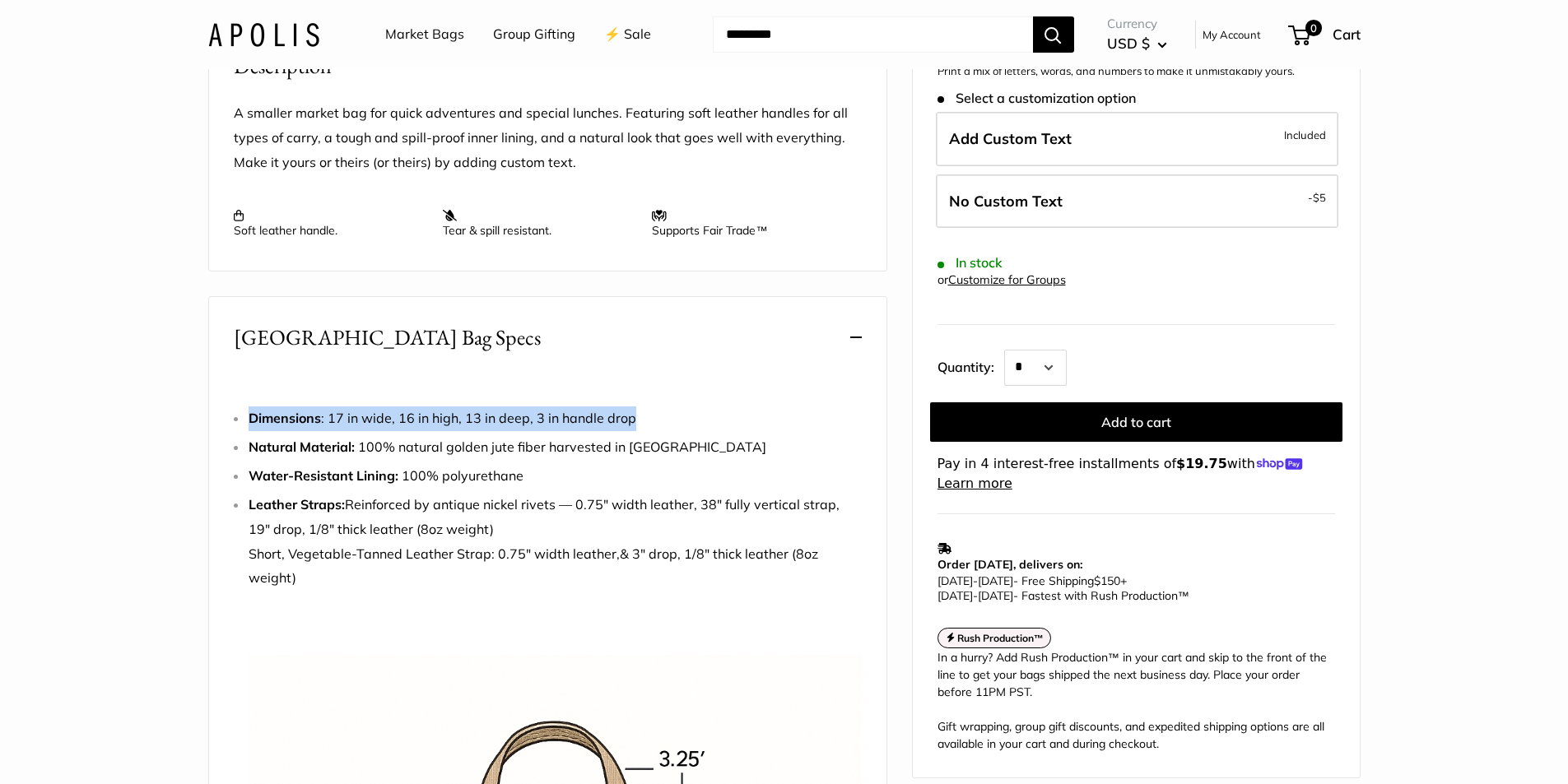
drag, startPoint x: 250, startPoint y: 438, endPoint x: 633, endPoint y: 423, distance: 383.3
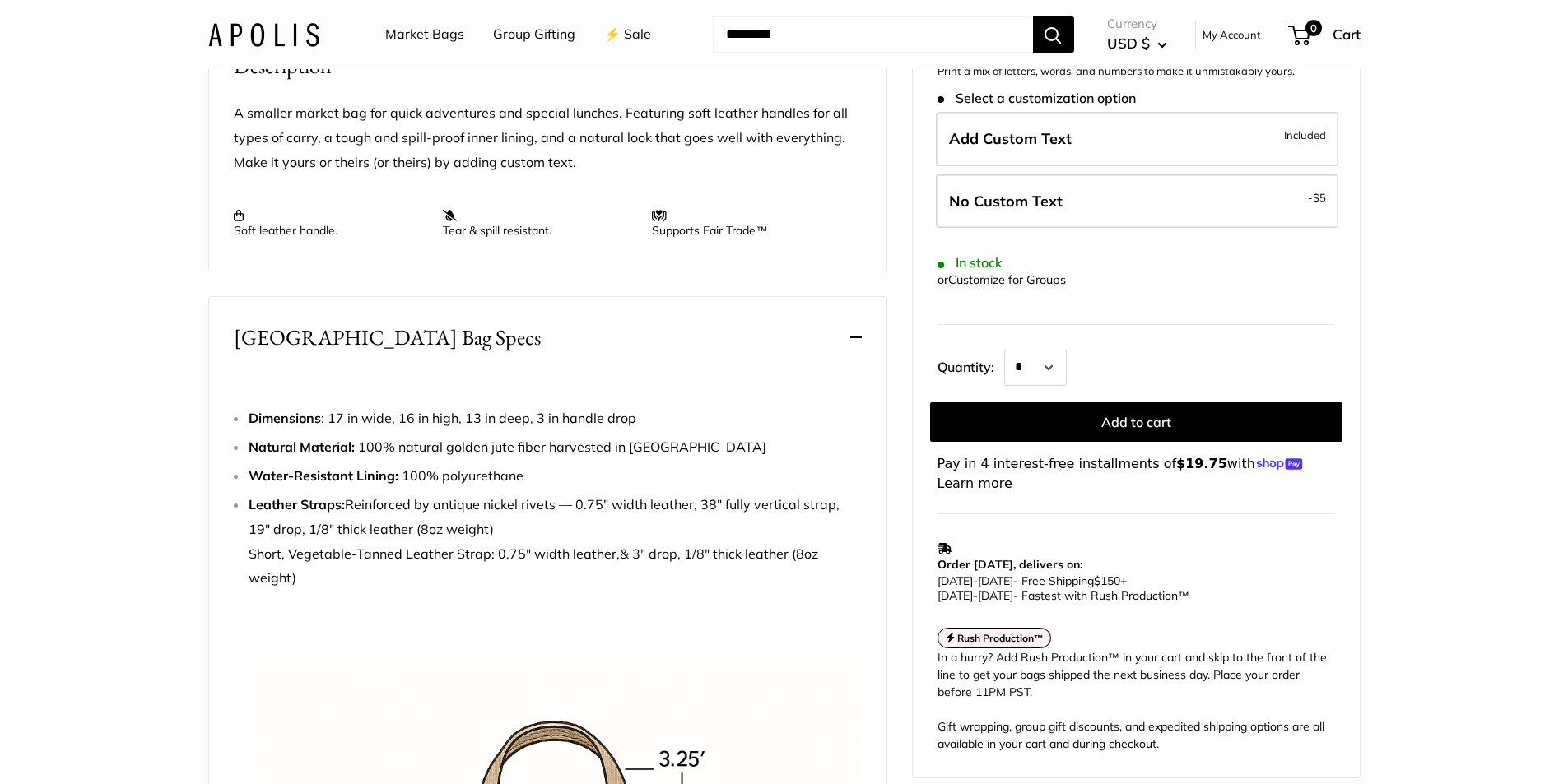
click at [388, 458] on li "Natural Material: 100% natural golden jute fiber harvested in [GEOGRAPHIC_DATA]" at bounding box center [555, 447] width 613 height 25
drag, startPoint x: 250, startPoint y: 439, endPoint x: 636, endPoint y: 434, distance: 386.0
click at [636, 431] on li "Dimensions : 17 in wide, 16 in high, 13 in deep, 3 in handle drop" at bounding box center [555, 419] width 613 height 25
copy span "Dimensions : 17 in wide, 16 in high, 13 in deep, 3 in handle drop"
